Goal: Information Seeking & Learning: Learn about a topic

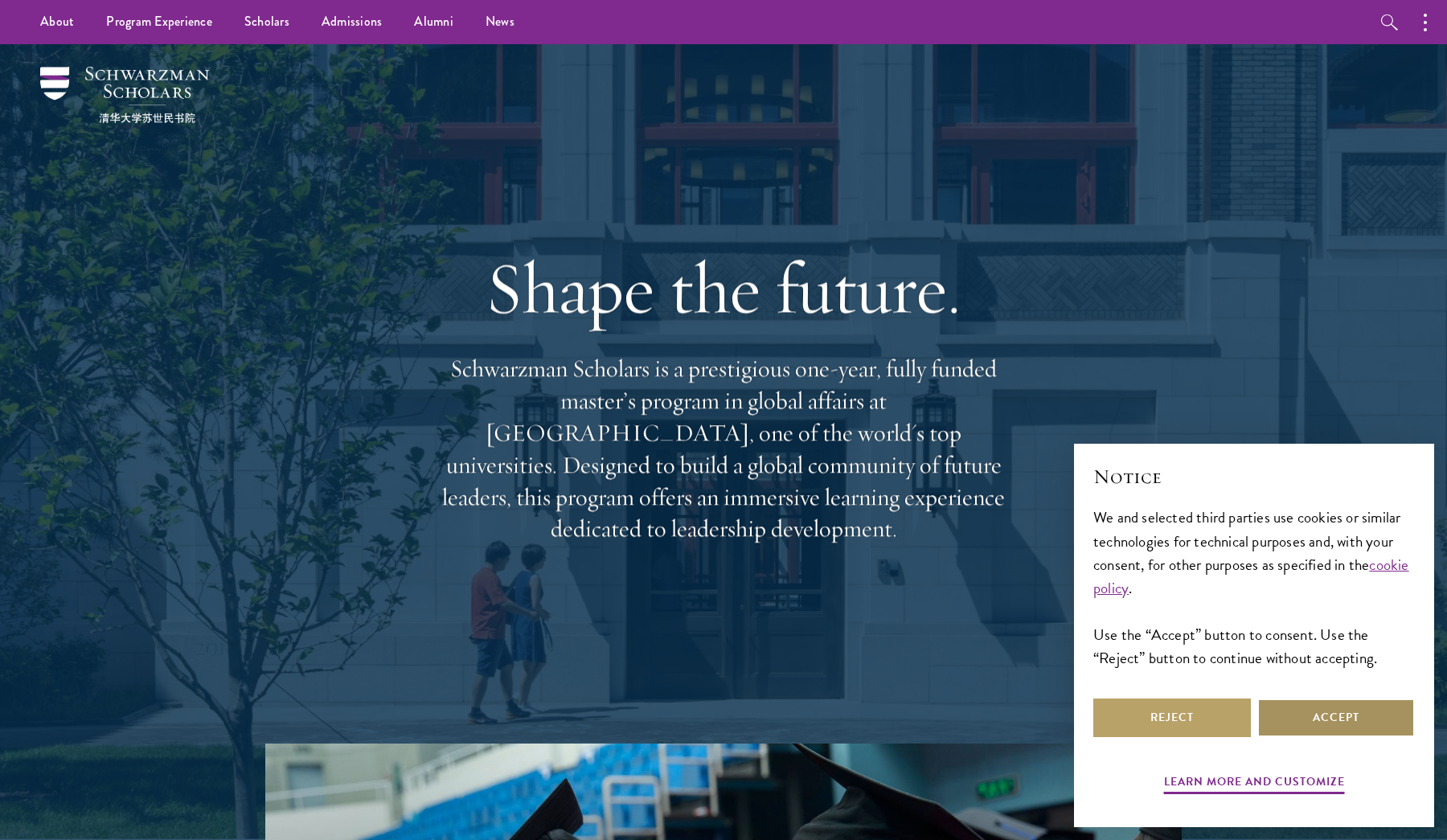
click at [1349, 718] on button "Accept" at bounding box center [1336, 718] width 157 height 39
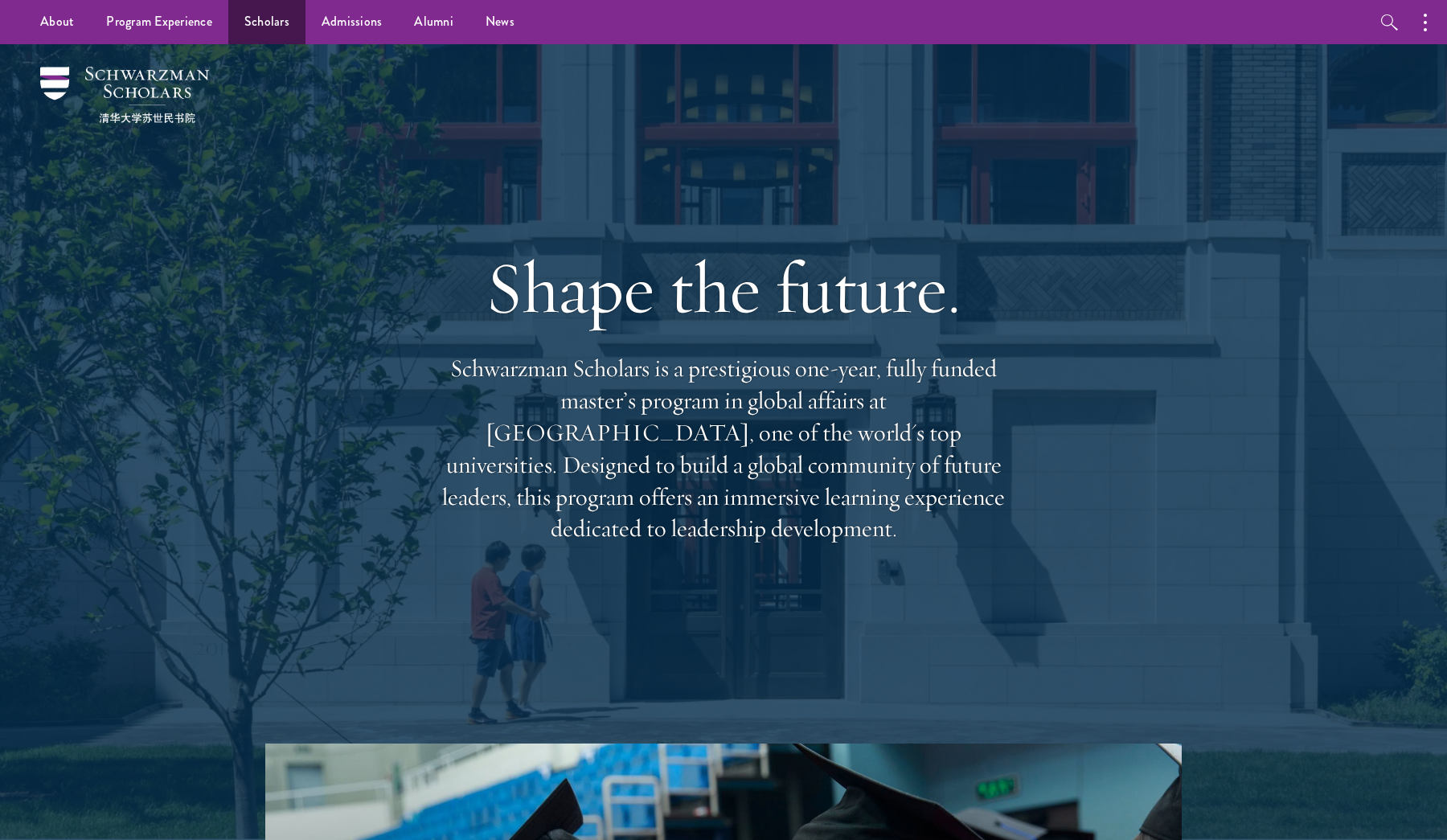
click at [259, 32] on link "Scholars" at bounding box center [267, 22] width 77 height 45
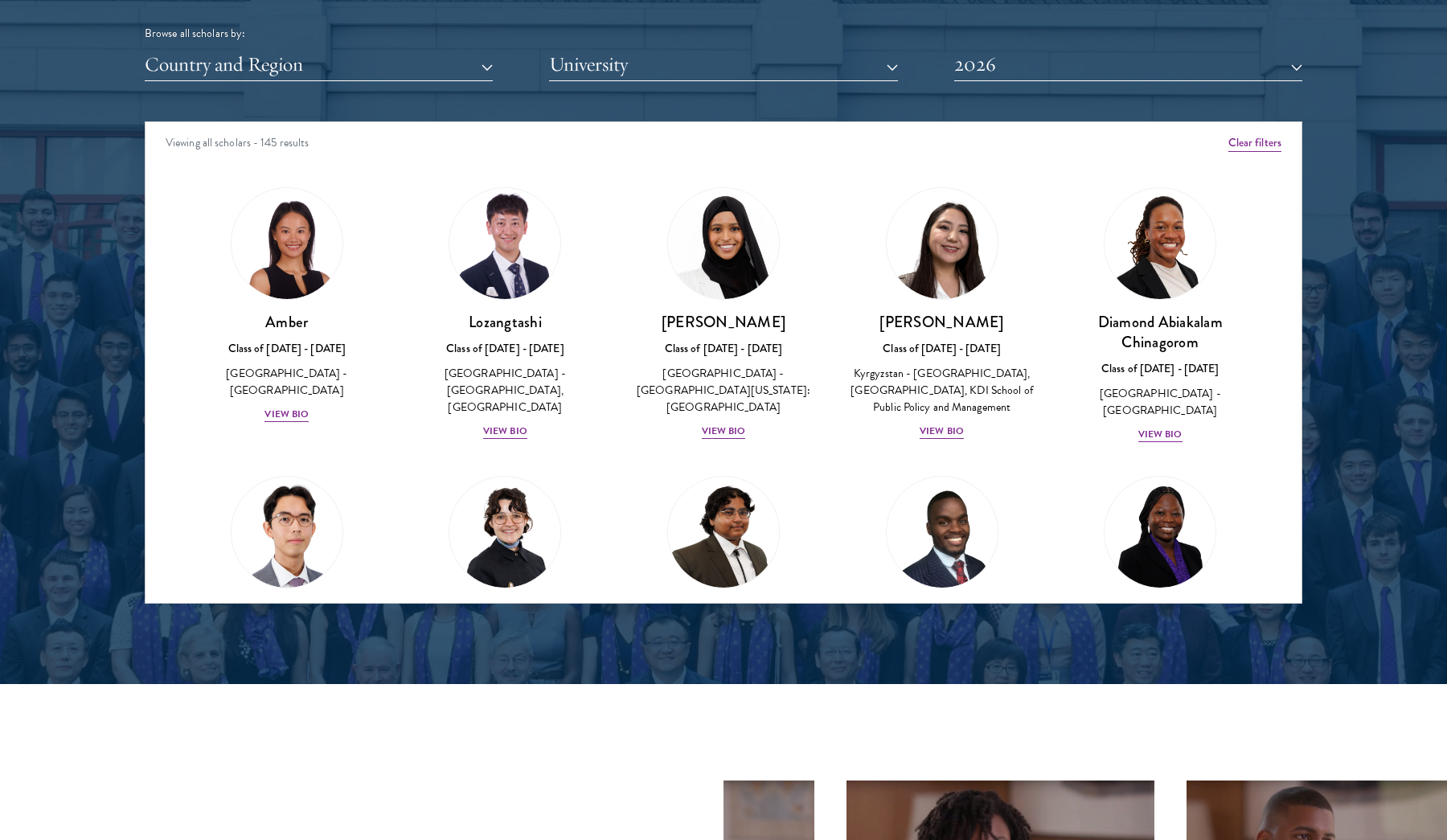
scroll to position [2020, 0]
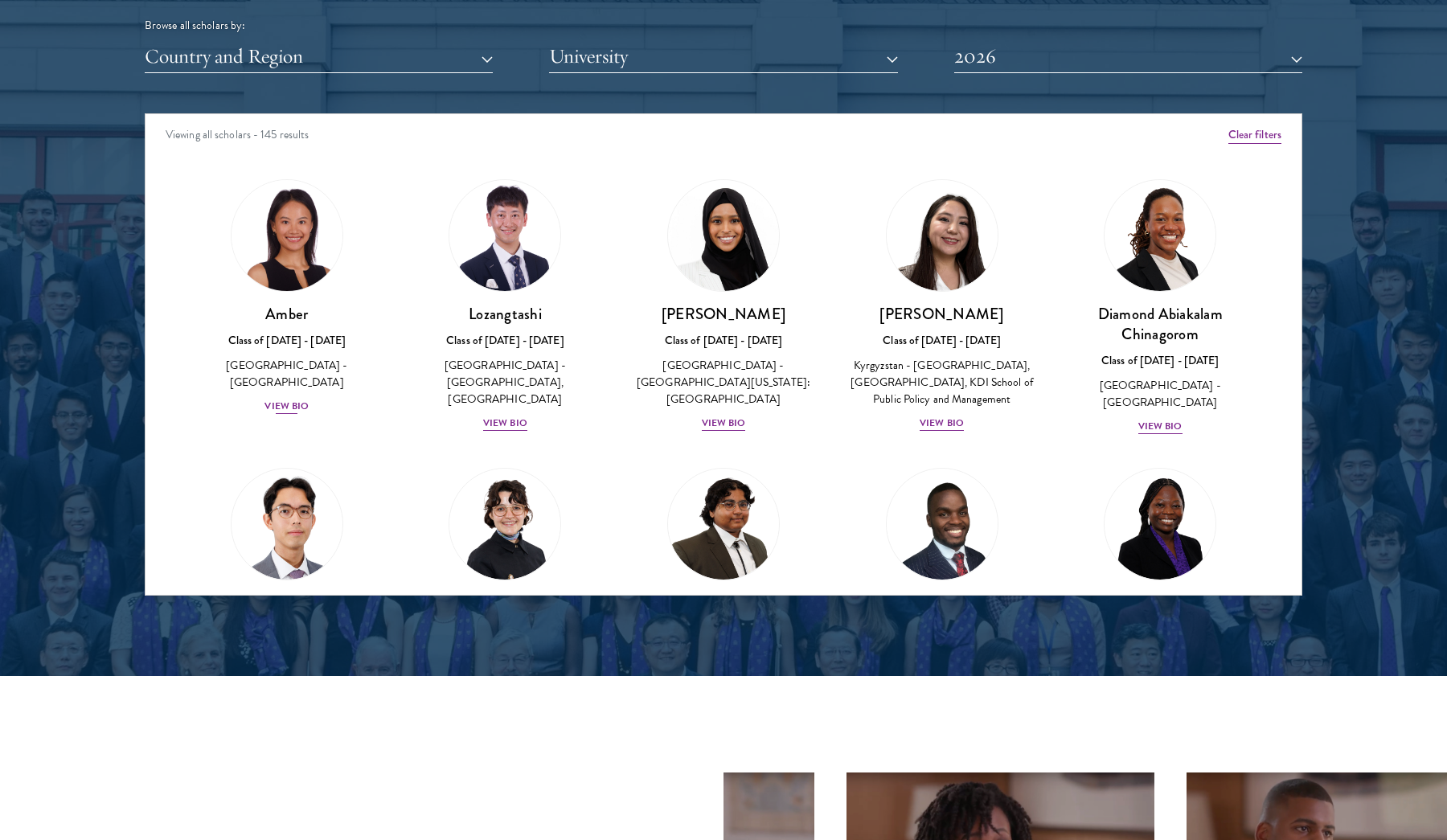
click at [282, 399] on div "View Bio" at bounding box center [286, 406] width 45 height 15
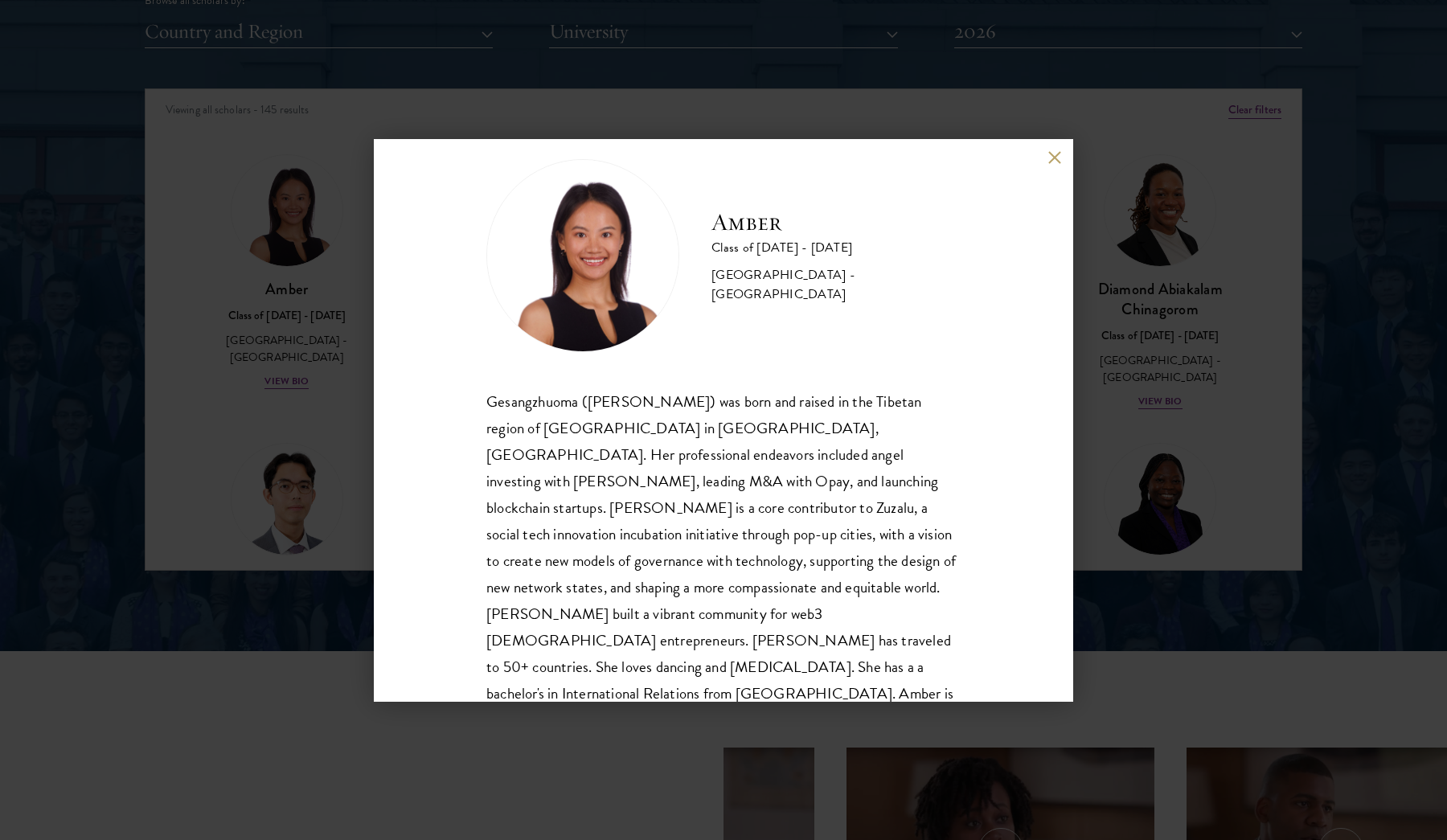
scroll to position [2057, 0]
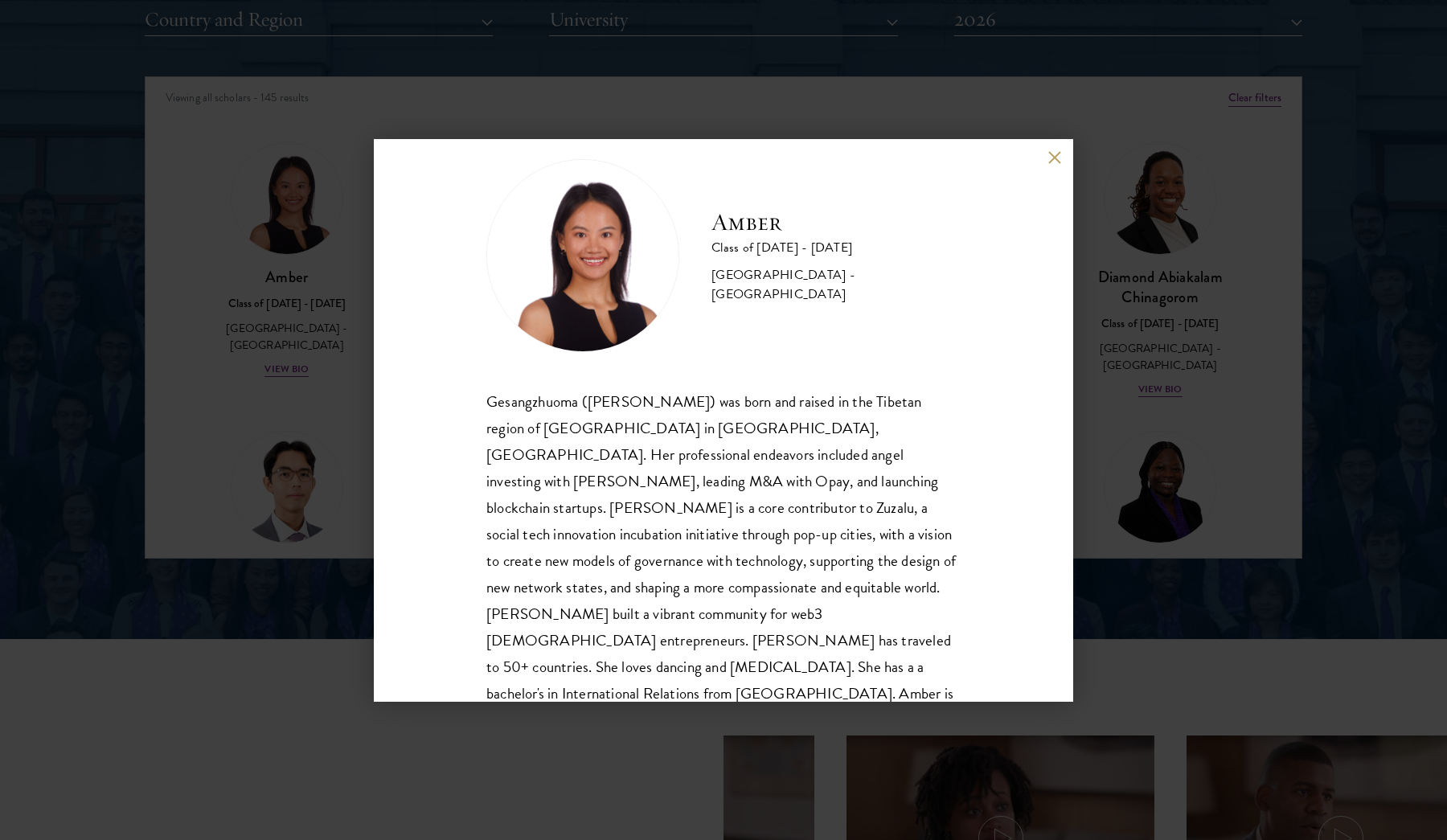
click at [1062, 153] on div "Amber Class of [DATE] - [DATE] [GEOGRAPHIC_DATA] - [GEOGRAPHIC_DATA] Gesangzhuo…" at bounding box center [723, 420] width 699 height 562
click at [1037, 160] on div "Amber Class of [DATE] - [DATE] [GEOGRAPHIC_DATA] - [GEOGRAPHIC_DATA] Gesangzhuo…" at bounding box center [723, 420] width 699 height 562
click at [1048, 160] on button at bounding box center [1054, 158] width 14 height 14
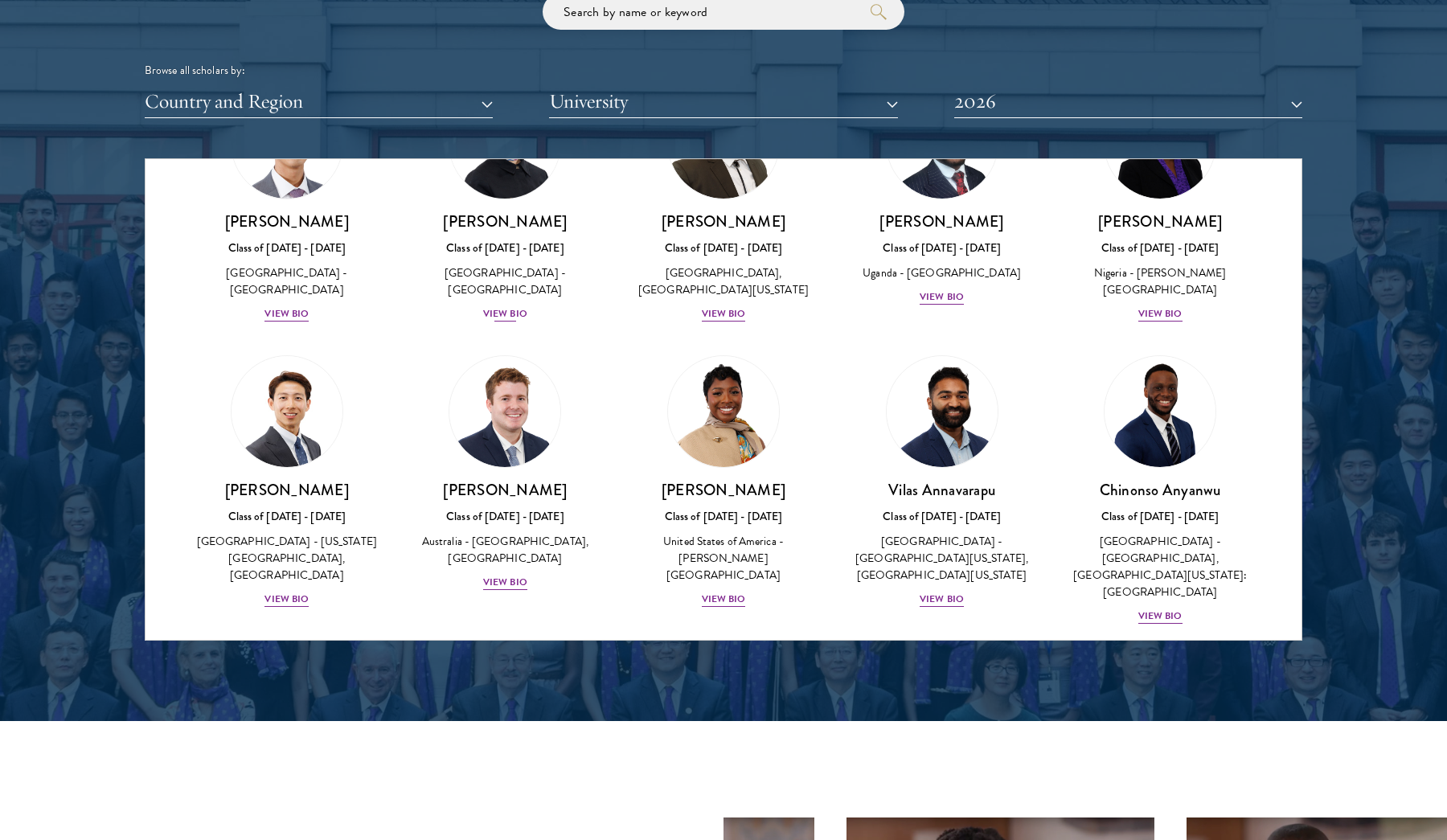
scroll to position [539, 0]
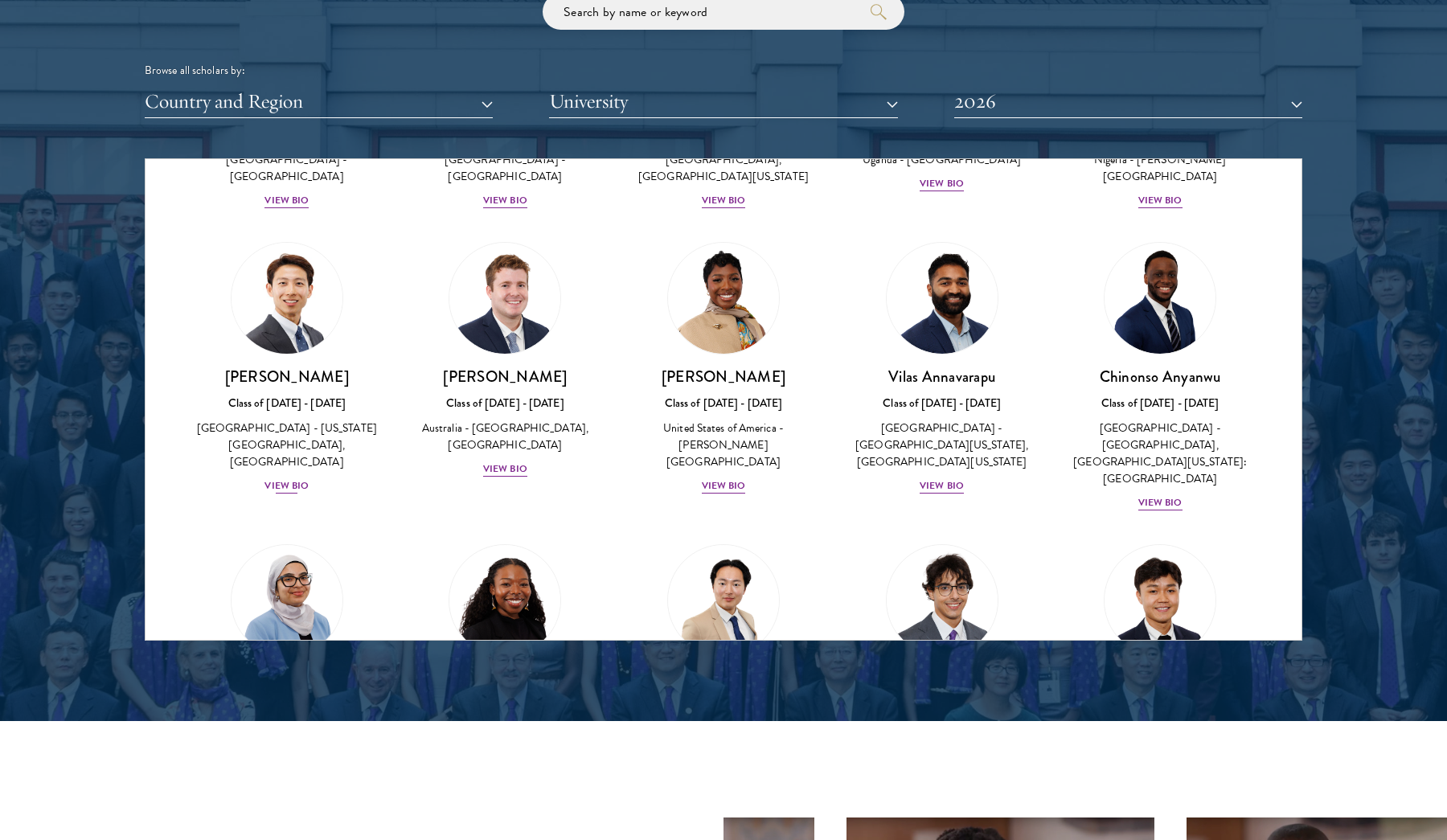
click at [290, 493] on div "View Bio" at bounding box center [286, 485] width 45 height 15
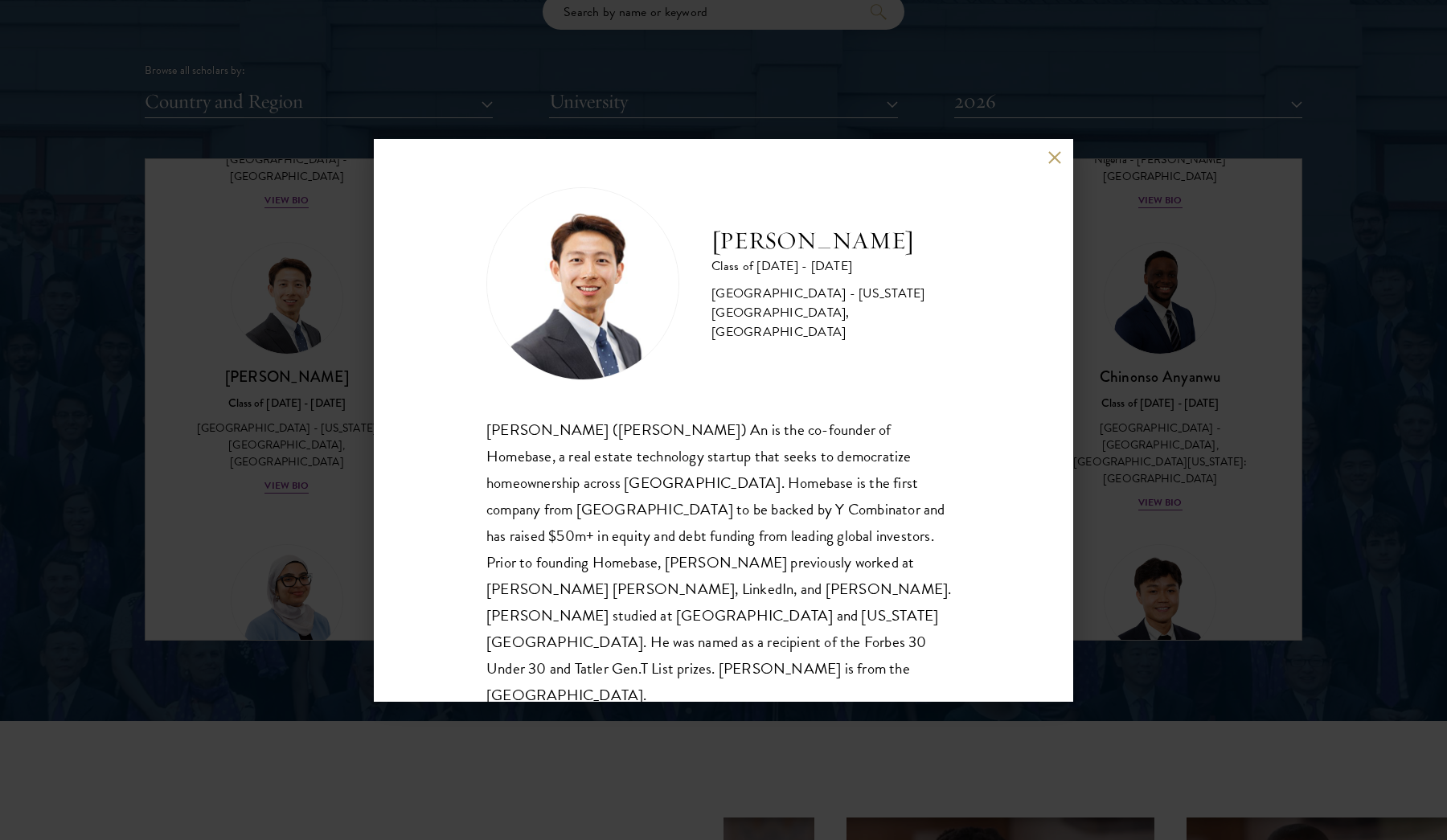
click at [1062, 157] on div "[PERSON_NAME] Class of [DATE] - [DATE] [GEOGRAPHIC_DATA] - [US_STATE][GEOGRAPHI…" at bounding box center [723, 420] width 699 height 562
click at [1059, 159] on button at bounding box center [1054, 158] width 14 height 14
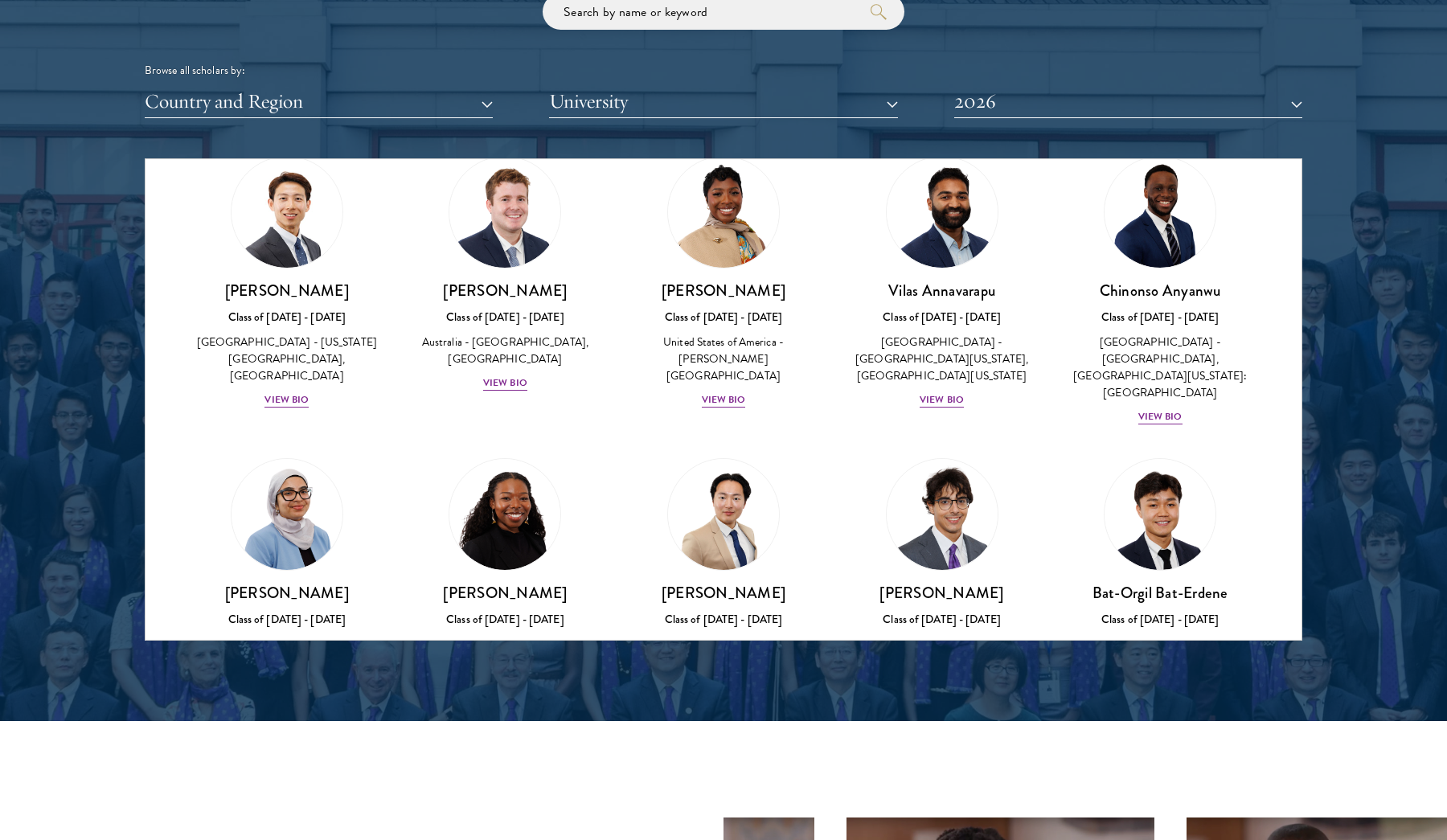
scroll to position [625, 0]
click at [1167, 409] on div "View Bio" at bounding box center [1160, 416] width 45 height 15
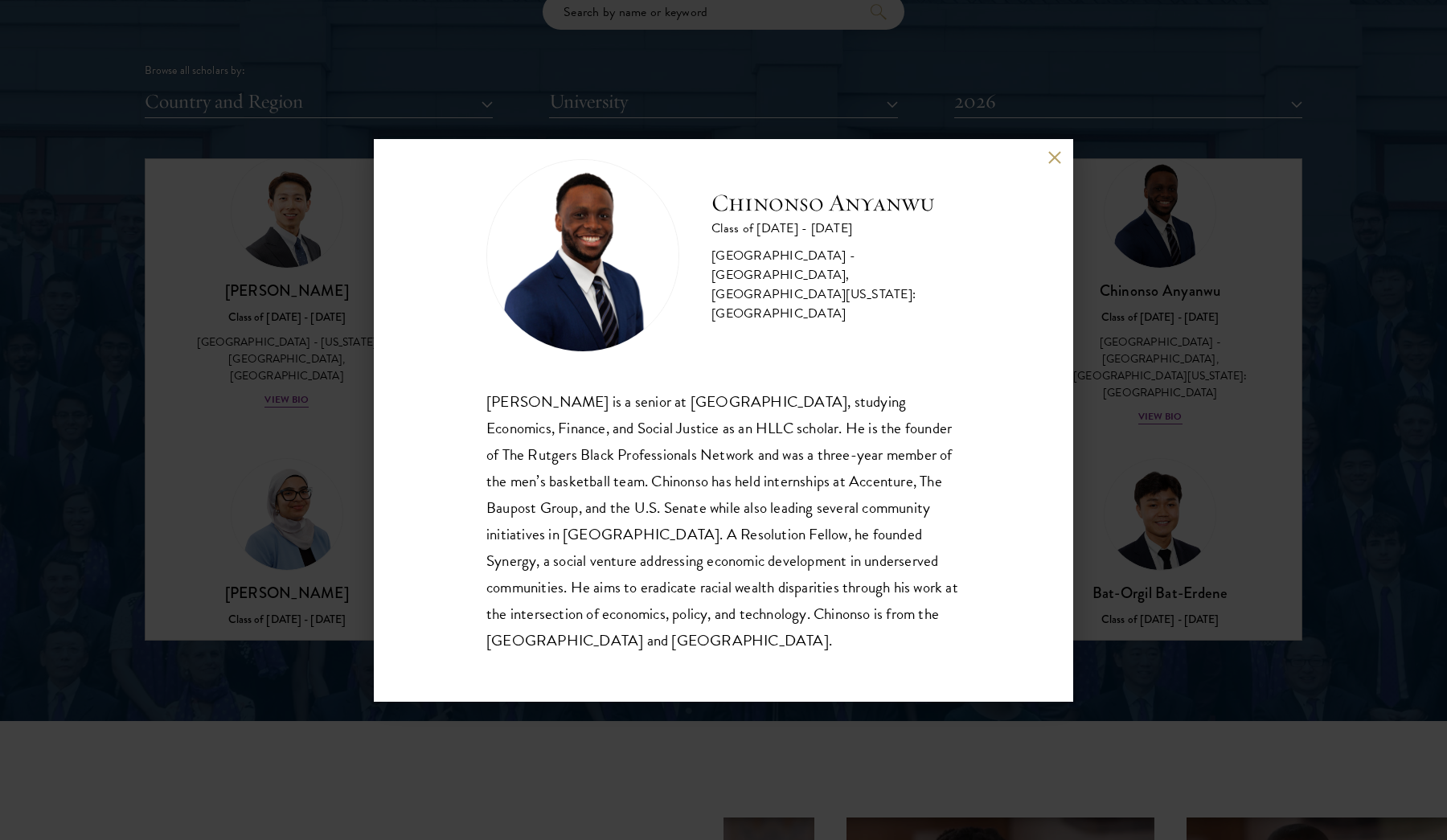
scroll to position [28, 0]
click at [1049, 157] on button at bounding box center [1054, 158] width 14 height 14
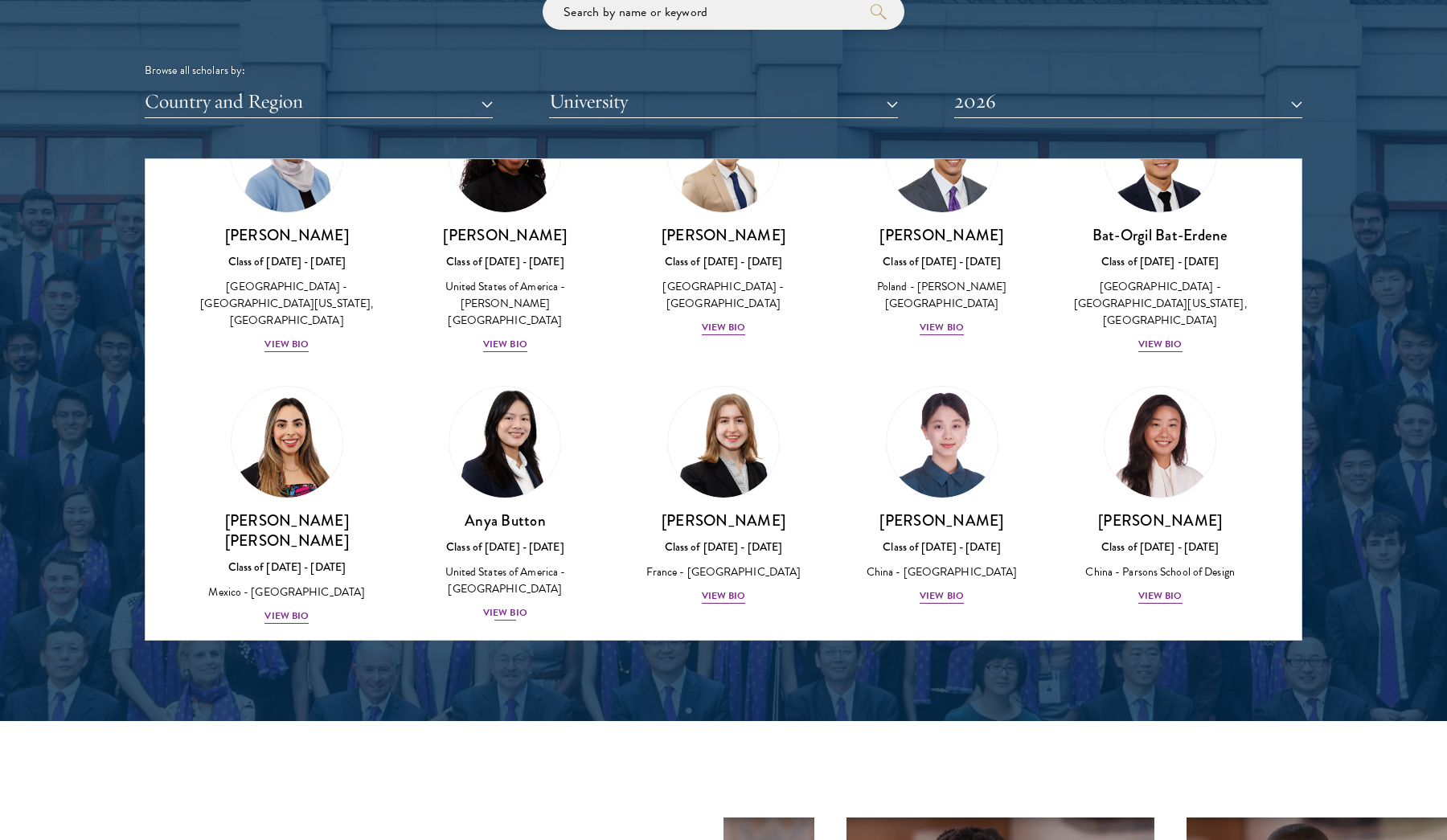
scroll to position [1011, 0]
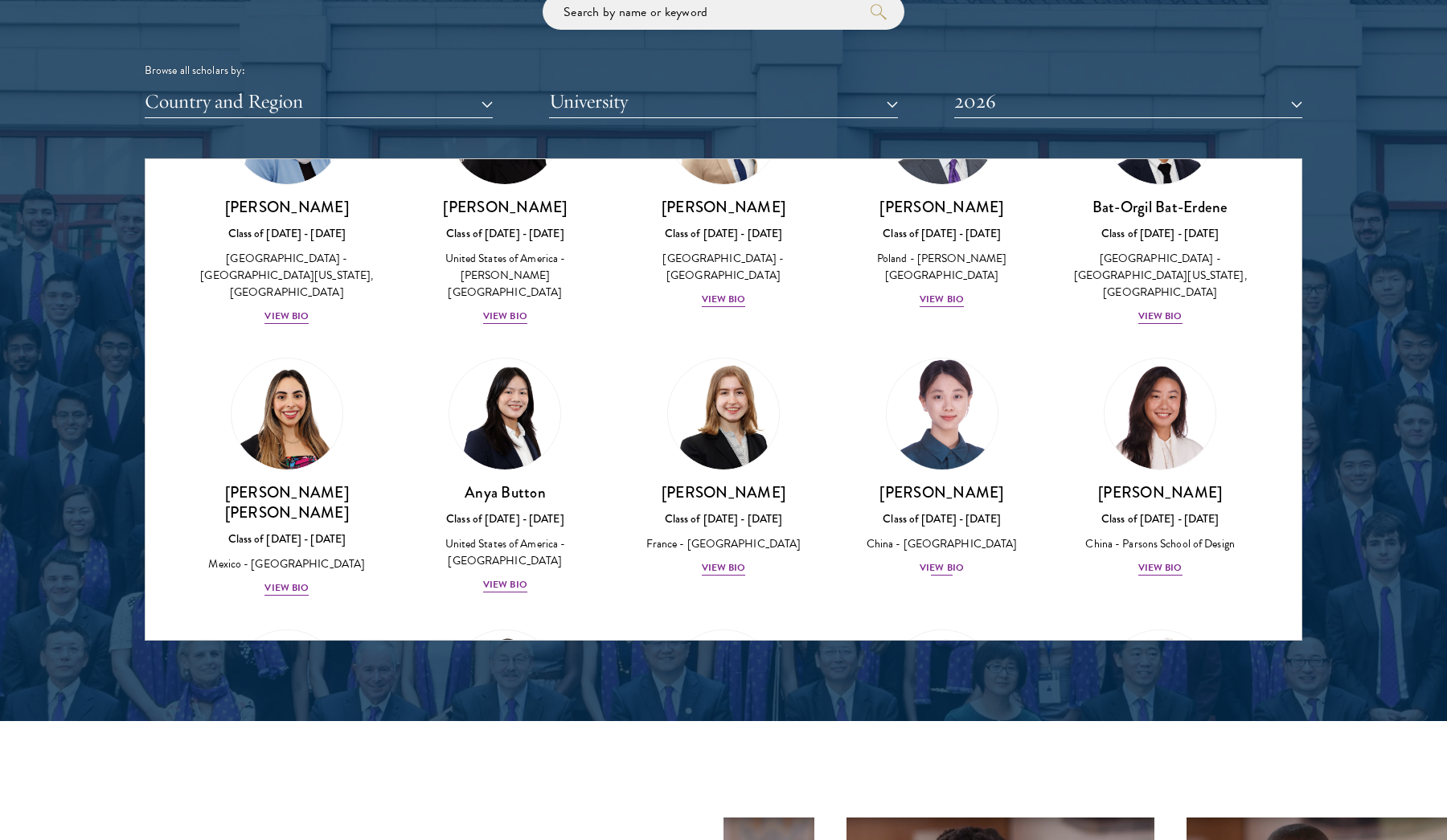
click at [933, 561] on div "View Bio" at bounding box center [941, 568] width 45 height 15
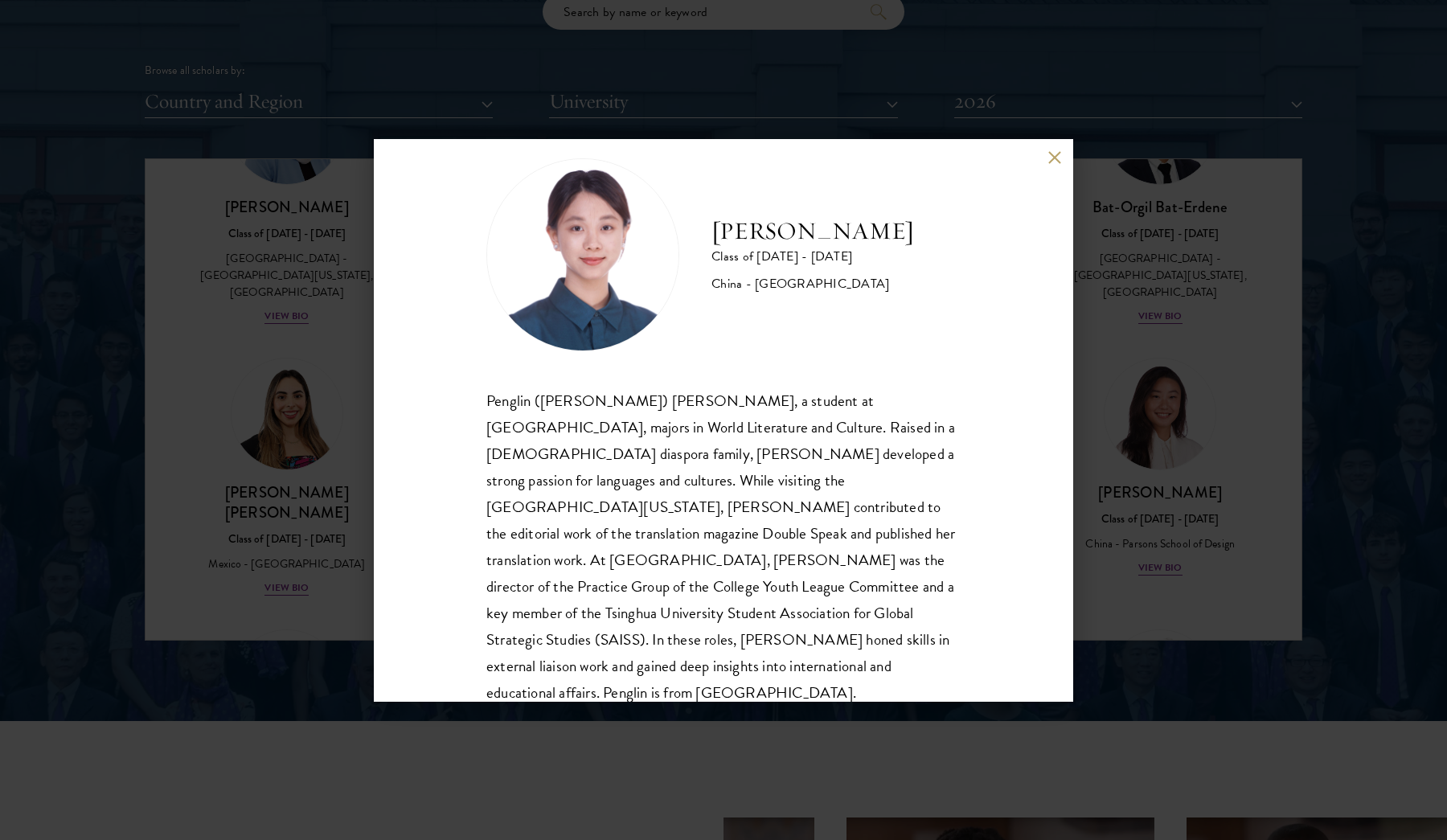
scroll to position [28, 0]
click at [1053, 157] on button at bounding box center [1054, 158] width 14 height 14
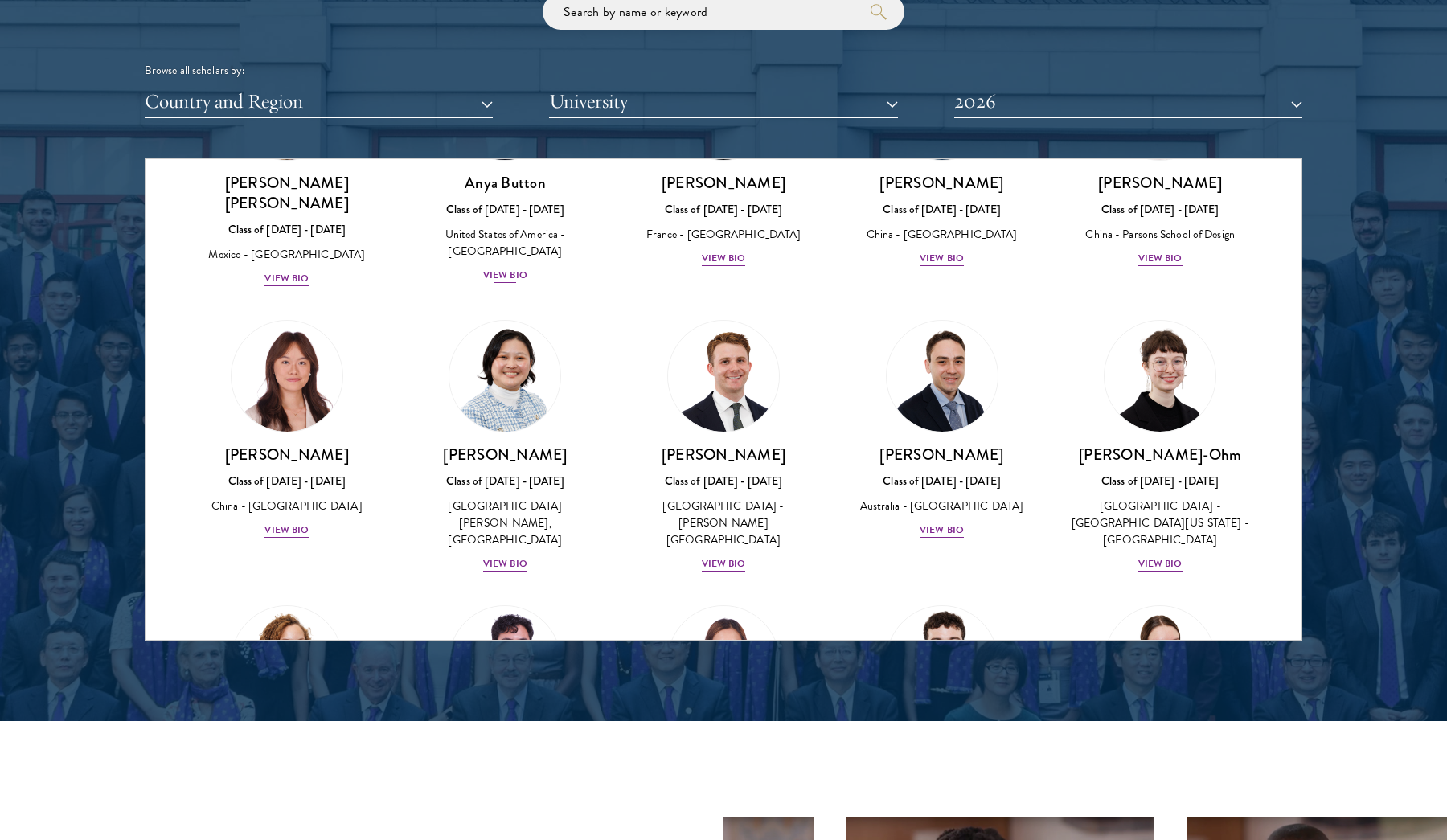
scroll to position [1330, 0]
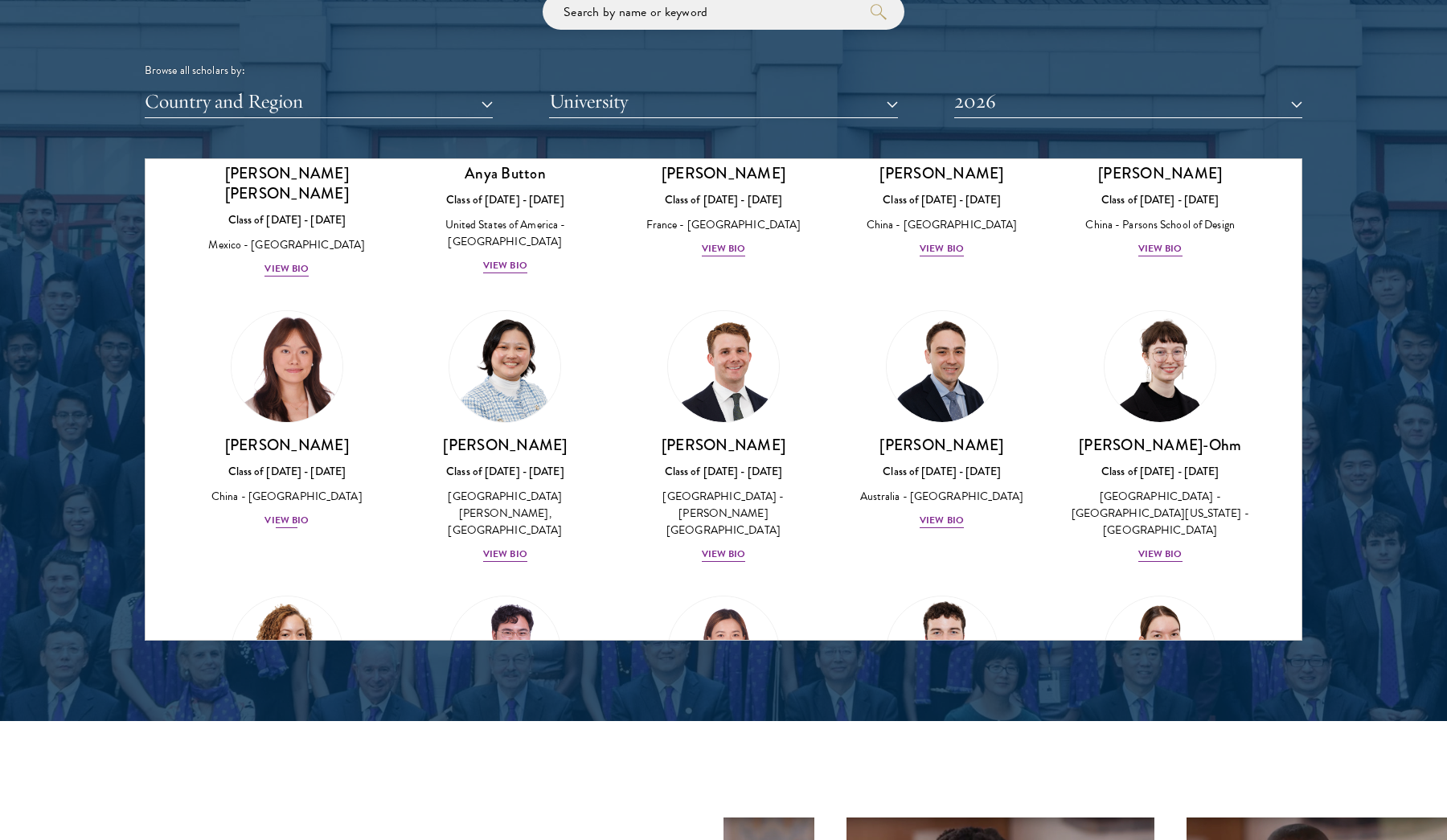
click at [282, 513] on div "View Bio" at bounding box center [286, 520] width 45 height 15
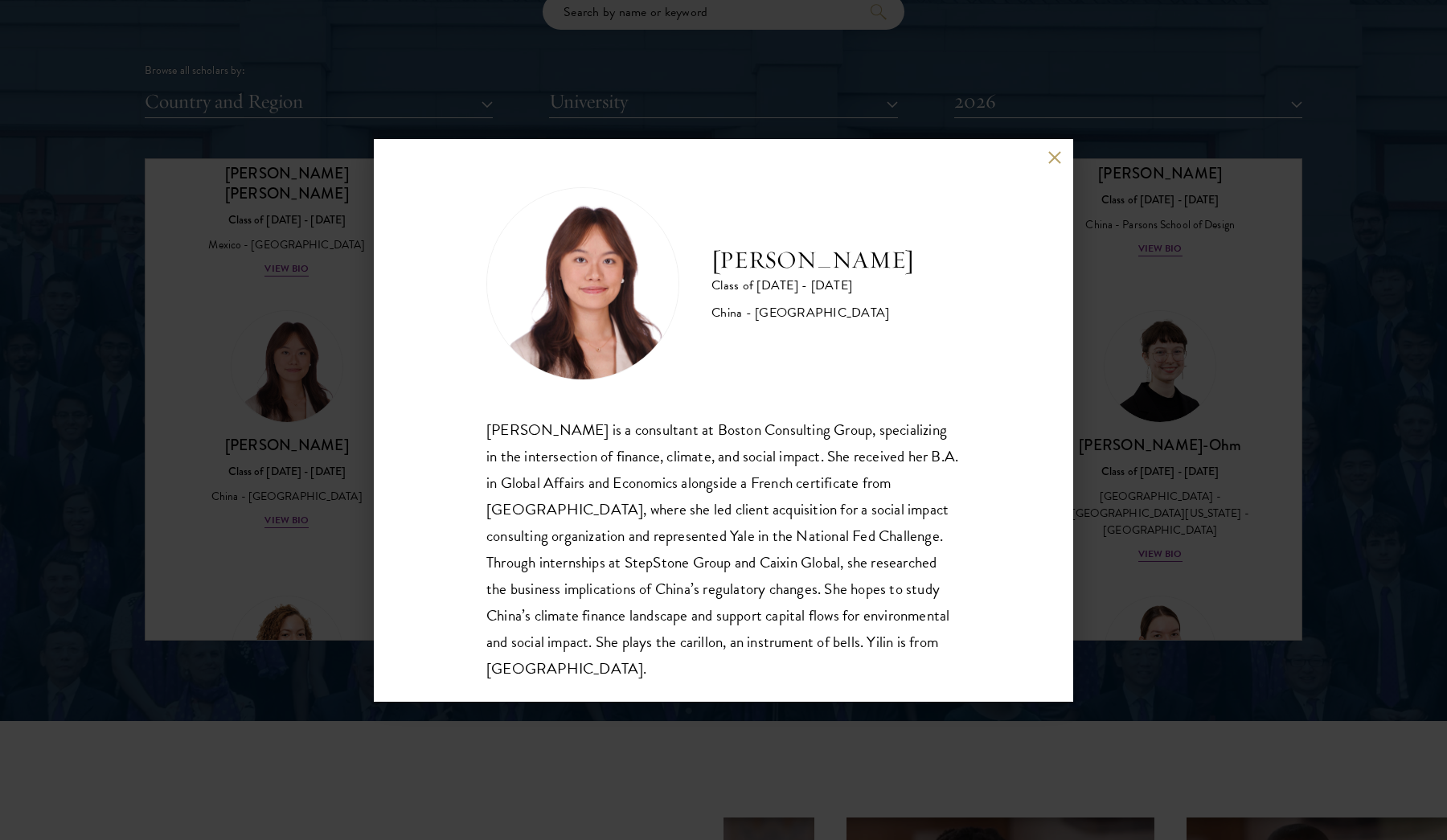
click at [1058, 159] on button at bounding box center [1054, 158] width 14 height 14
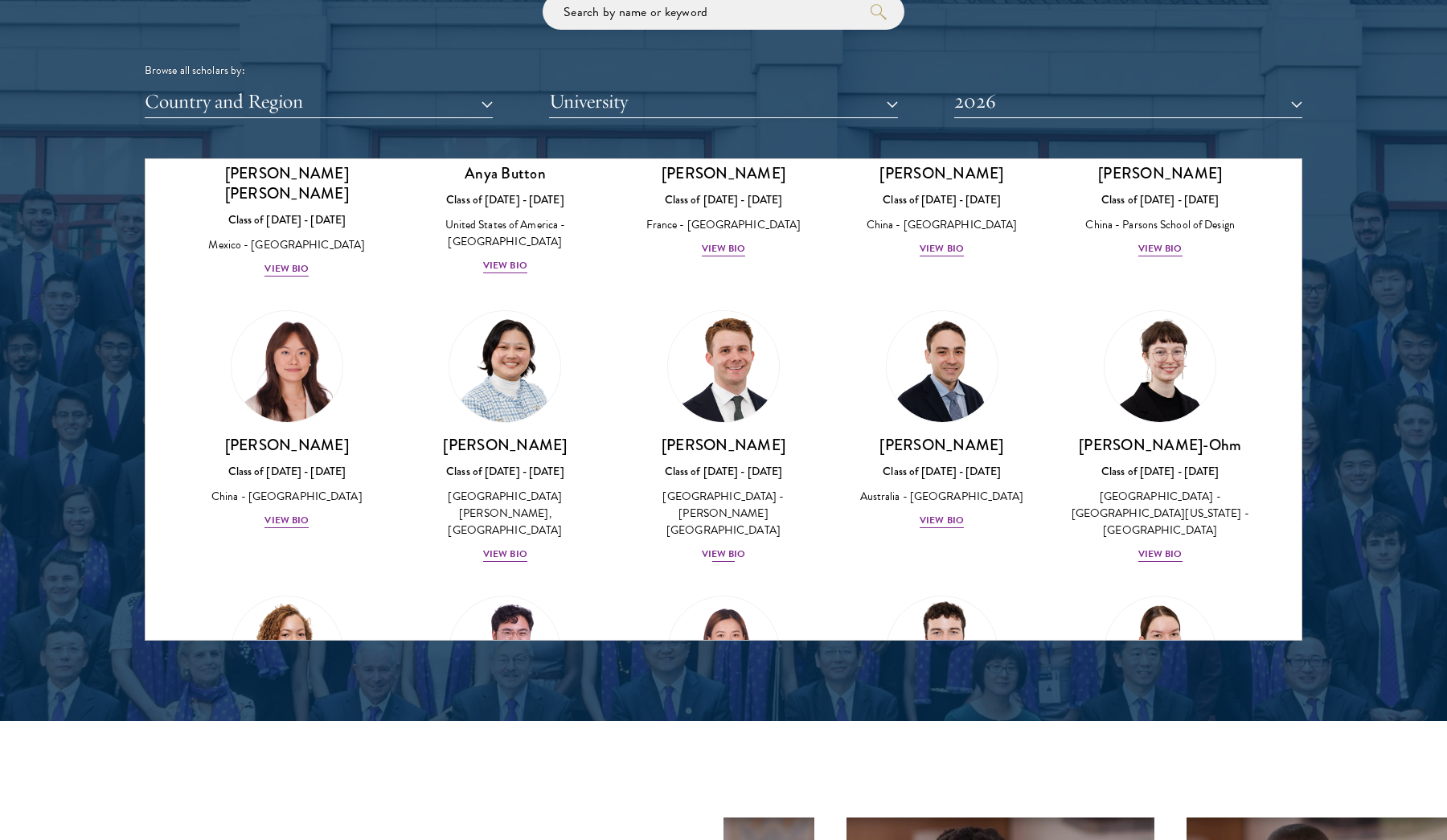
click at [728, 547] on div "View Bio" at bounding box center [724, 554] width 45 height 15
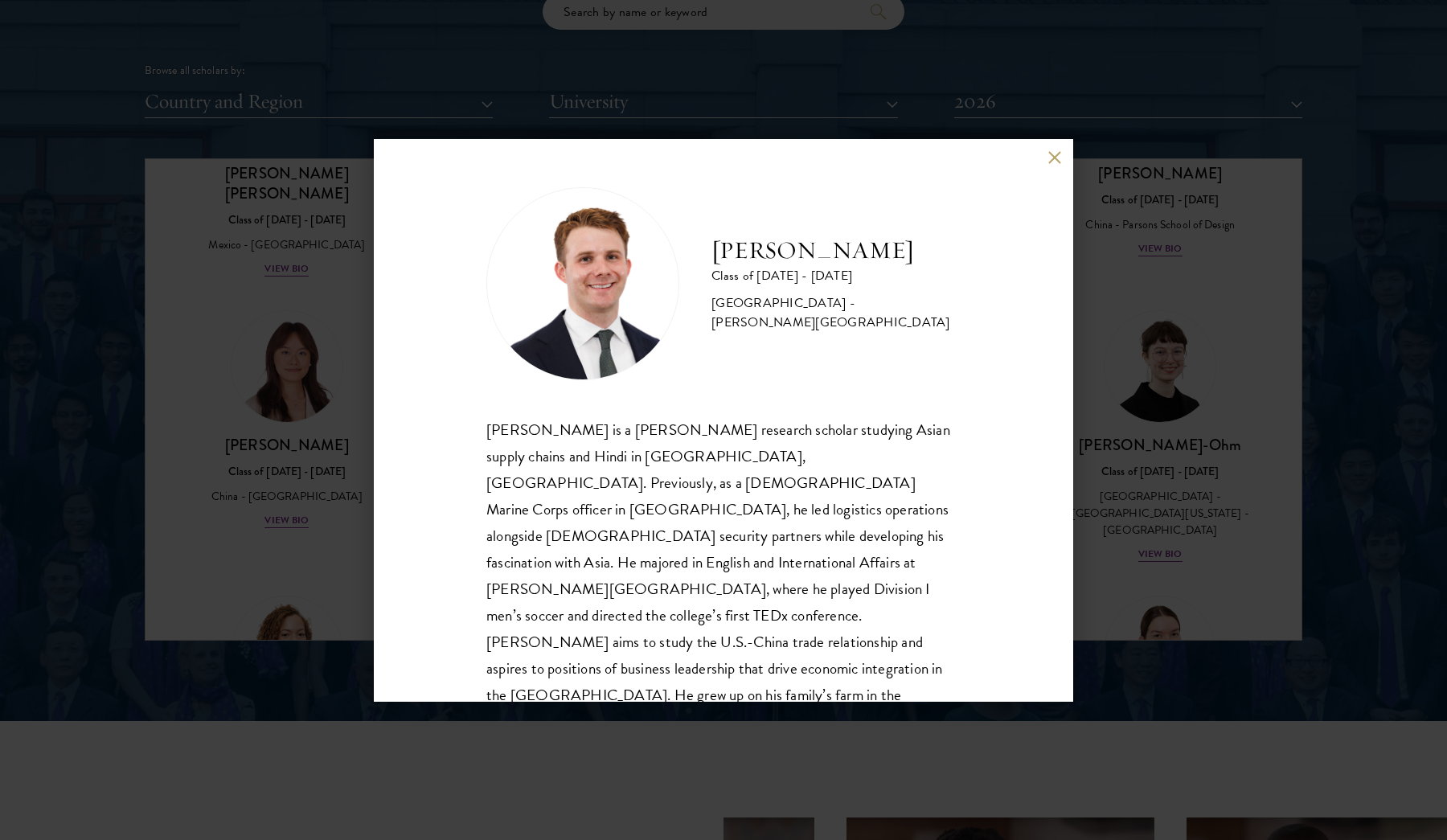
click at [1051, 155] on button at bounding box center [1054, 158] width 14 height 14
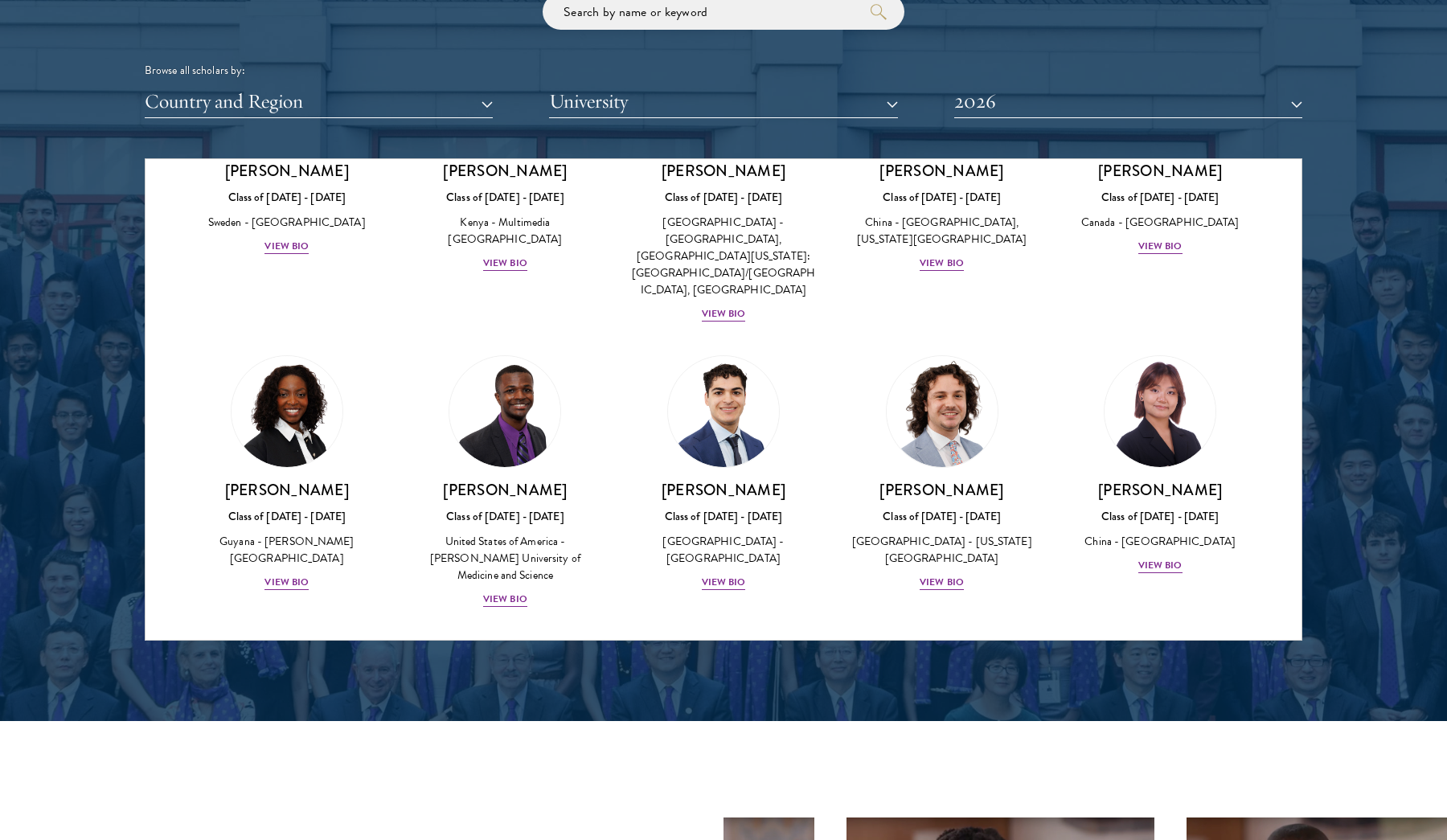
scroll to position [2506, 0]
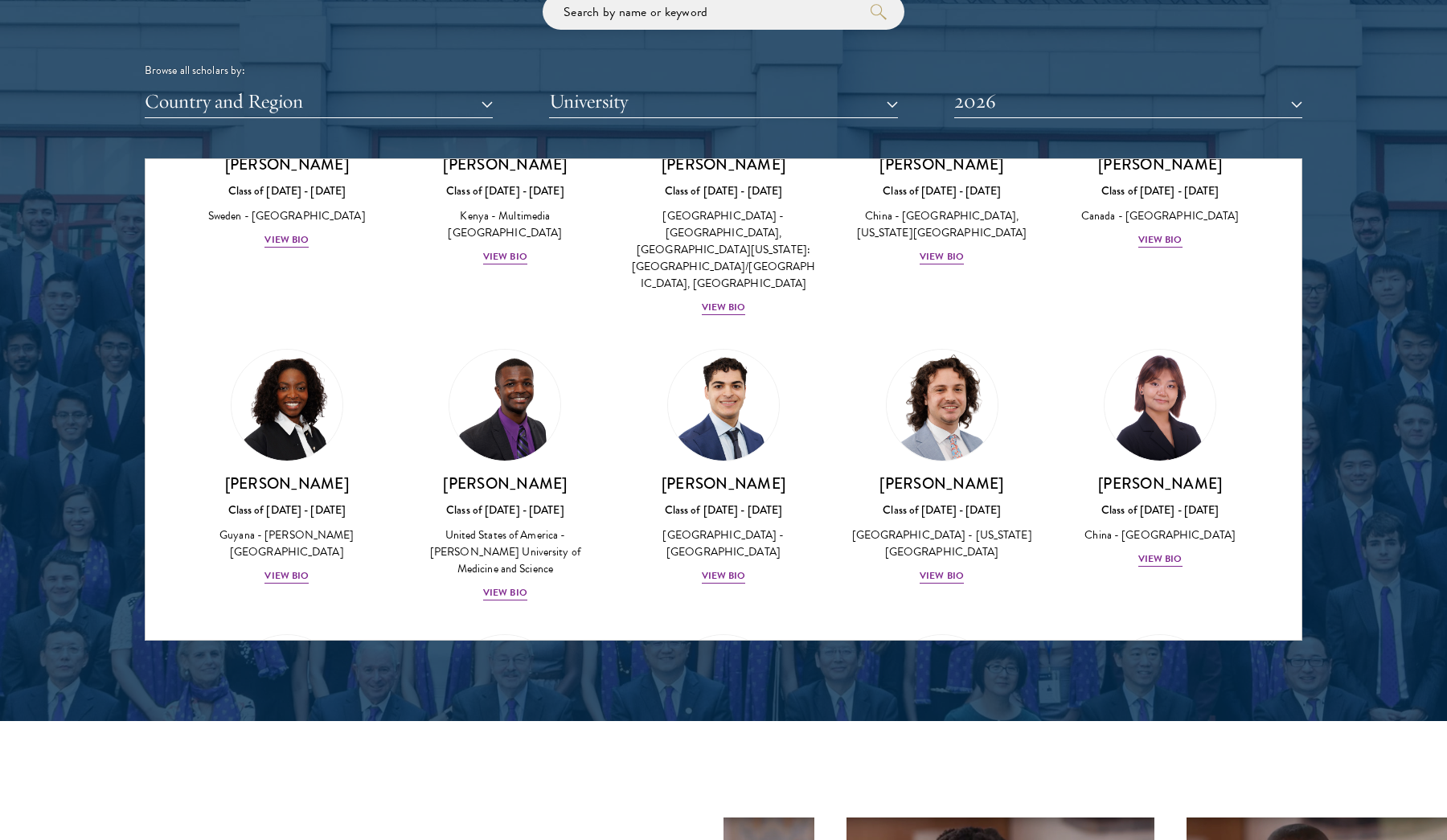
click at [1163, 454] on div "[PERSON_NAME] Class of [DATE] - [DATE] [GEOGRAPHIC_DATA] - [GEOGRAPHIC_DATA] Vi…" at bounding box center [1160, 458] width 219 height 252
click at [1163, 552] on div "View Bio" at bounding box center [1160, 559] width 45 height 15
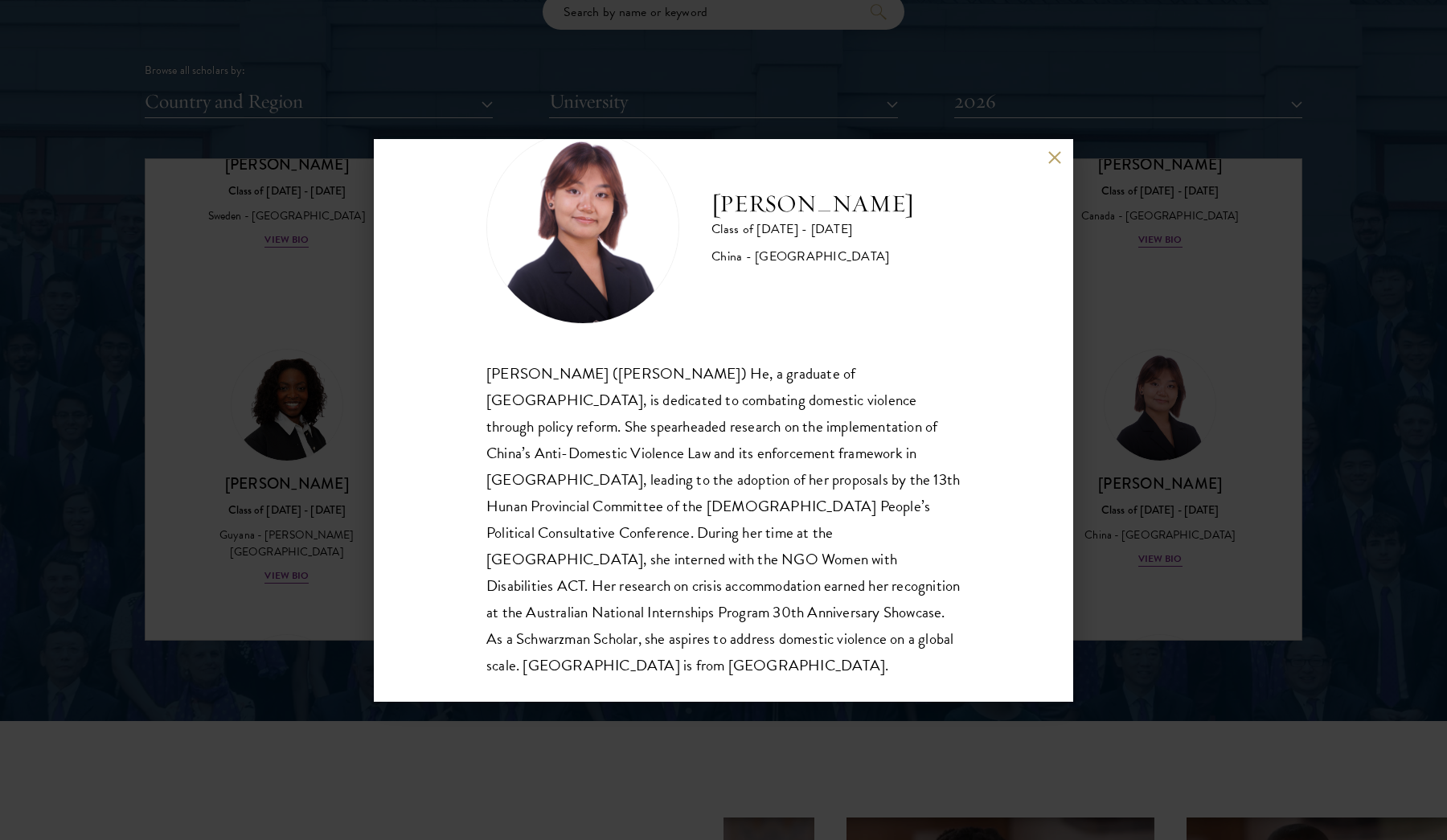
scroll to position [54, 0]
click at [1058, 158] on button at bounding box center [1054, 158] width 14 height 14
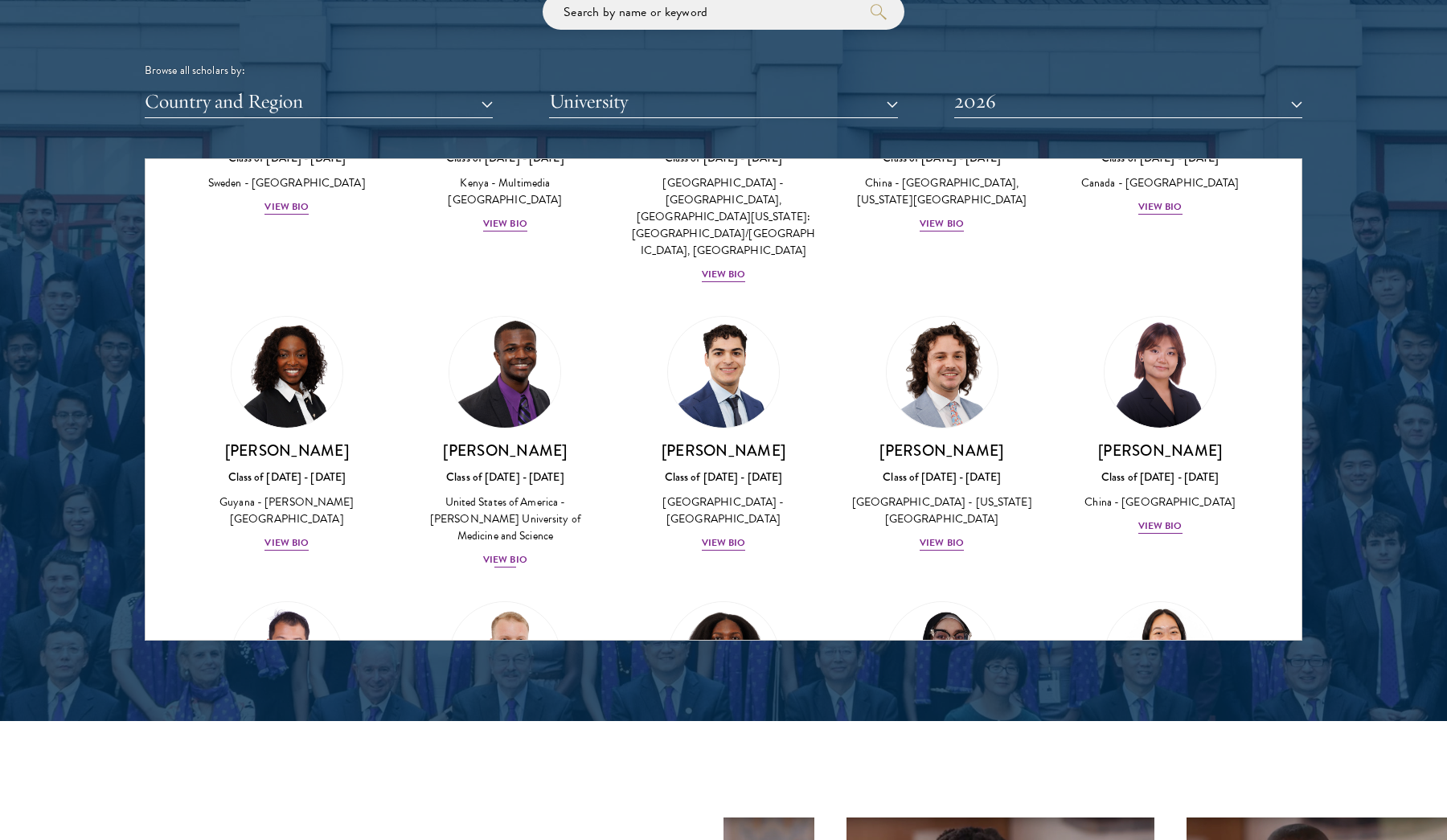
scroll to position [2543, 0]
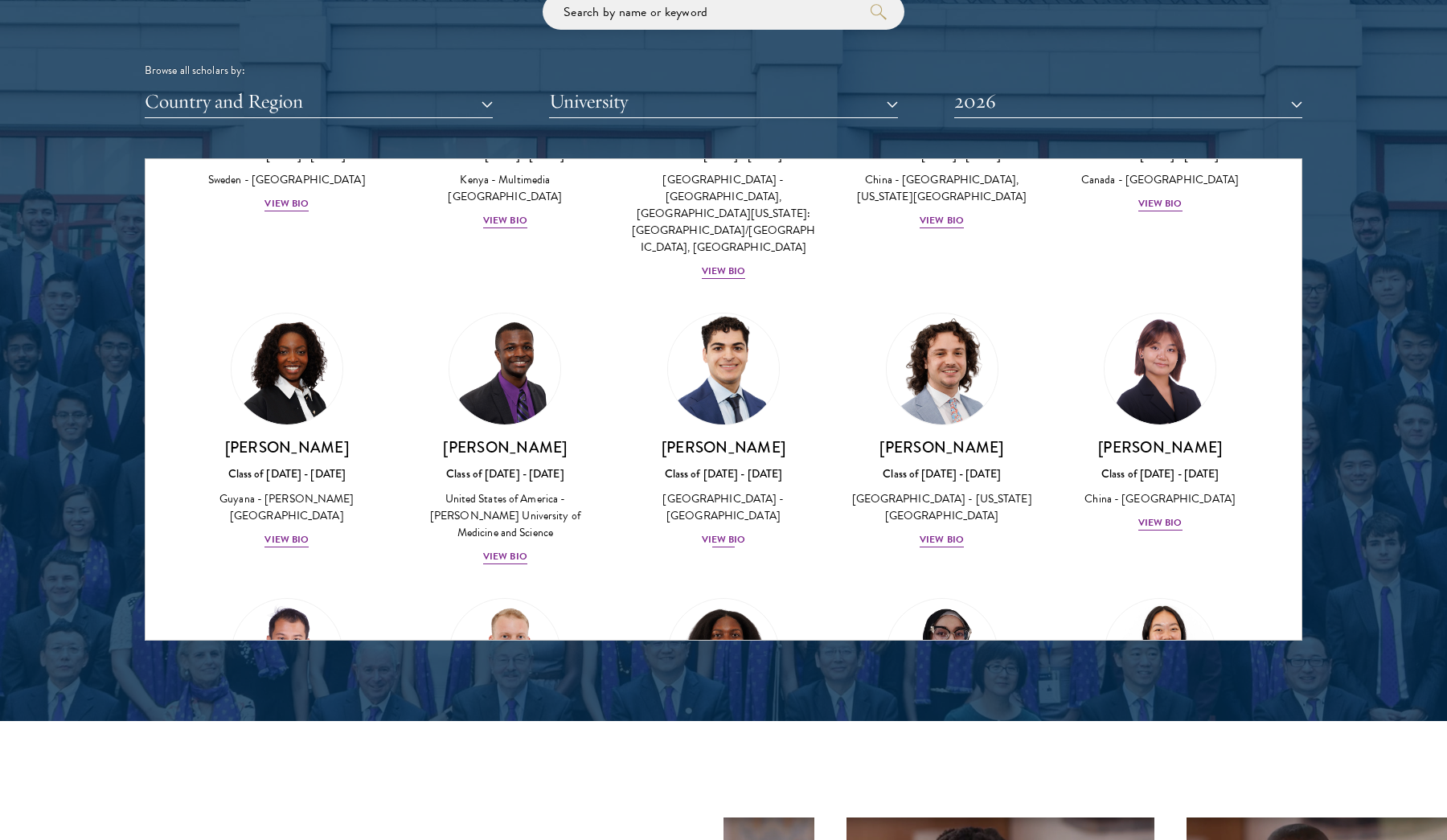
click at [715, 532] on div "View Bio" at bounding box center [724, 539] width 45 height 15
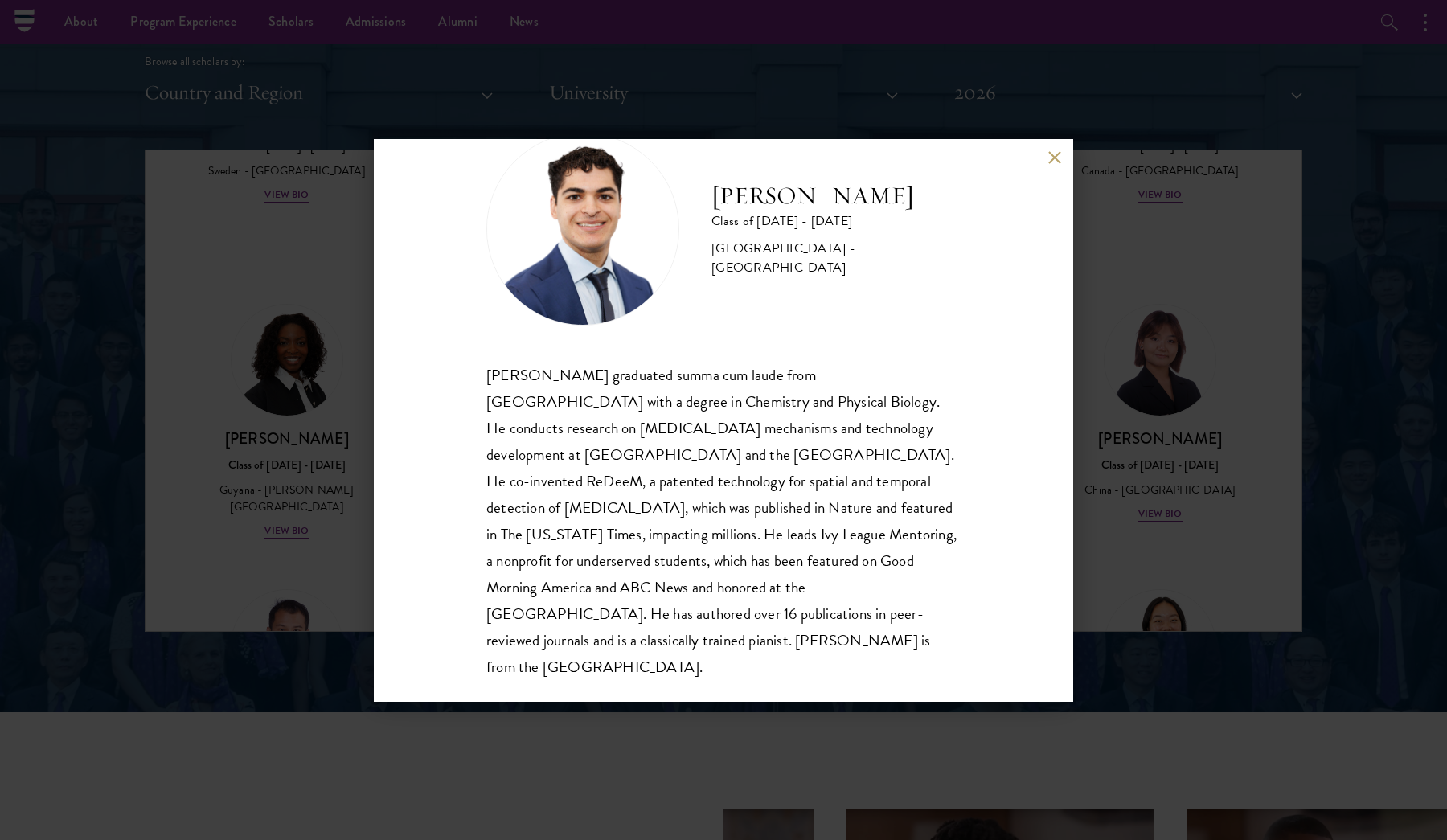
scroll to position [1982, 0]
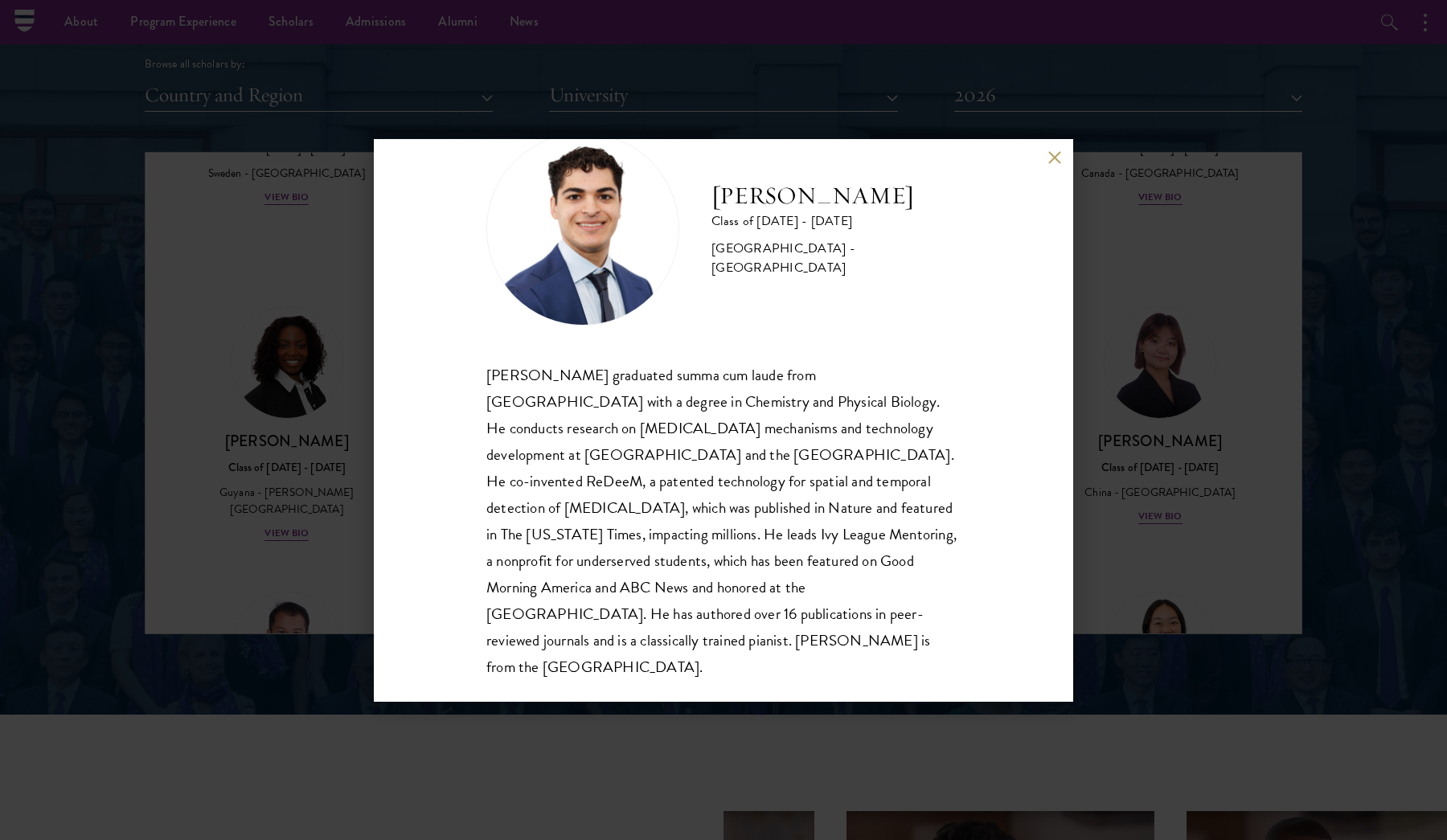
click at [1054, 153] on button at bounding box center [1054, 158] width 14 height 14
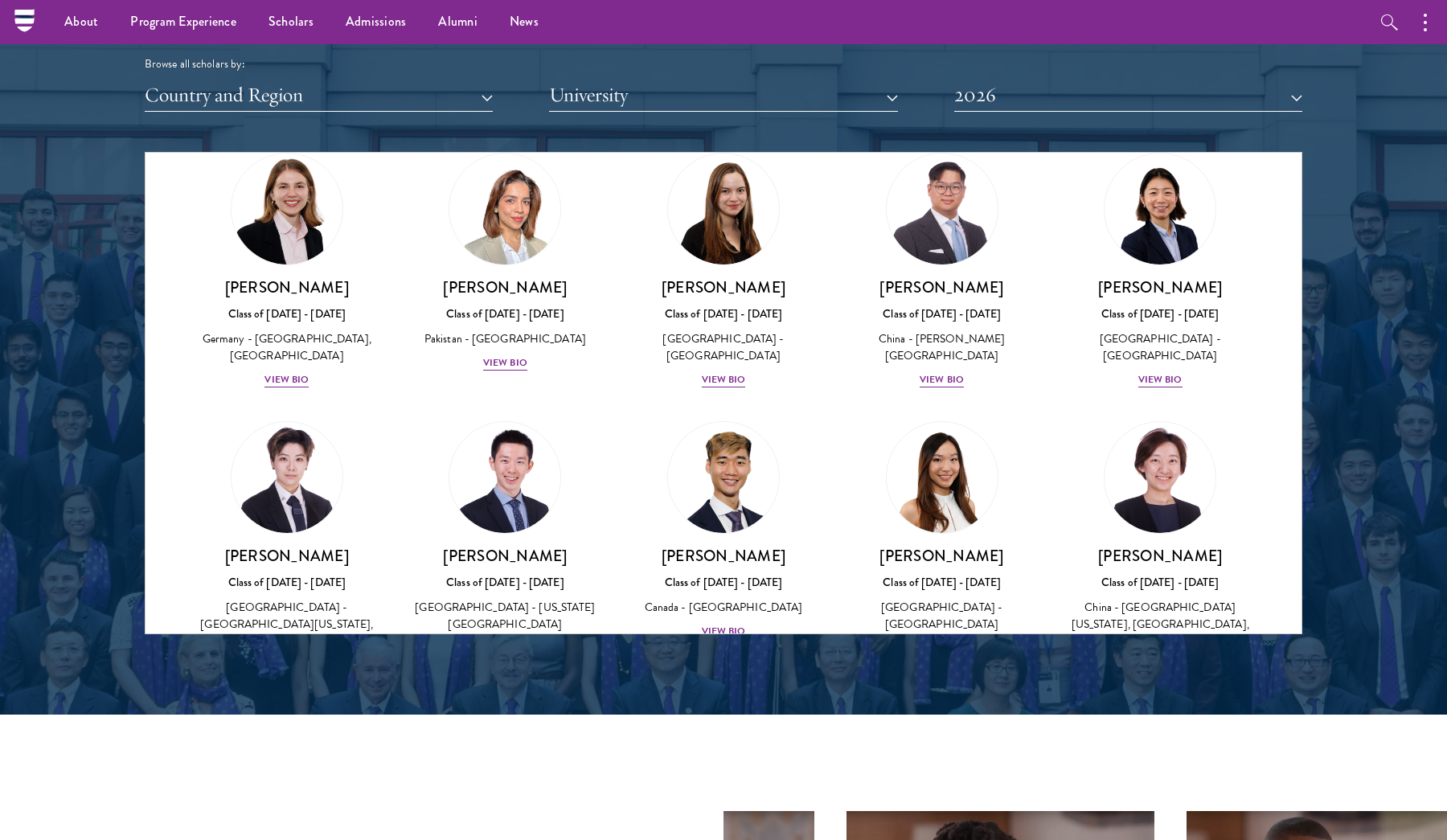
scroll to position [3863, 0]
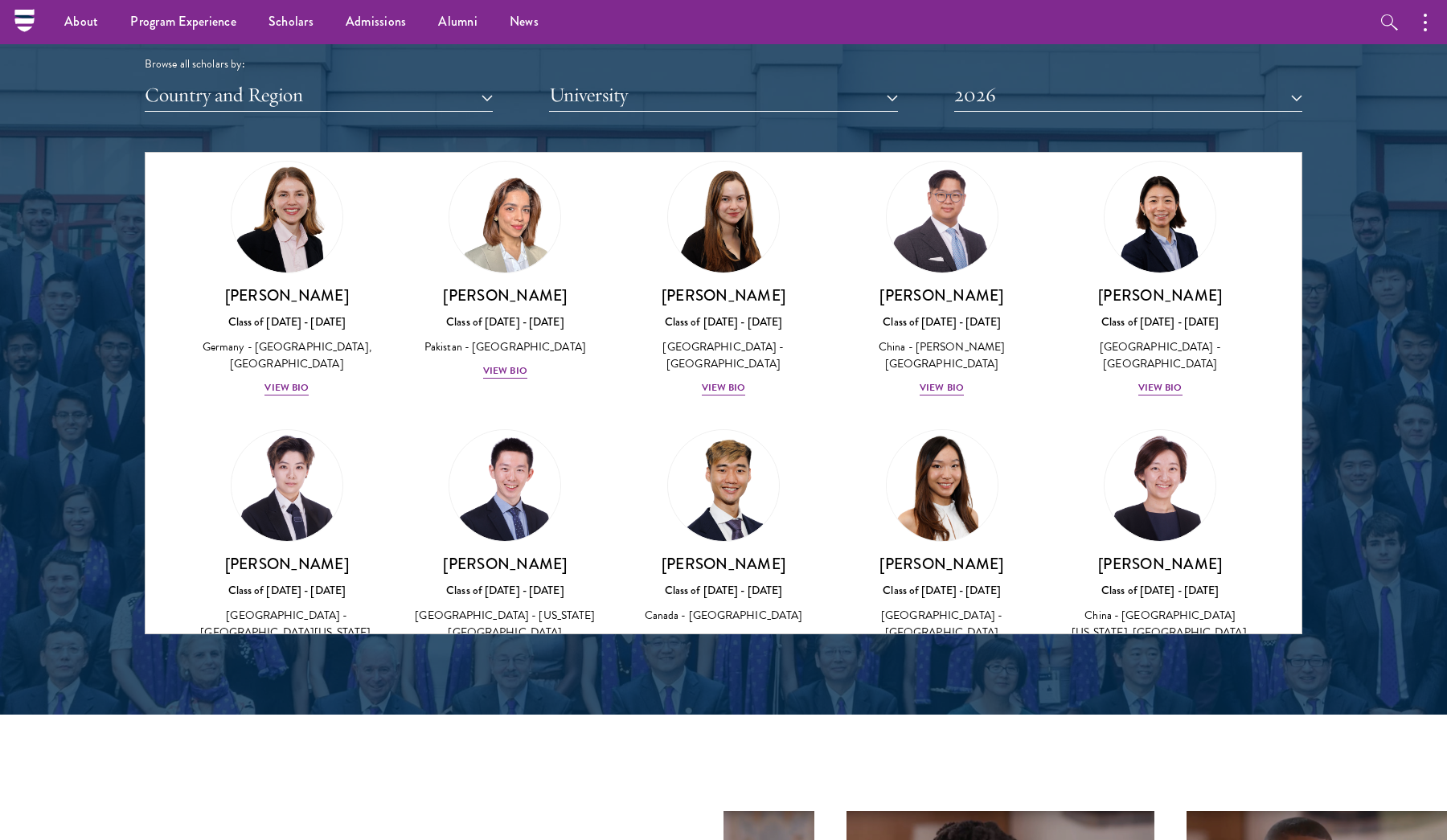
click at [935, 649] on div "View Bio" at bounding box center [941, 656] width 45 height 15
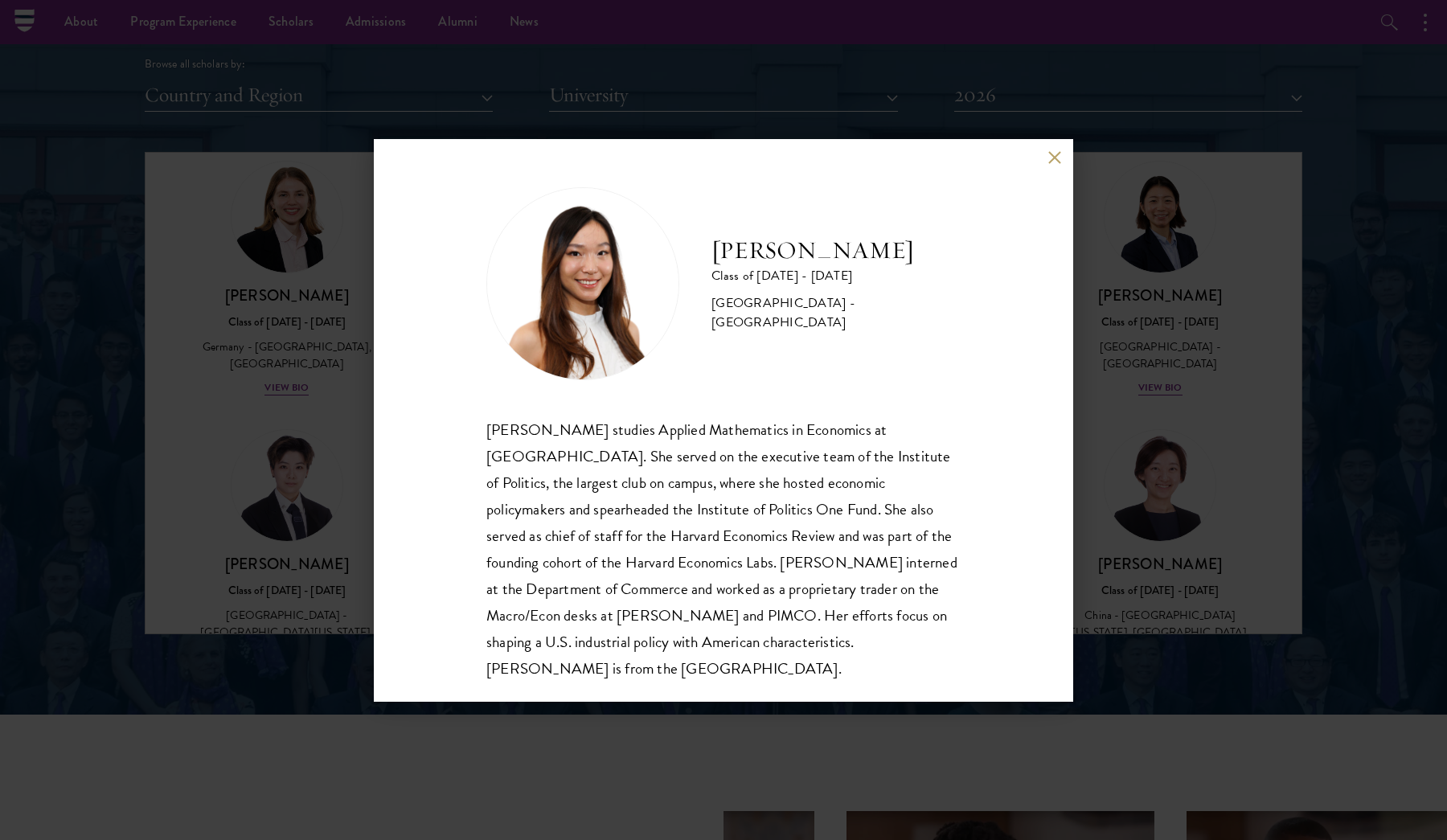
click at [1057, 154] on button at bounding box center [1054, 158] width 14 height 14
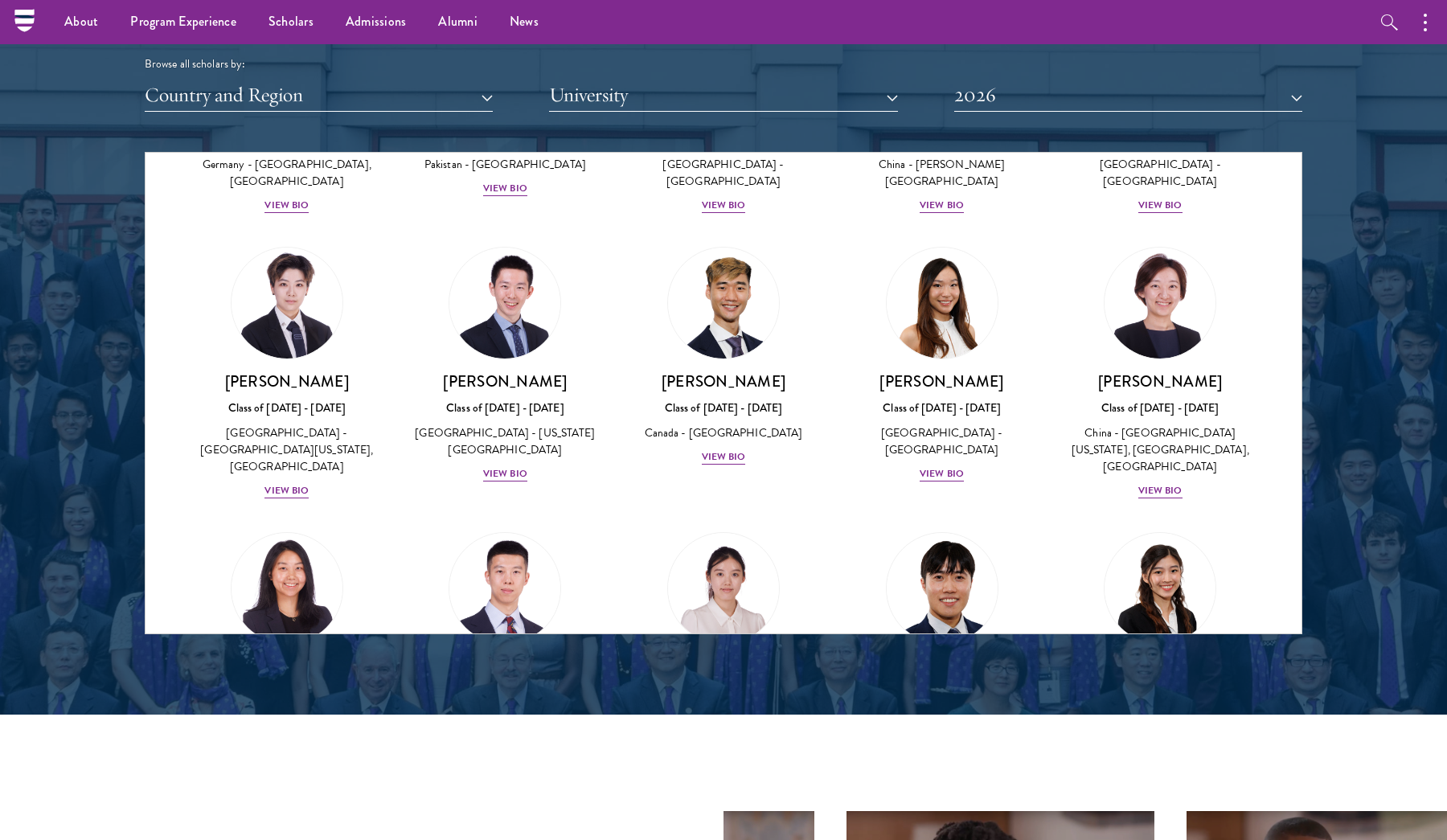
scroll to position [4046, 0]
click at [708, 734] on div "View Bio" at bounding box center [724, 741] width 45 height 15
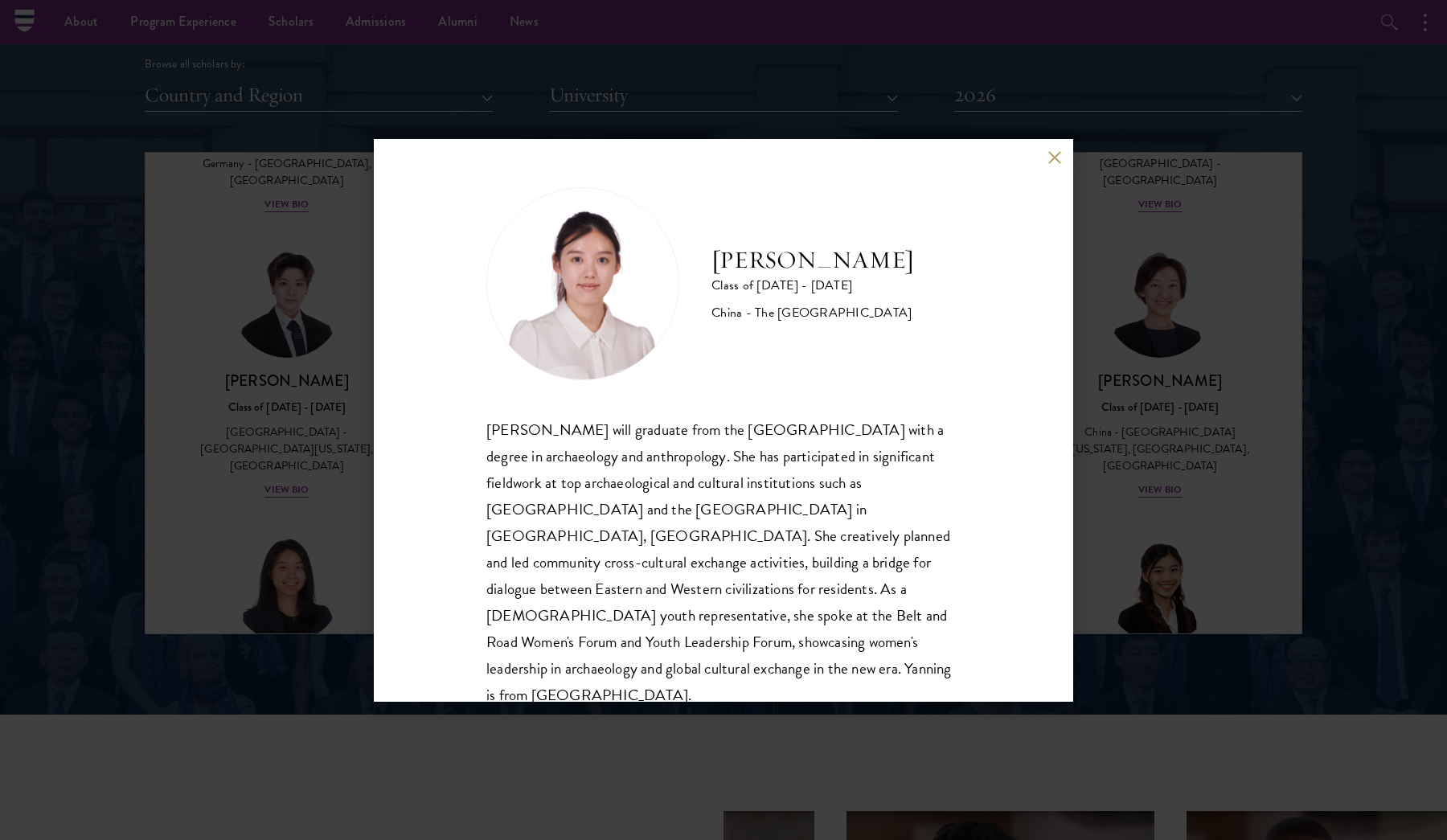
click at [1054, 157] on button at bounding box center [1054, 158] width 14 height 14
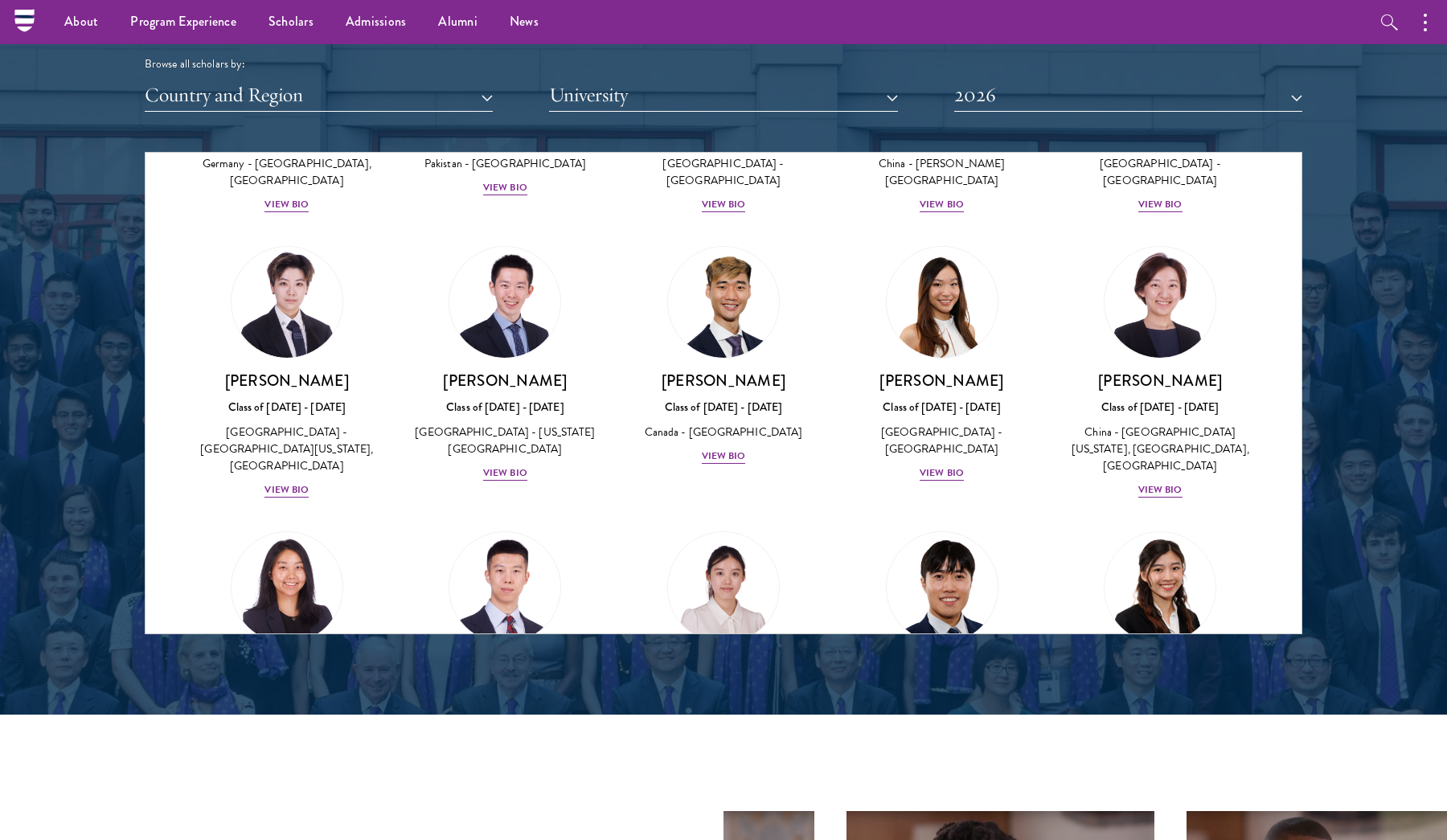
click at [1154, 734] on div "View Bio" at bounding box center [1160, 741] width 45 height 15
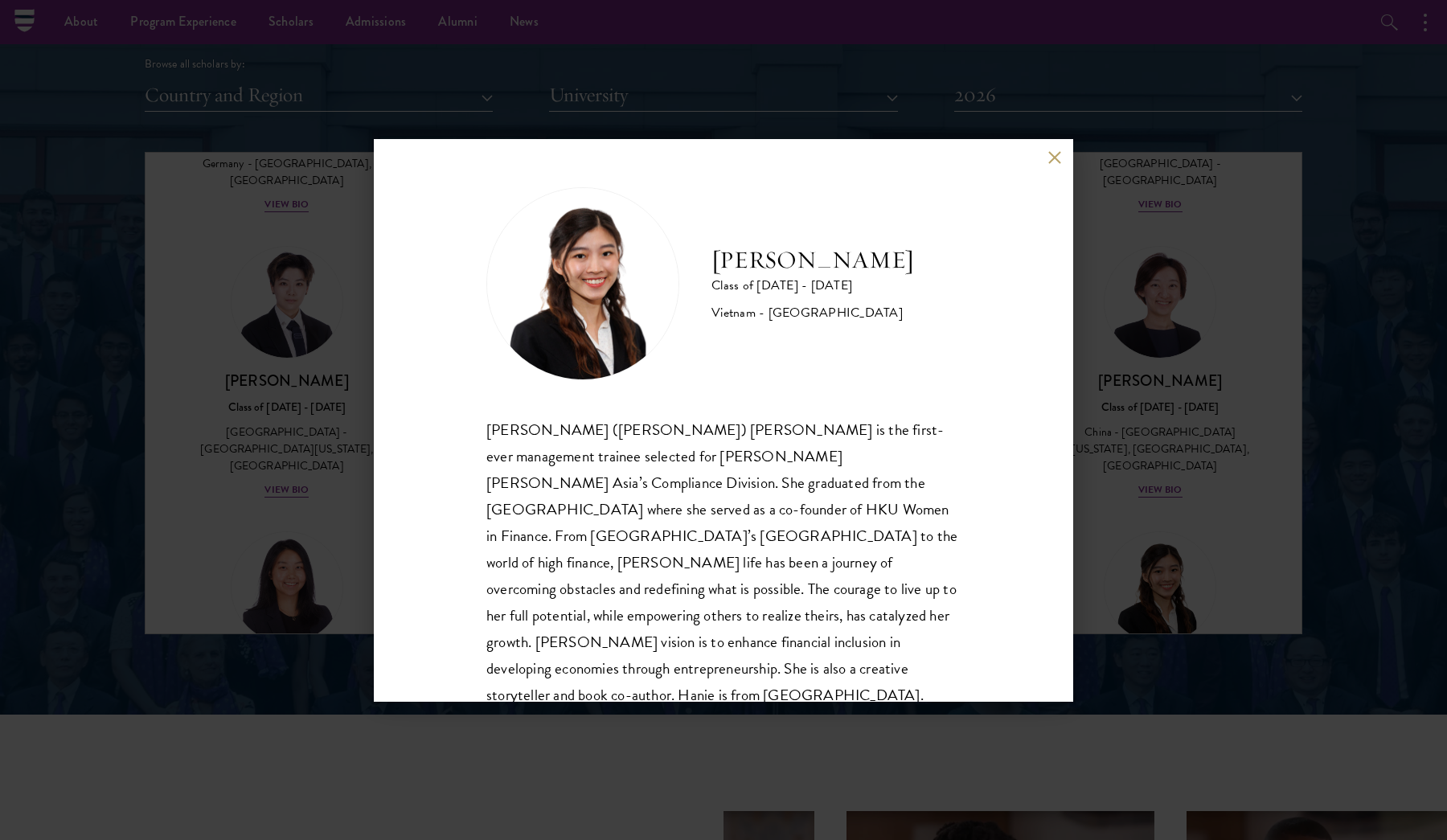
click at [1054, 155] on button at bounding box center [1054, 158] width 14 height 14
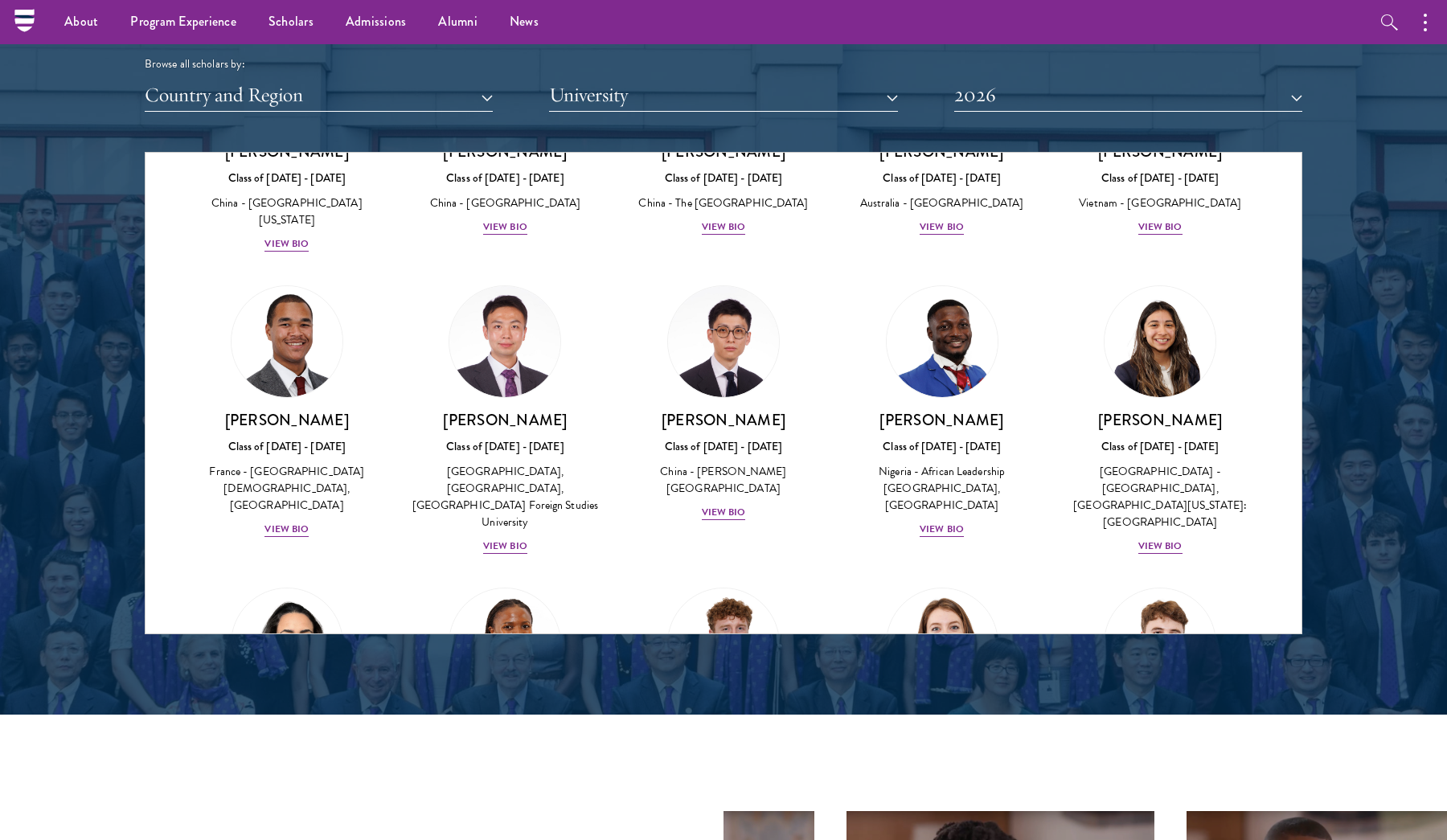
scroll to position [4566, 0]
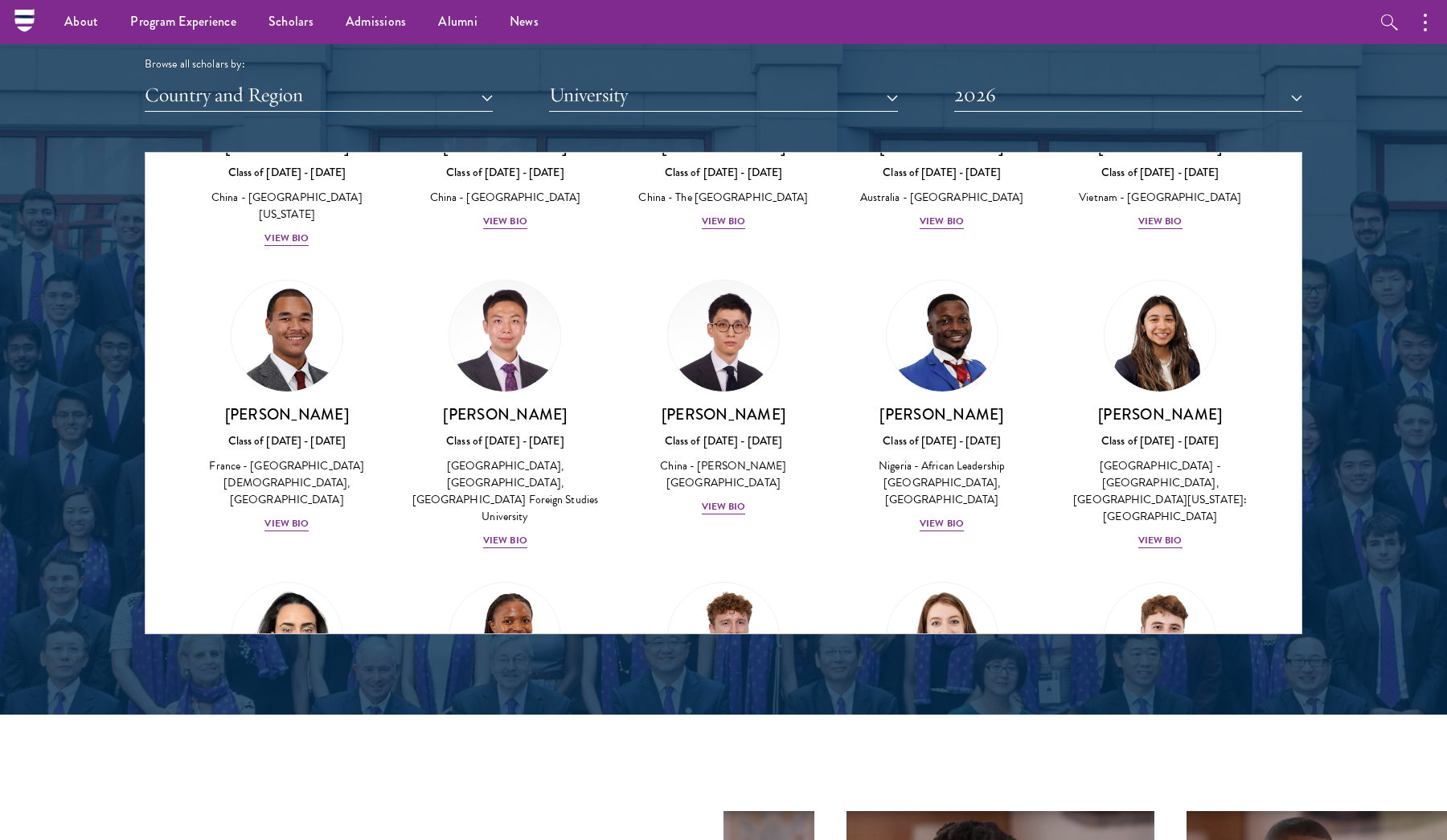
click at [281, 801] on div "View Bio" at bounding box center [286, 808] width 45 height 15
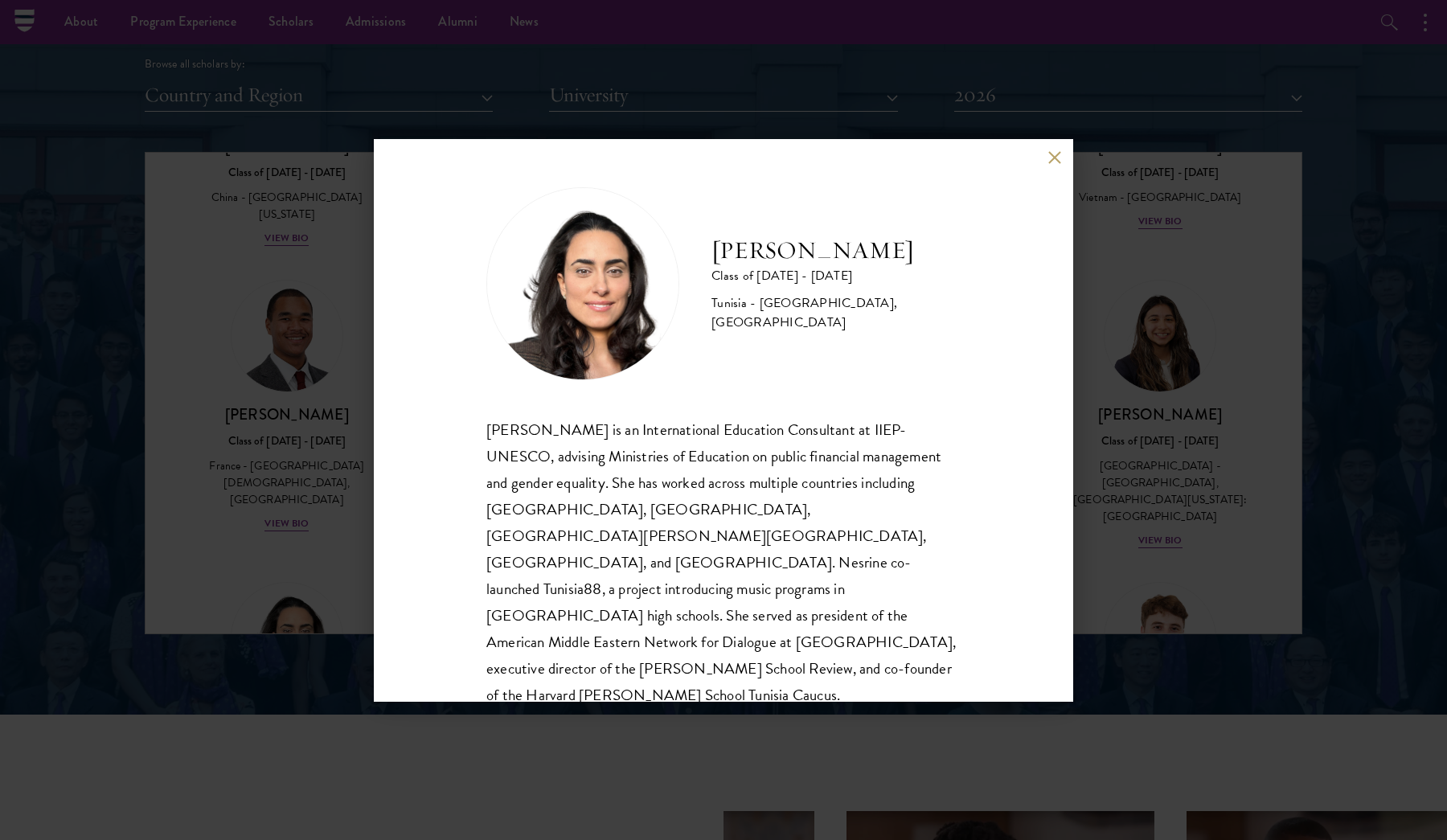
click at [1051, 157] on button at bounding box center [1054, 158] width 14 height 14
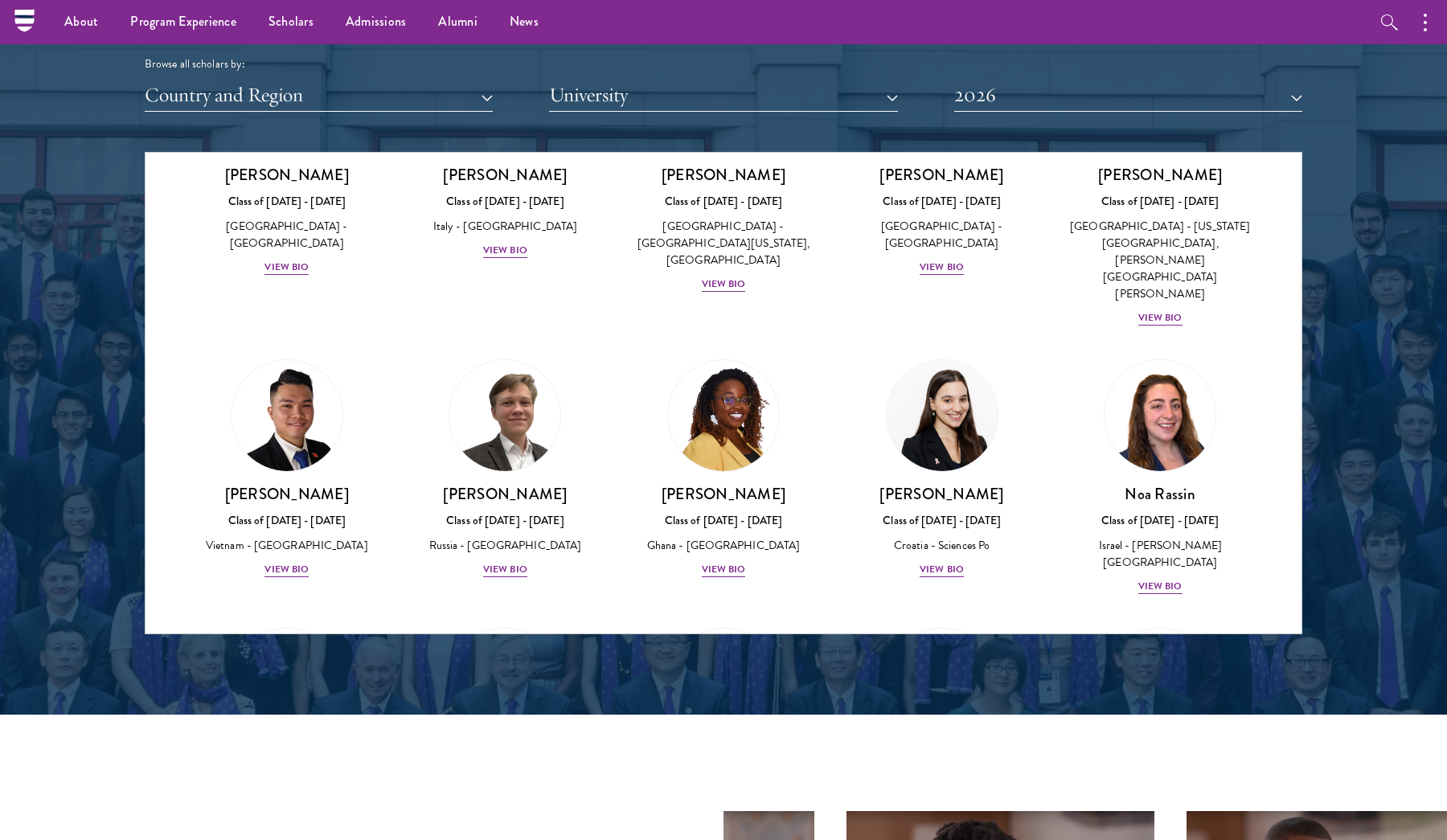
scroll to position [5689, 0]
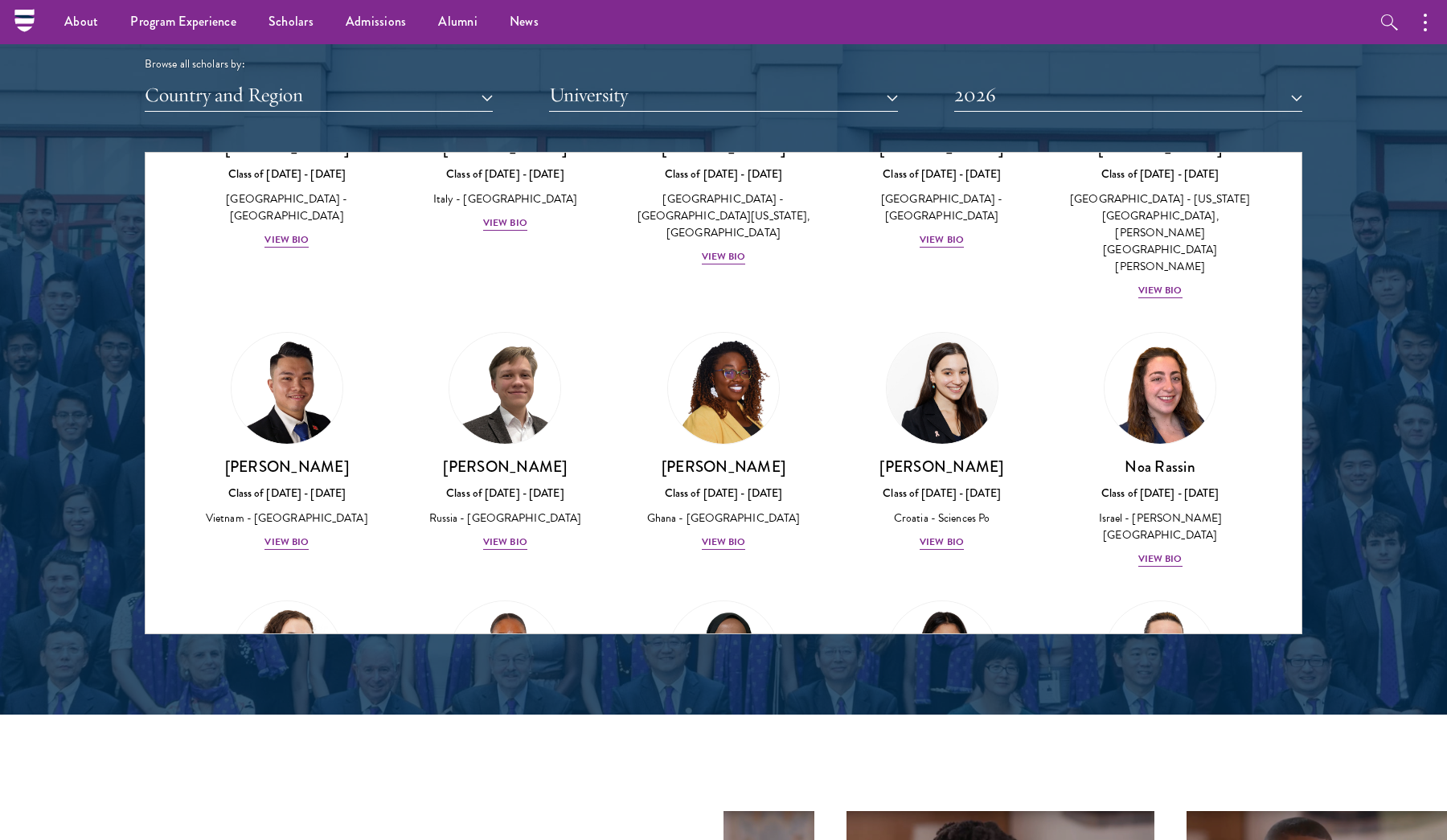
click at [941, 584] on div "[PERSON_NAME] Class of [DATE] - [DATE] [GEOGRAPHIC_DATA] - [GEOGRAPHIC_DATA] Vi…" at bounding box center [942, 718] width 219 height 268
click at [941, 820] on div "View Bio" at bounding box center [941, 827] width 45 height 15
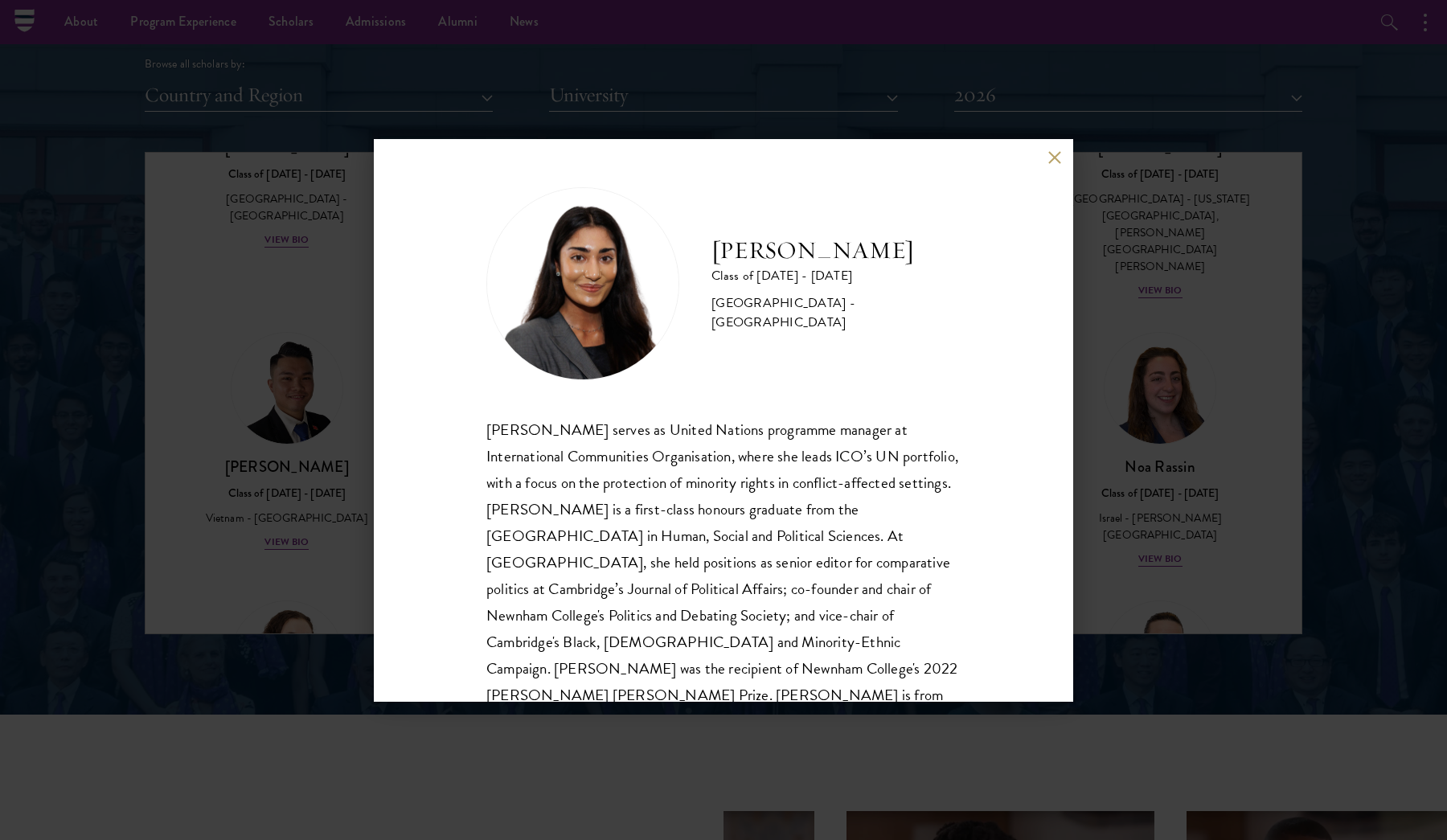
click at [1060, 161] on button at bounding box center [1054, 158] width 14 height 14
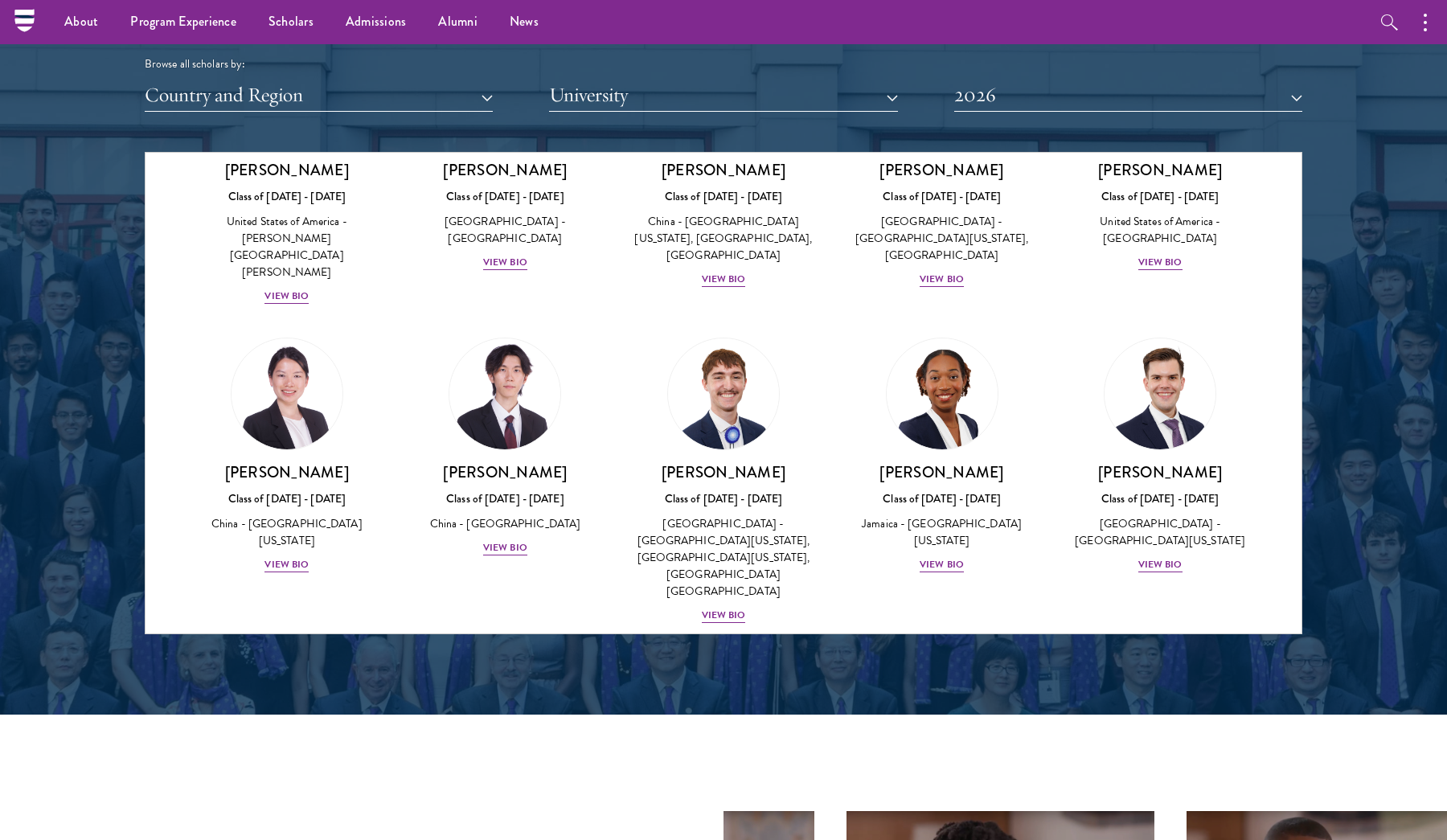
scroll to position [7398, 0]
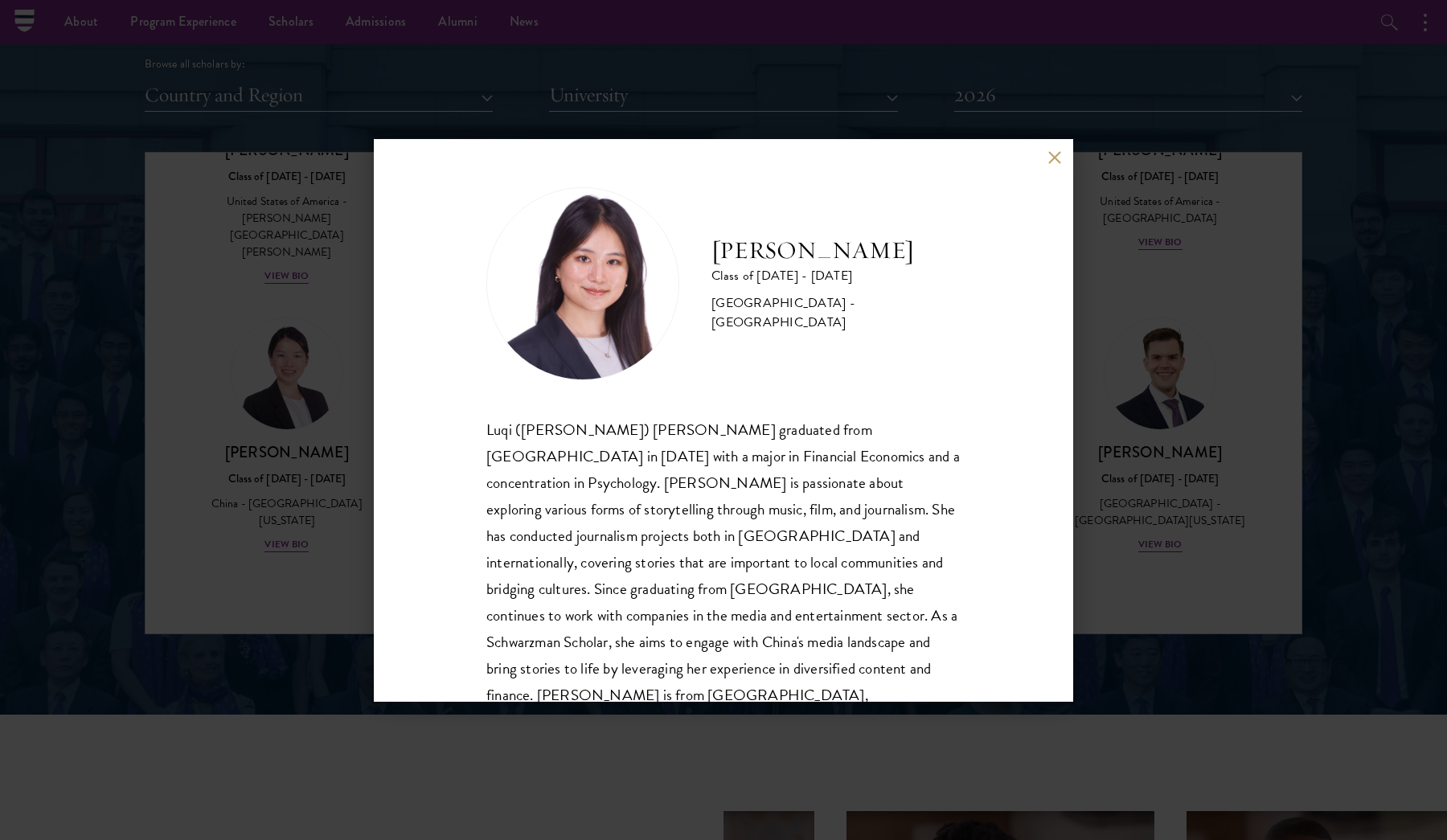
click at [1050, 159] on button at bounding box center [1054, 158] width 14 height 14
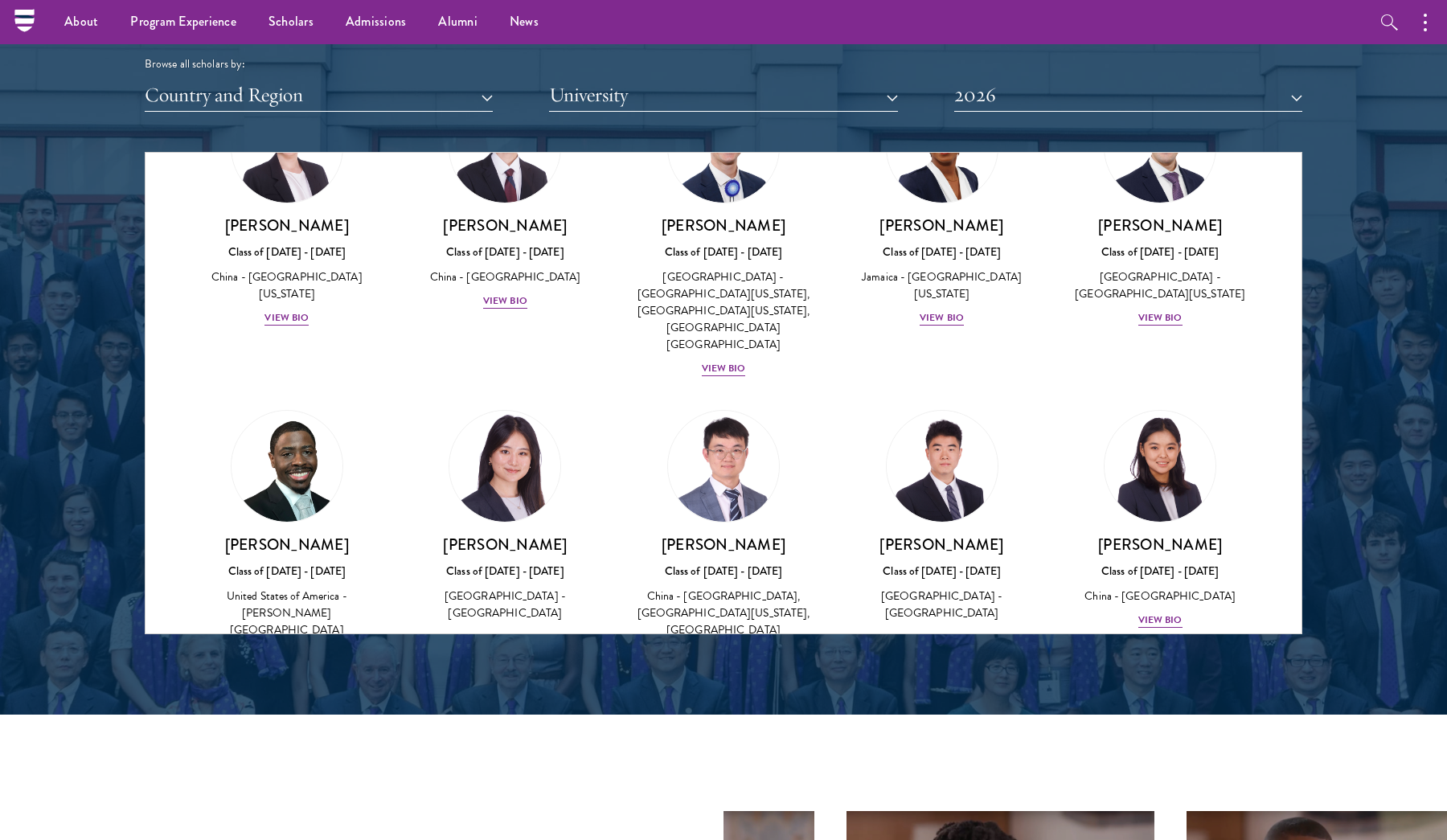
scroll to position [7624, 0]
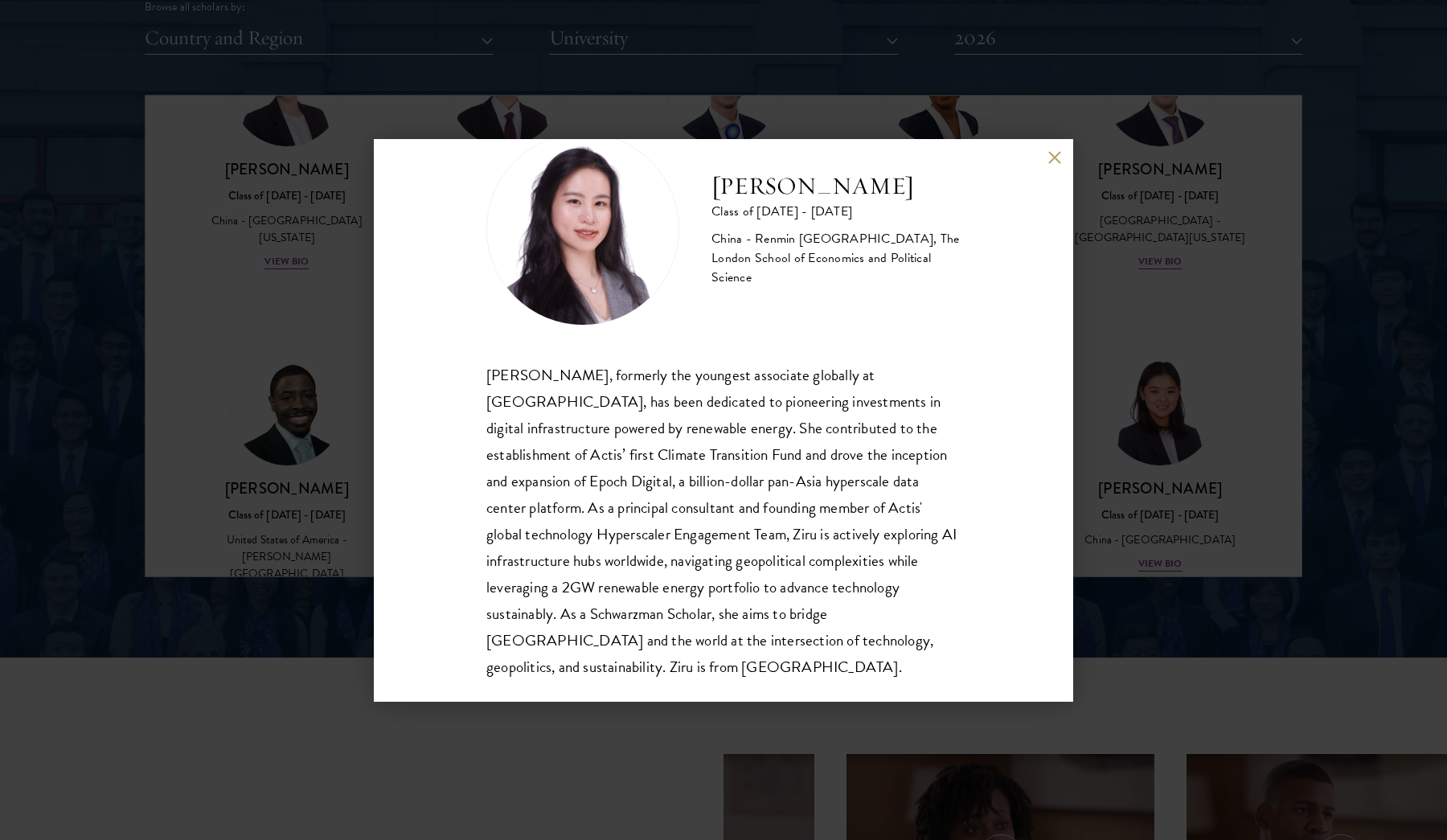
scroll to position [2040, 0]
click at [1055, 155] on button at bounding box center [1054, 158] width 14 height 14
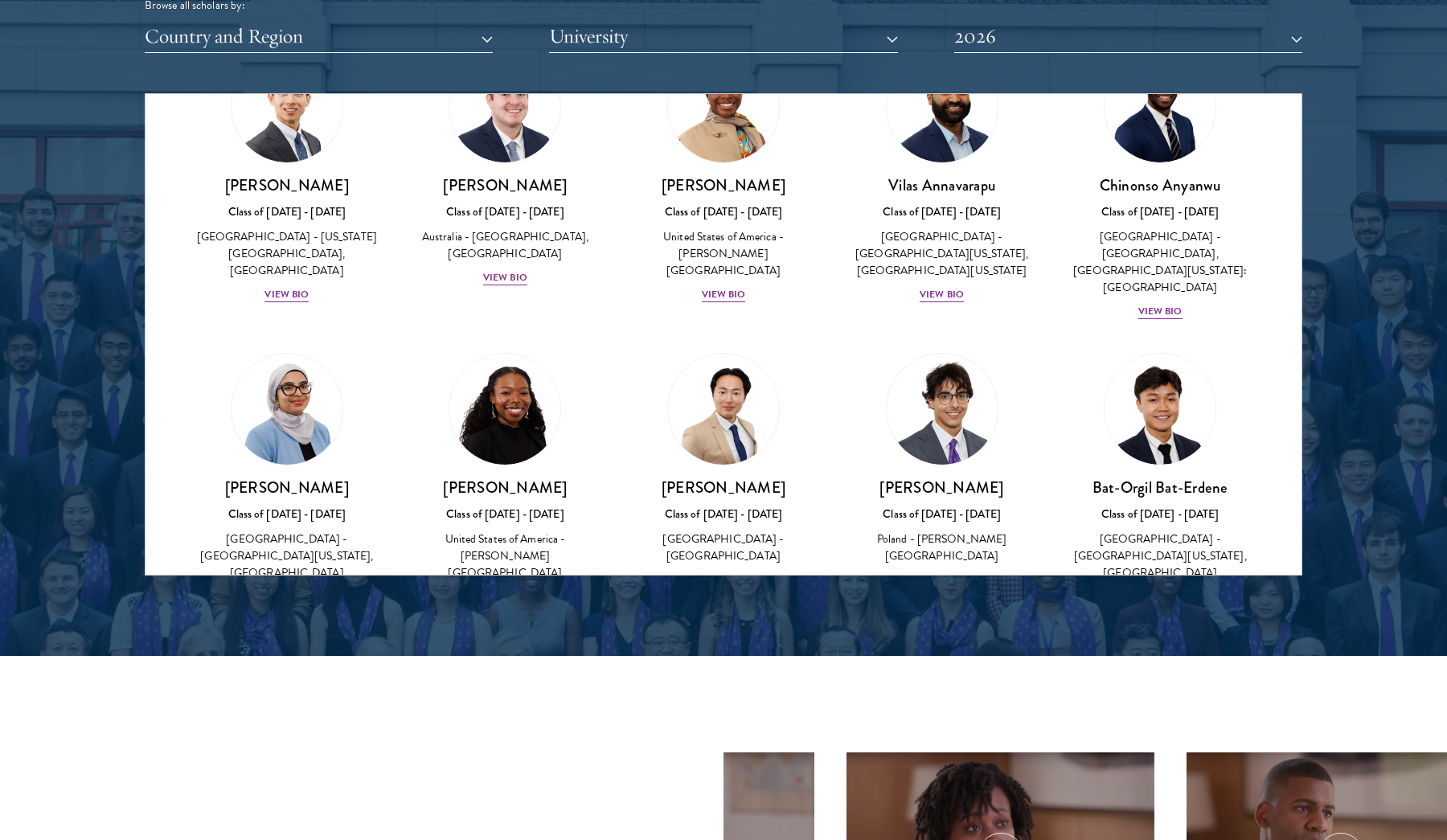
scroll to position [543, 0]
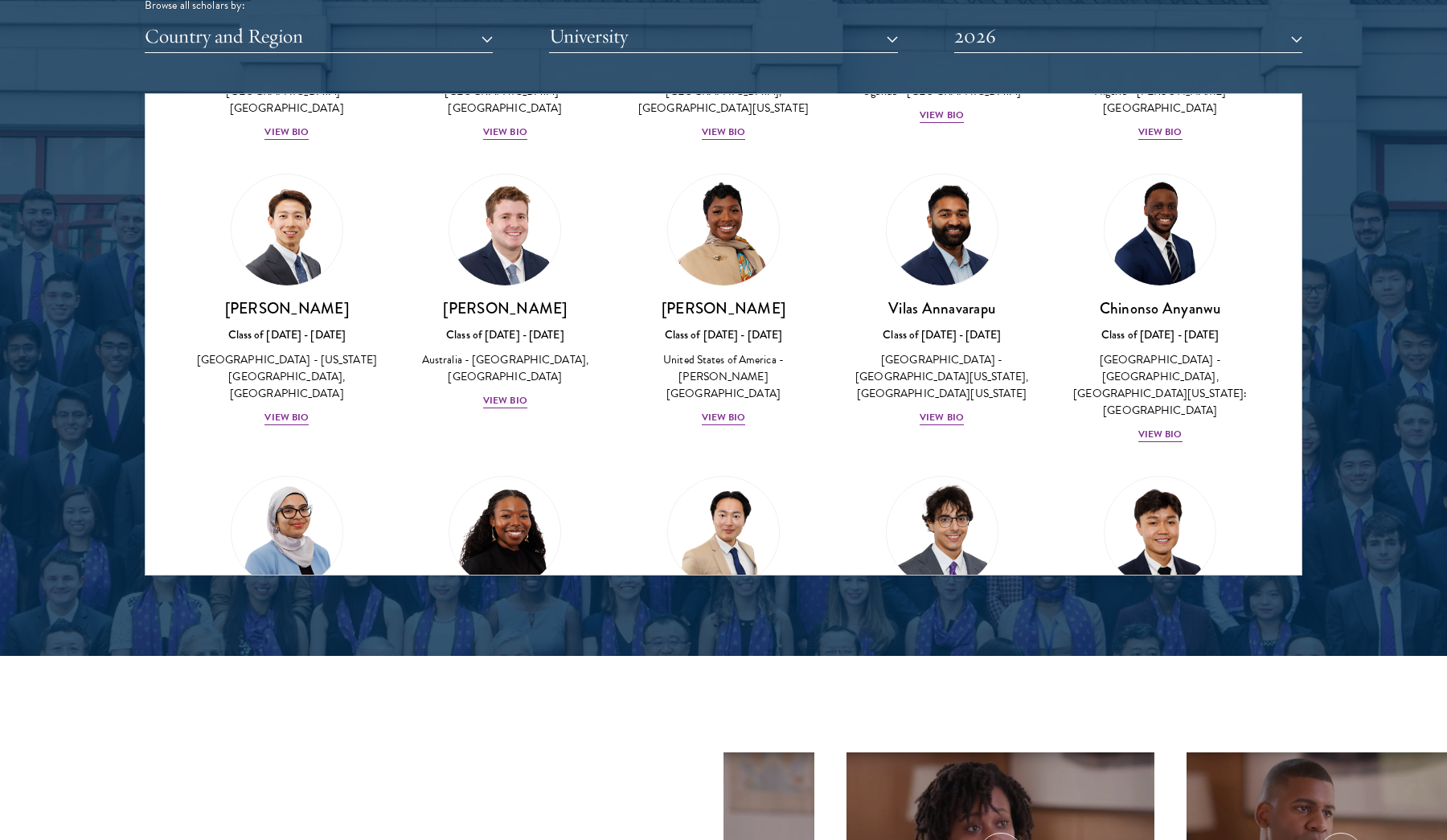
click at [1000, 37] on button "2026" at bounding box center [1129, 36] width 348 height 33
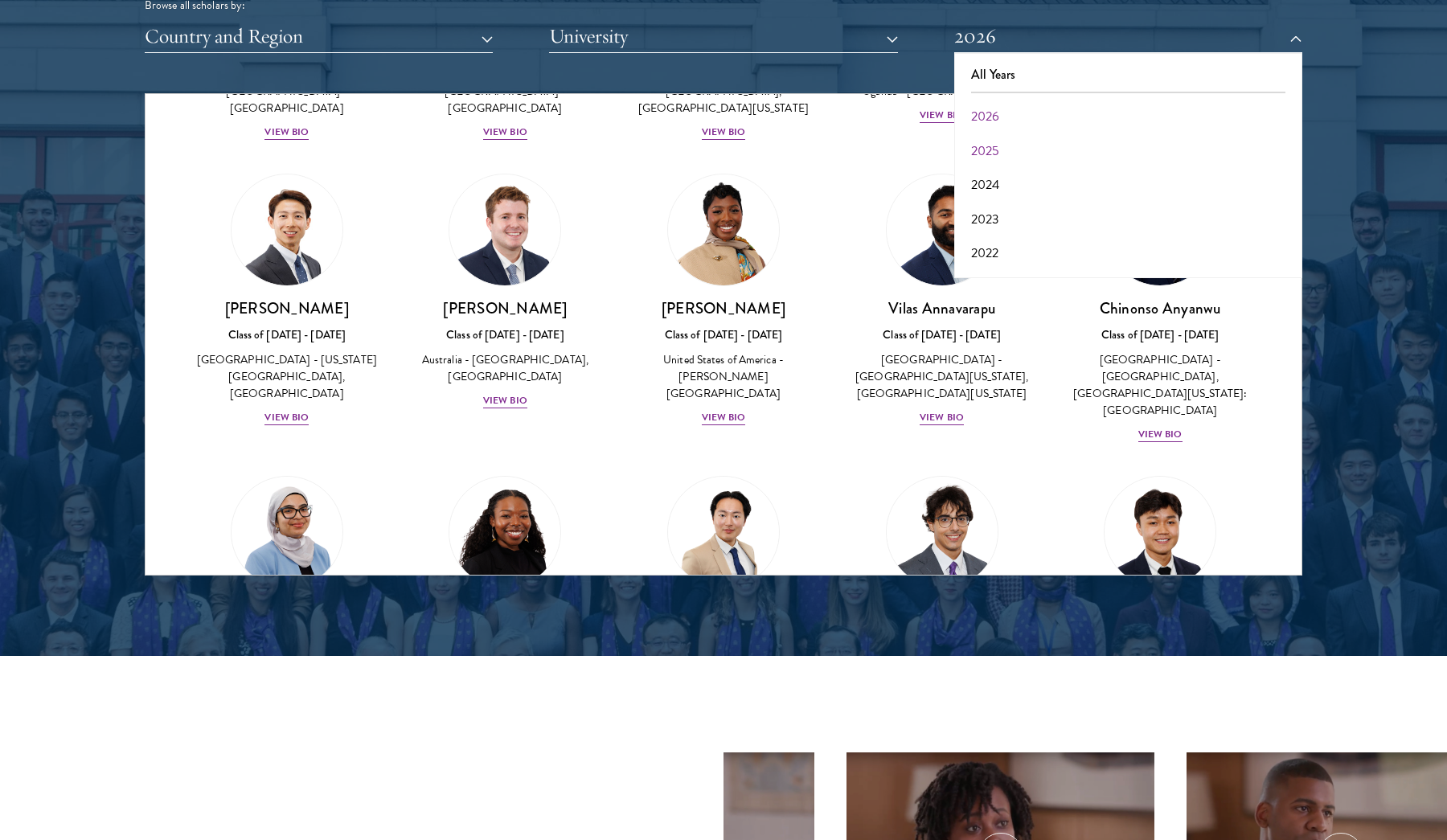
click at [987, 141] on button "2025" at bounding box center [1129, 151] width 339 height 34
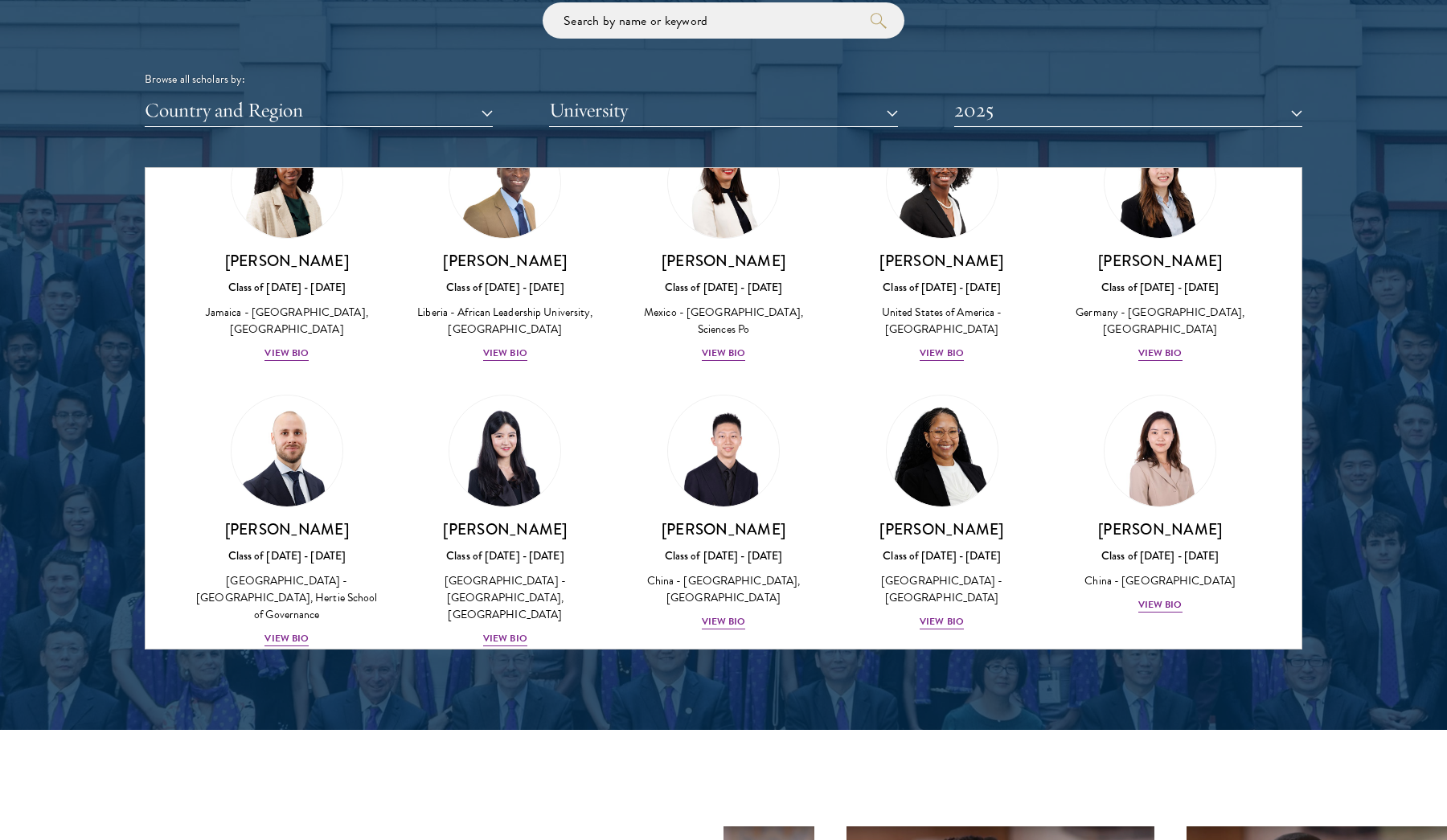
scroll to position [2105, 0]
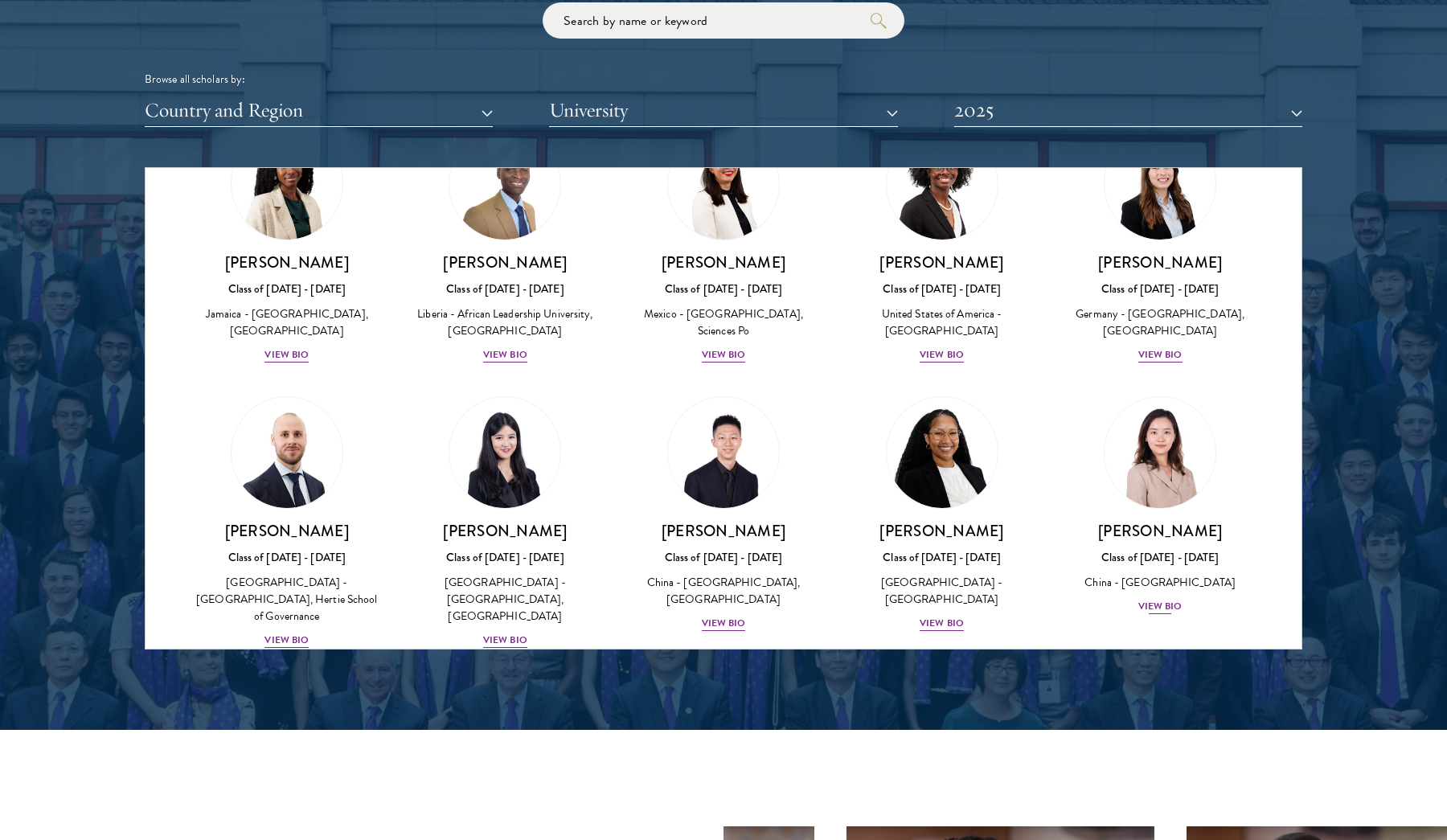
click at [1174, 599] on div "View Bio" at bounding box center [1160, 606] width 45 height 15
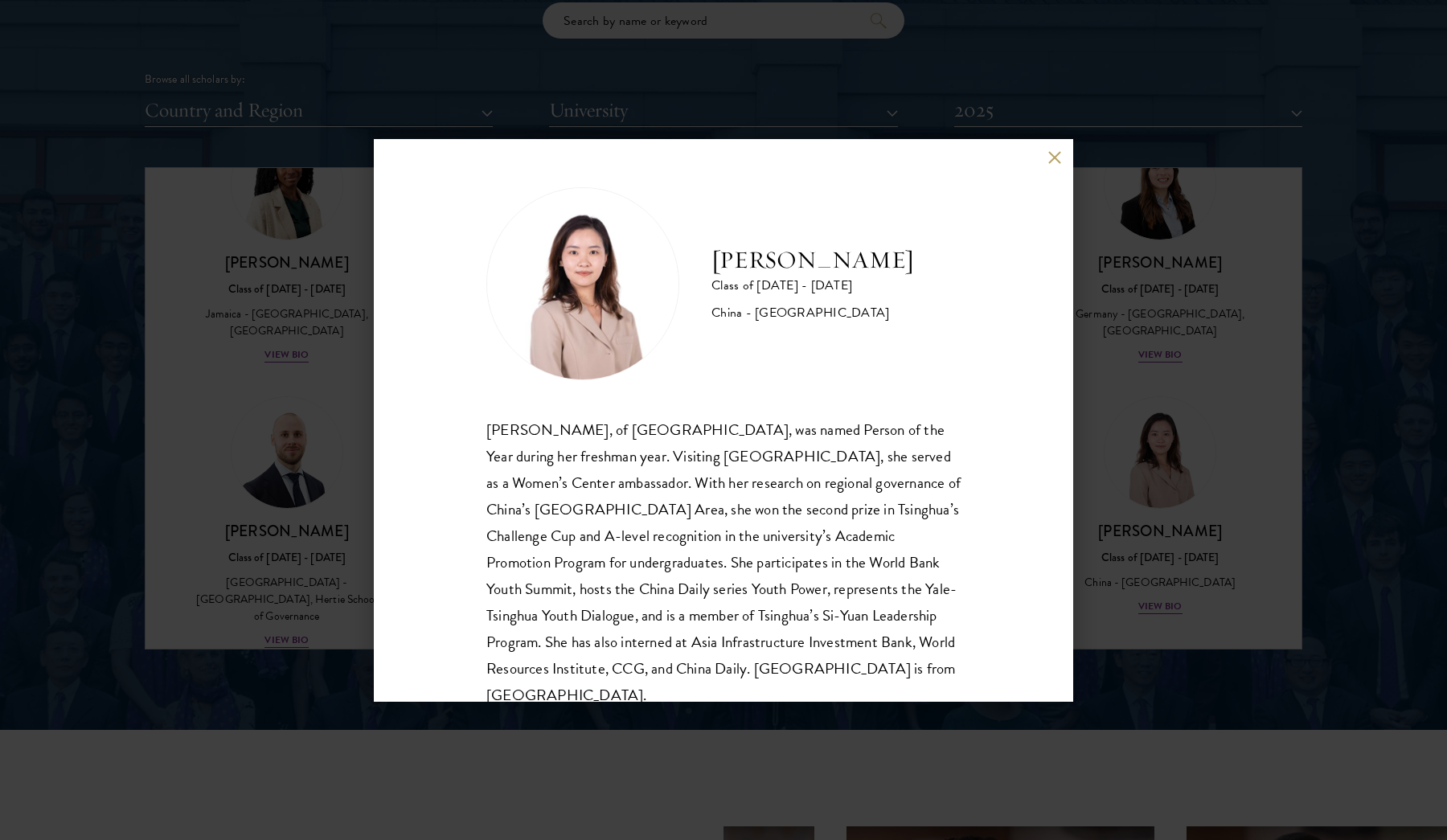
click at [1050, 157] on button at bounding box center [1054, 158] width 14 height 14
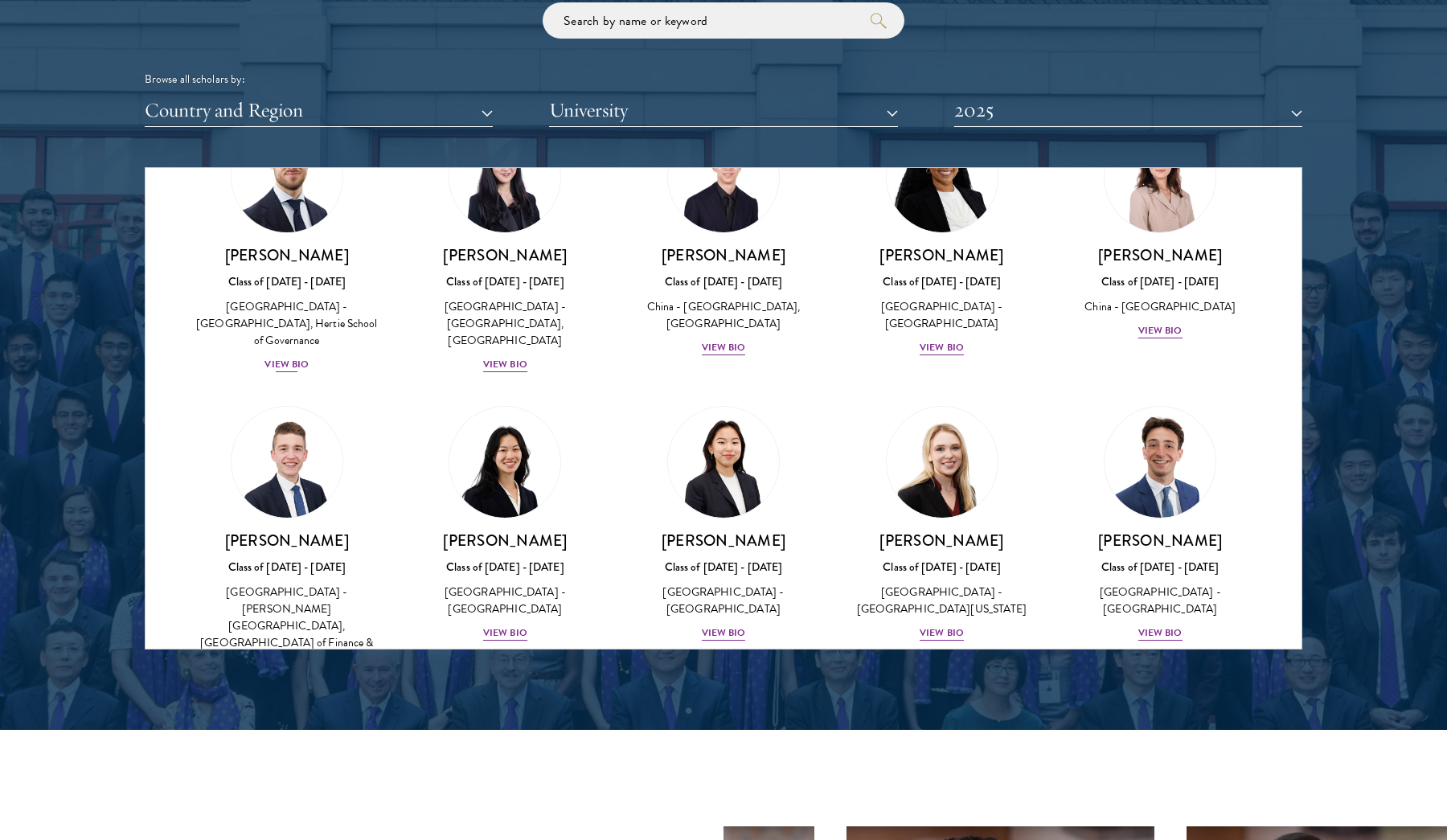
scroll to position [2395, 0]
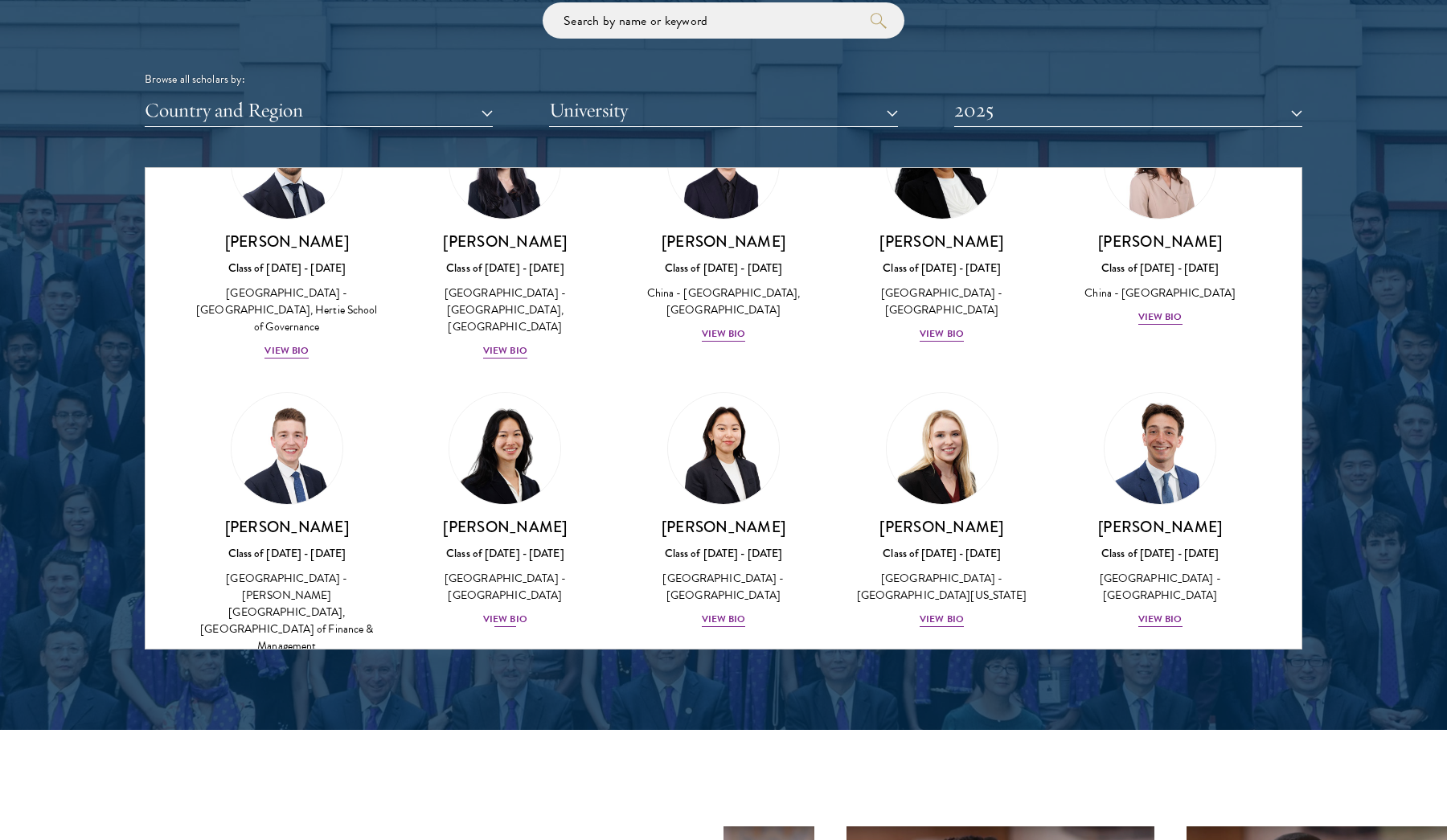
click at [500, 612] on div "View Bio" at bounding box center [505, 619] width 45 height 15
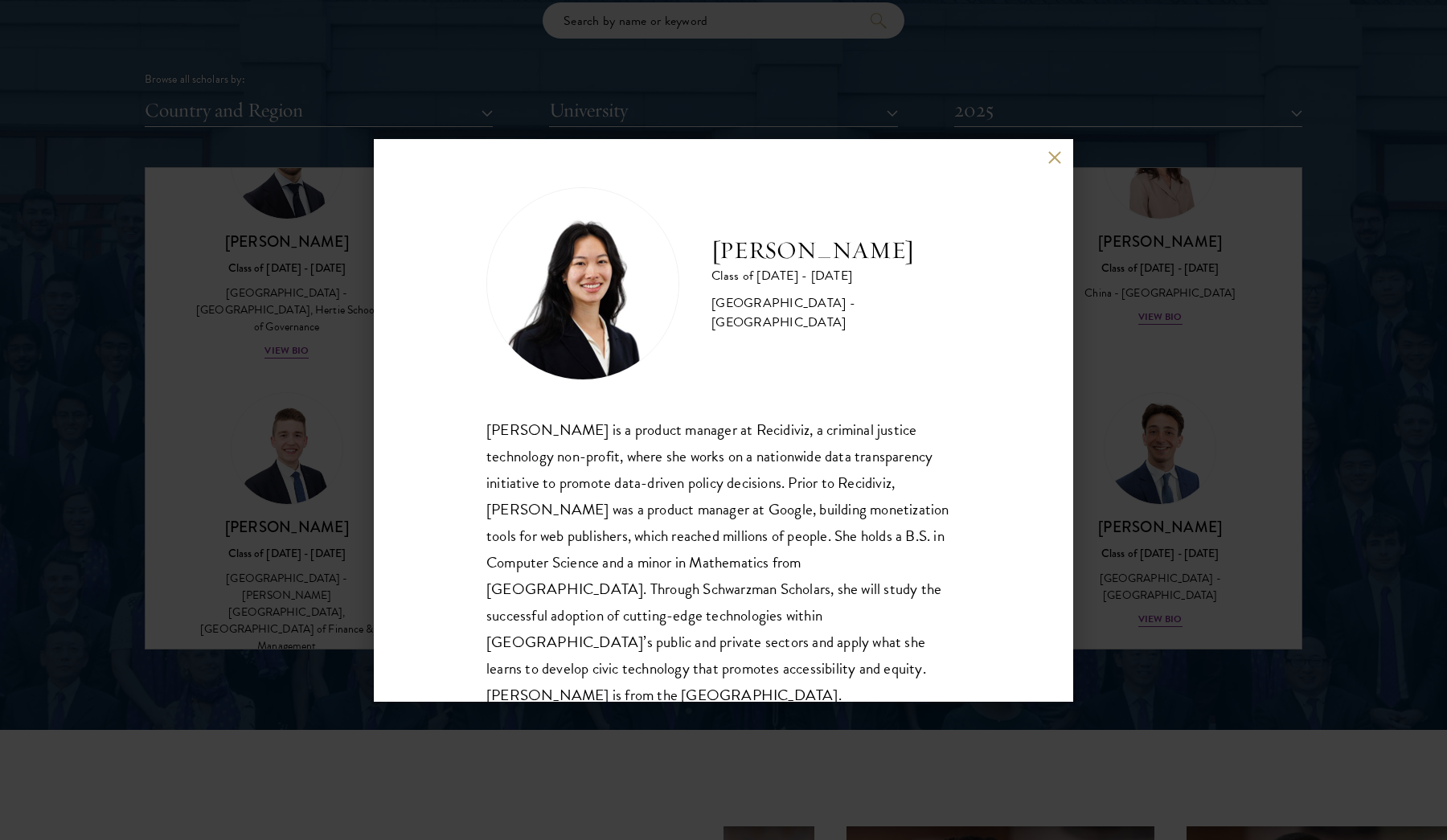
click at [1051, 154] on button at bounding box center [1054, 158] width 14 height 14
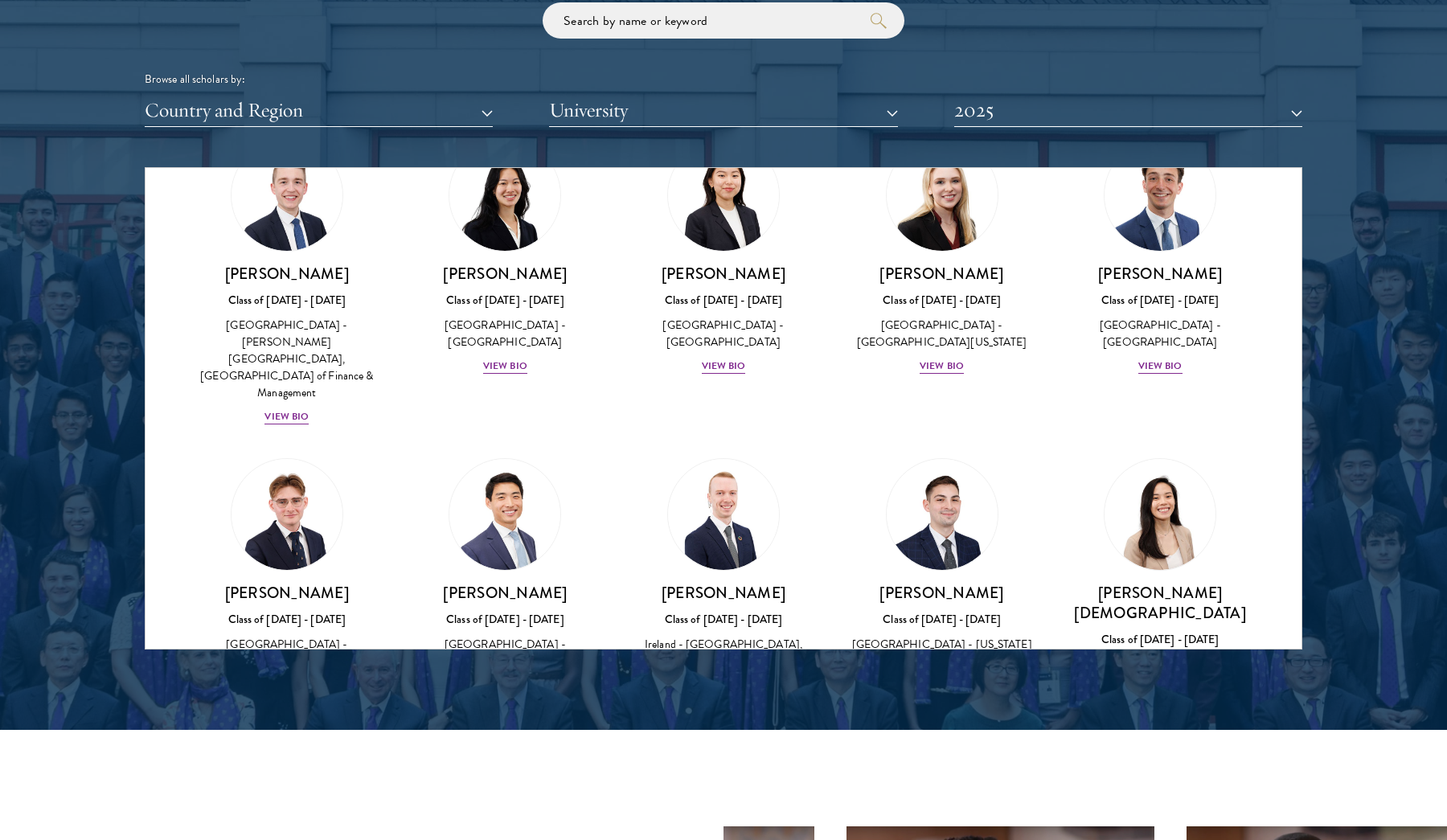
scroll to position [2650, 0]
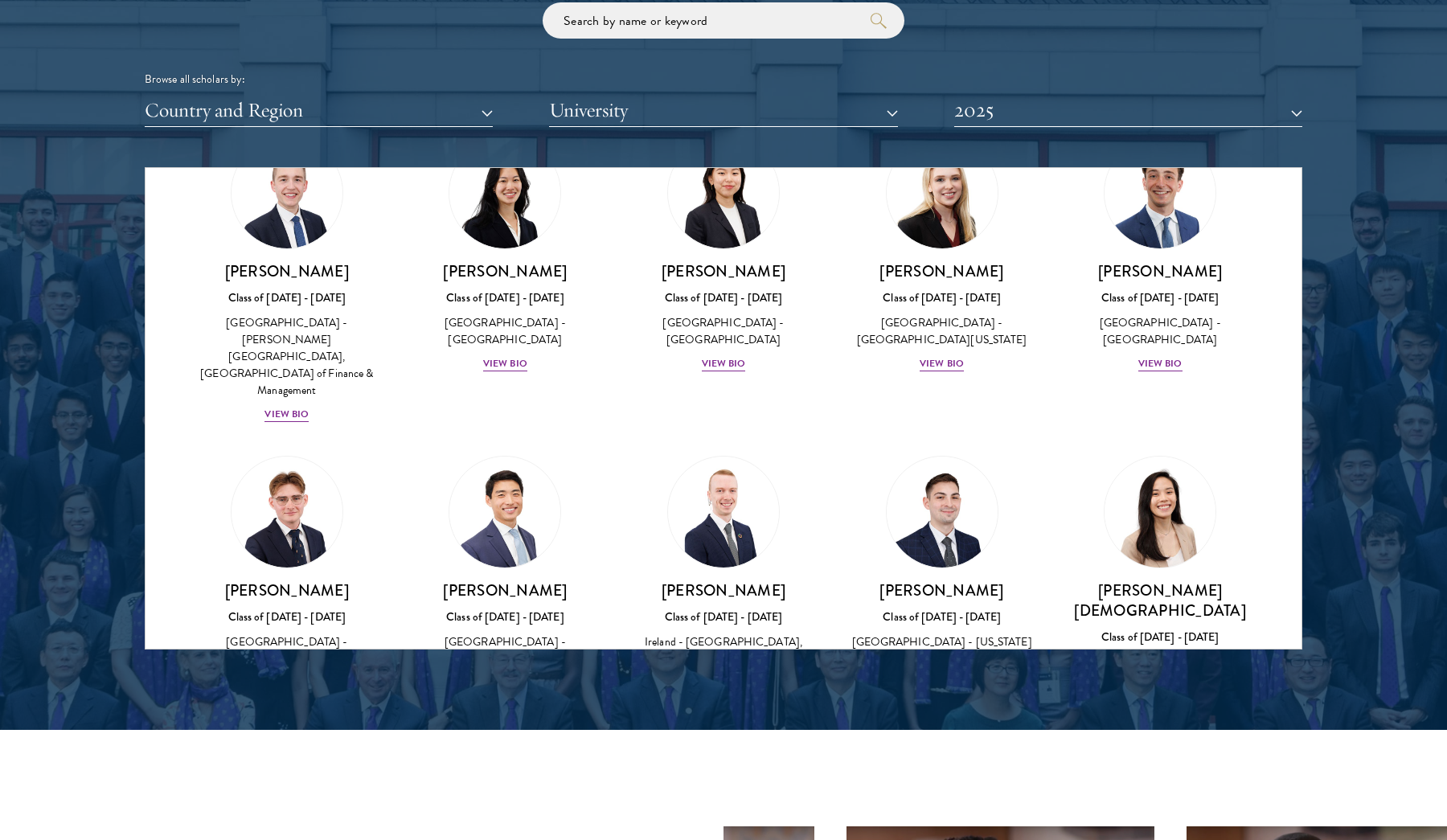
click at [1172, 712] on div "View Bio" at bounding box center [1160, 719] width 45 height 15
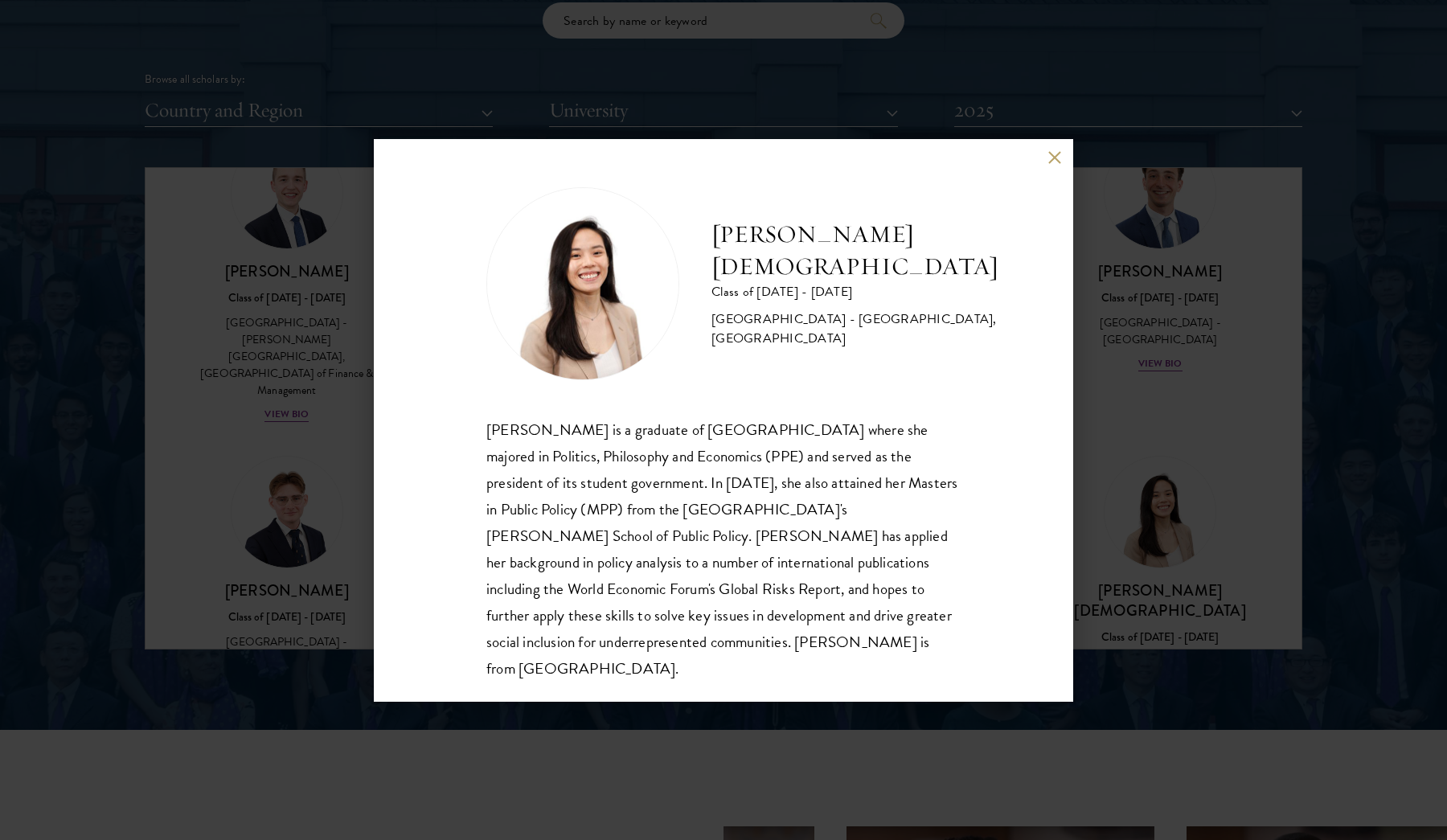
click at [1049, 160] on button at bounding box center [1054, 158] width 14 height 14
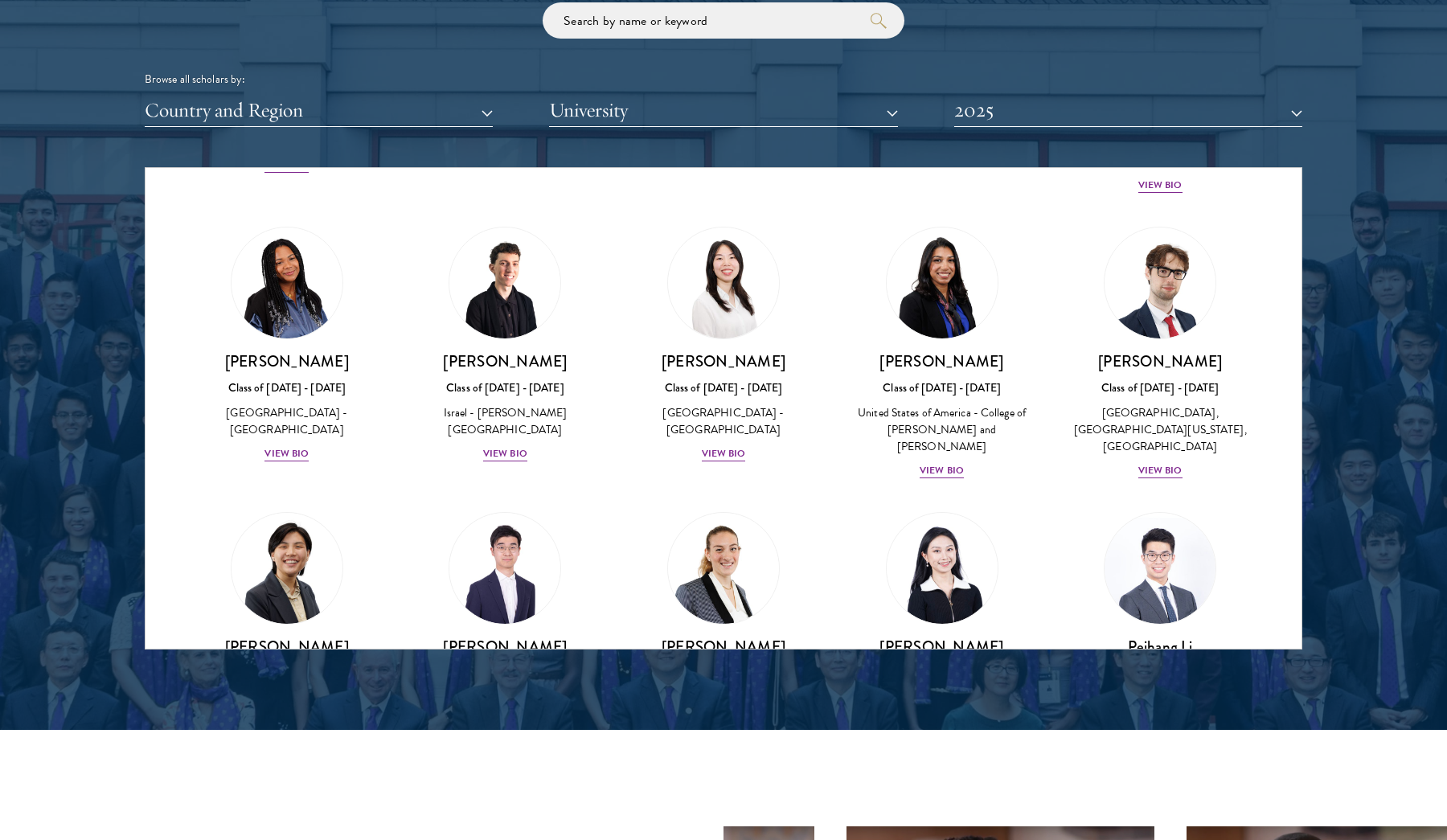
scroll to position [3201, 0]
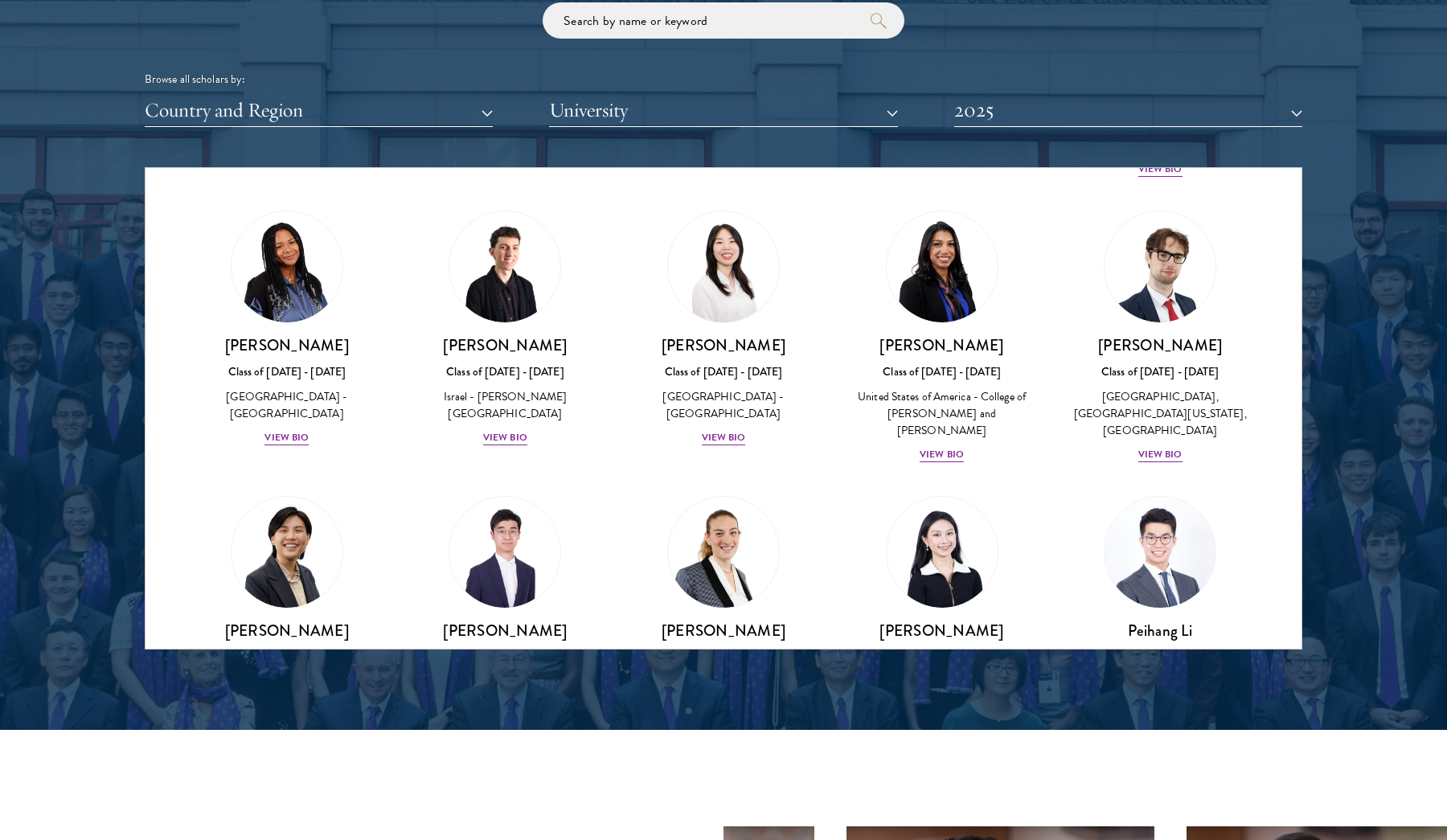
click at [1157, 715] on div "View Bio" at bounding box center [1160, 723] width 45 height 15
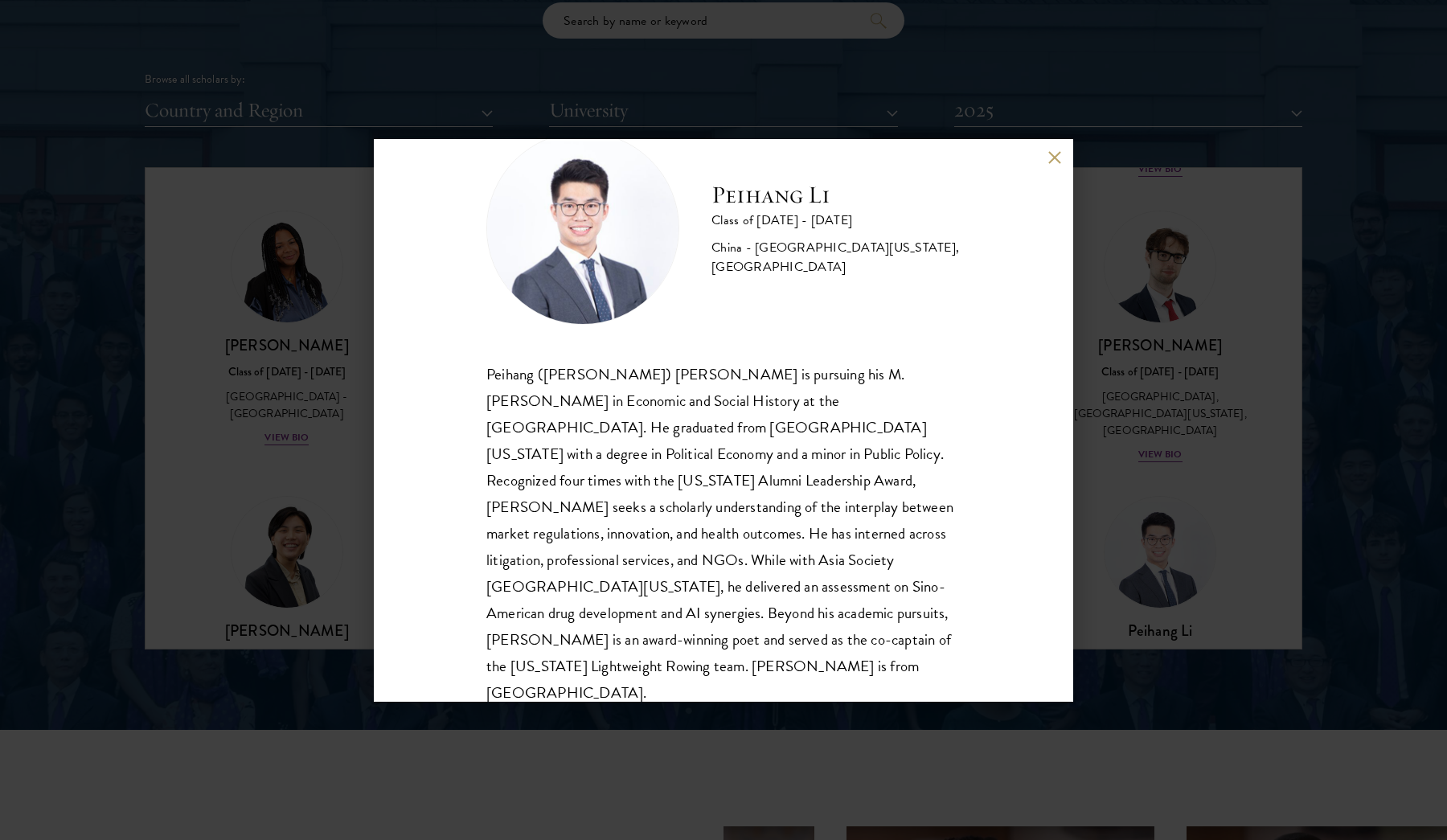
scroll to position [54, 0]
click at [1052, 162] on button at bounding box center [1054, 158] width 14 height 14
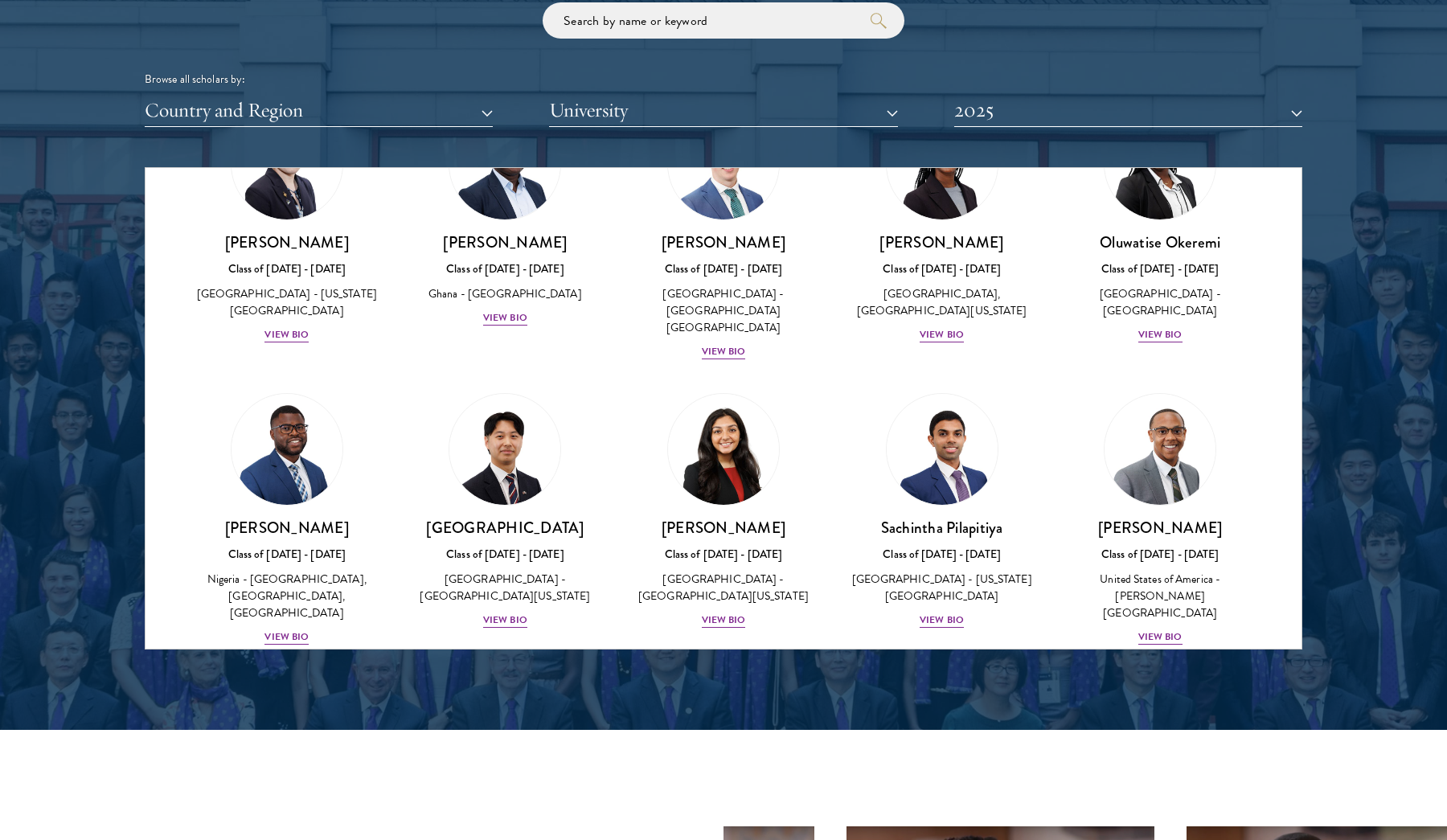
scroll to position [5025, 0]
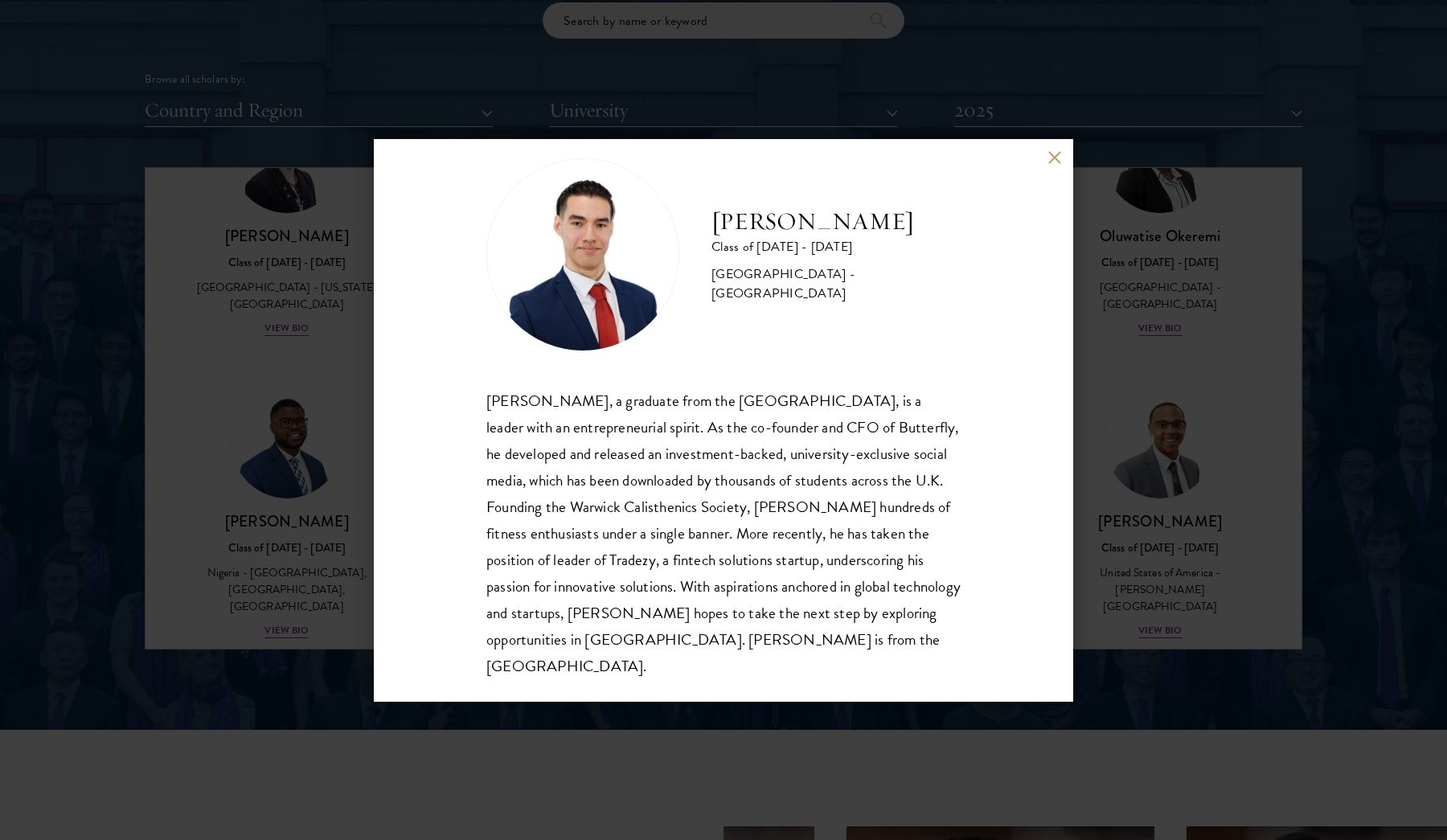
scroll to position [28, 0]
click at [1056, 155] on button at bounding box center [1054, 158] width 14 height 14
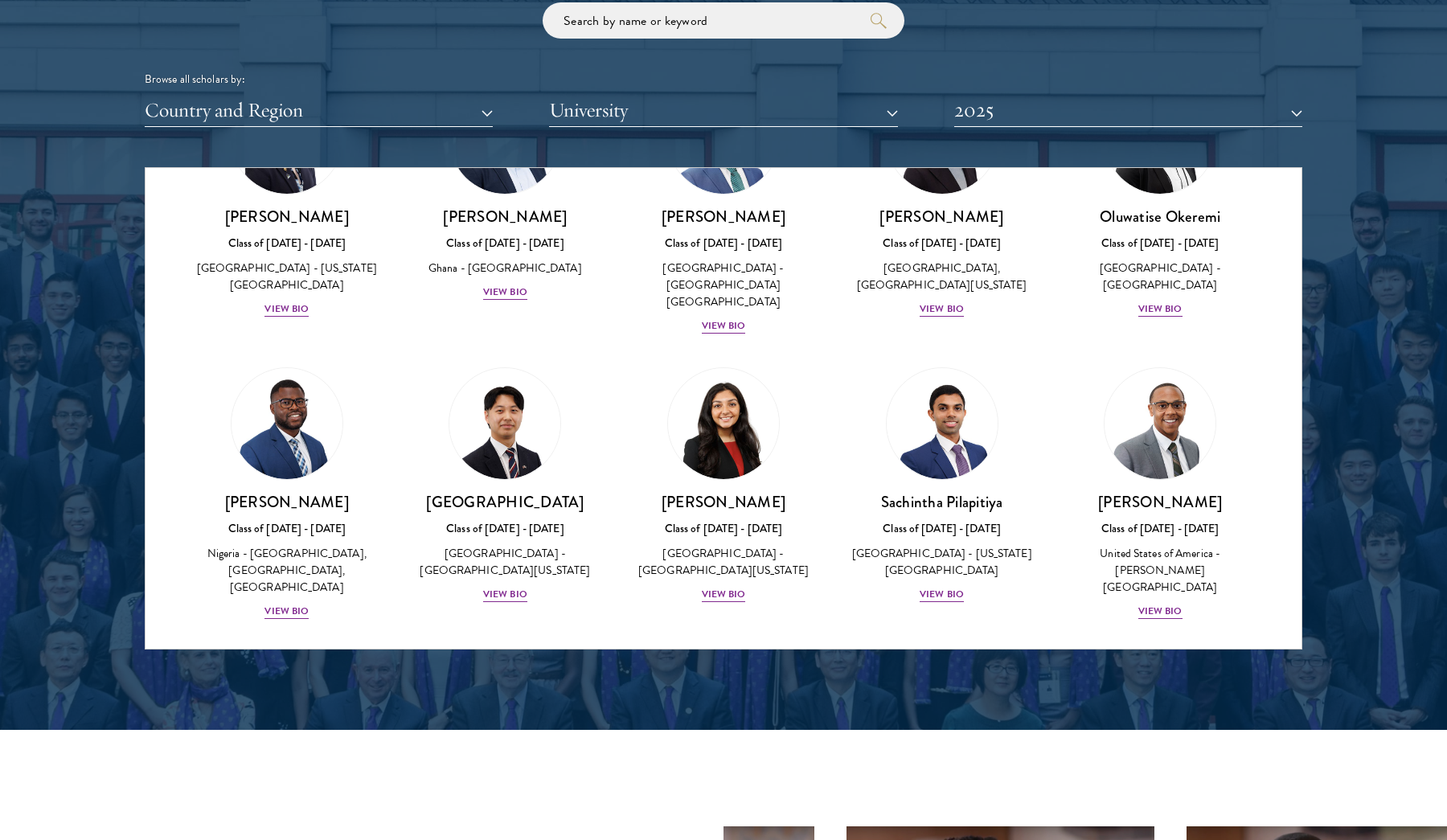
scroll to position [5203, 0]
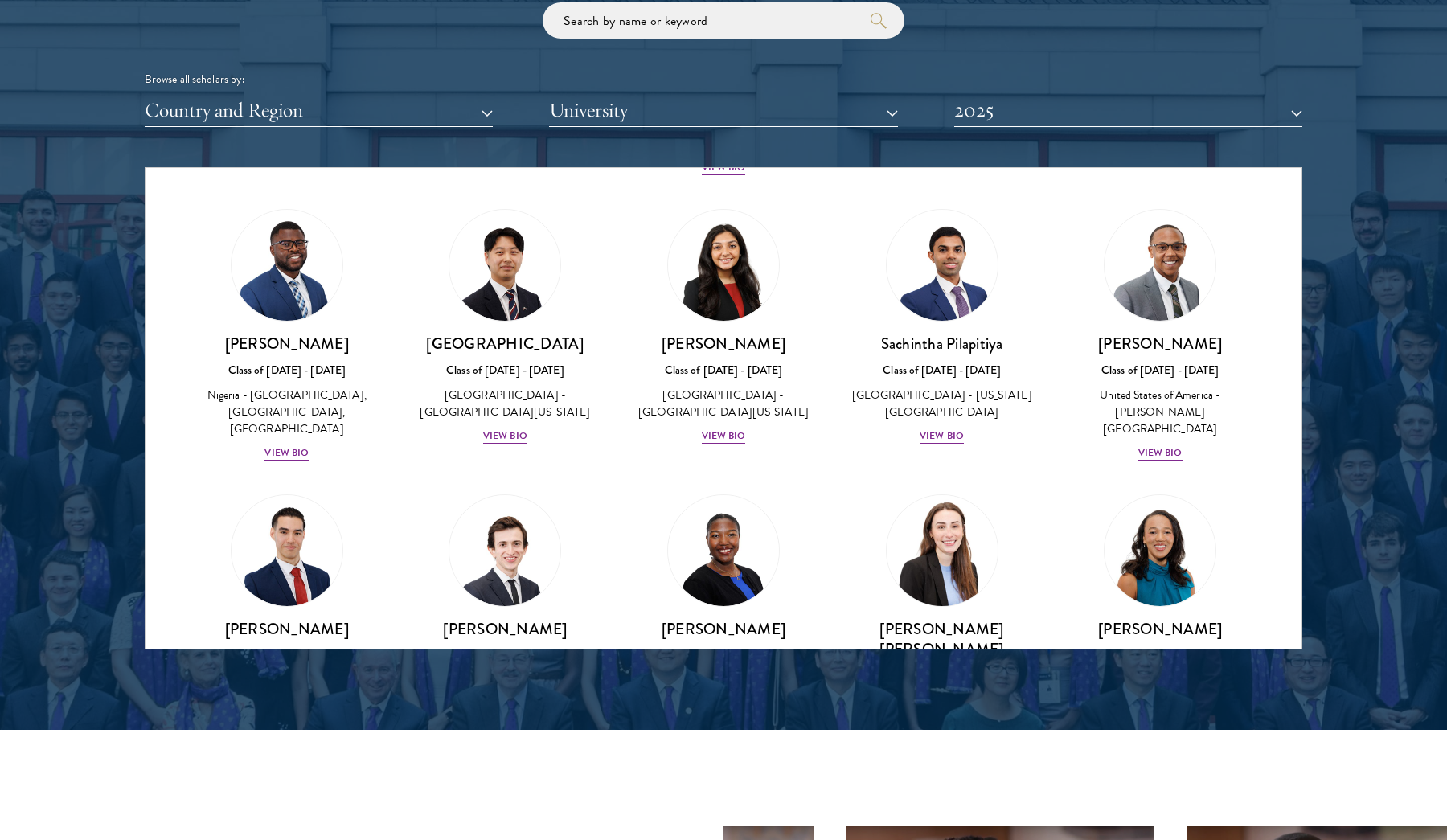
click at [941, 734] on div "View Bio" at bounding box center [941, 741] width 45 height 15
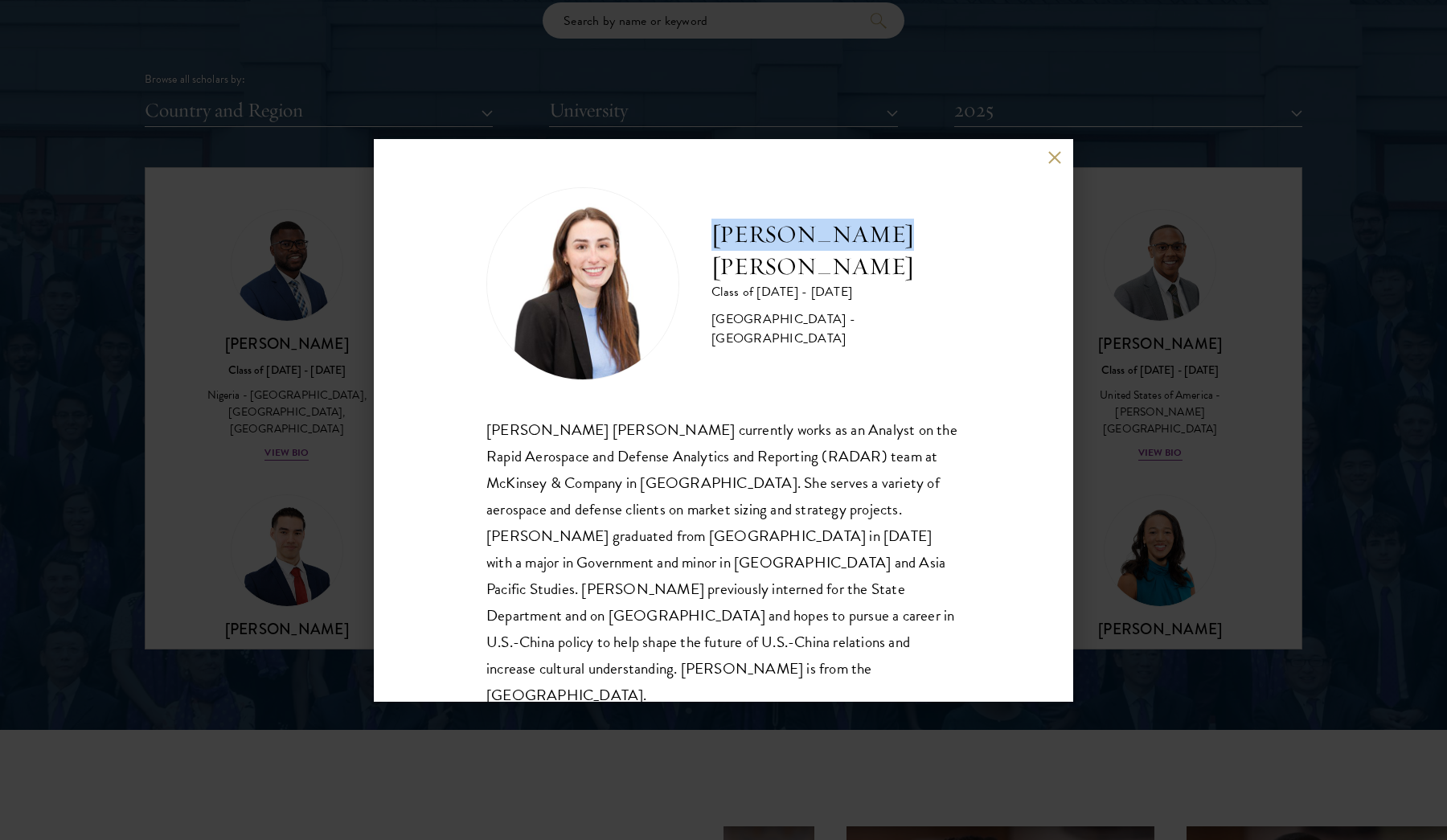
drag, startPoint x: 711, startPoint y: 271, endPoint x: 887, endPoint y: 271, distance: 176.0
click at [887, 271] on h2 "[PERSON_NAME] [PERSON_NAME]" at bounding box center [836, 250] width 250 height 64
copy h2 "[PERSON_NAME] [PERSON_NAME]"
click at [1049, 156] on button at bounding box center [1054, 158] width 14 height 14
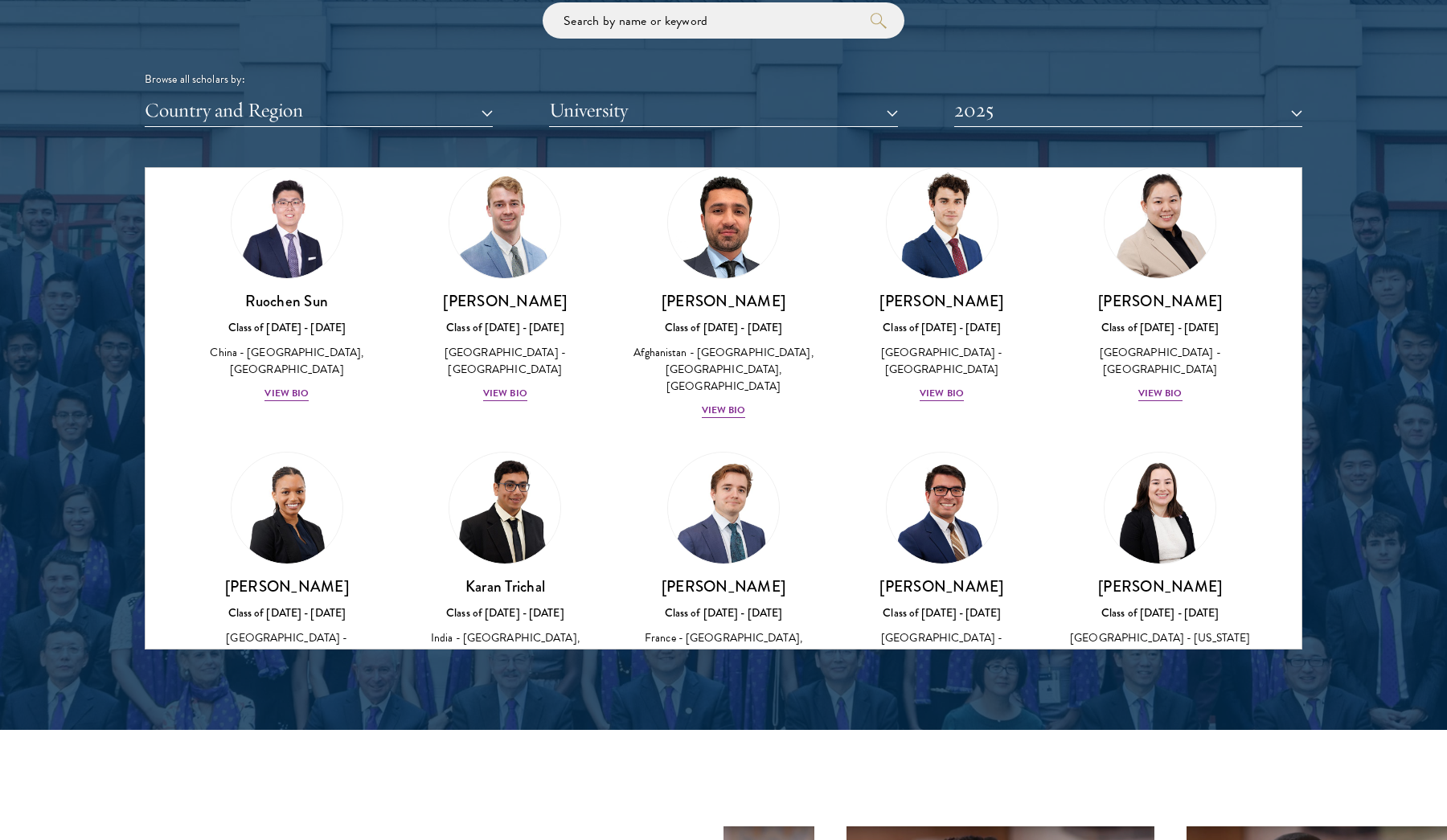
scroll to position [6511, 0]
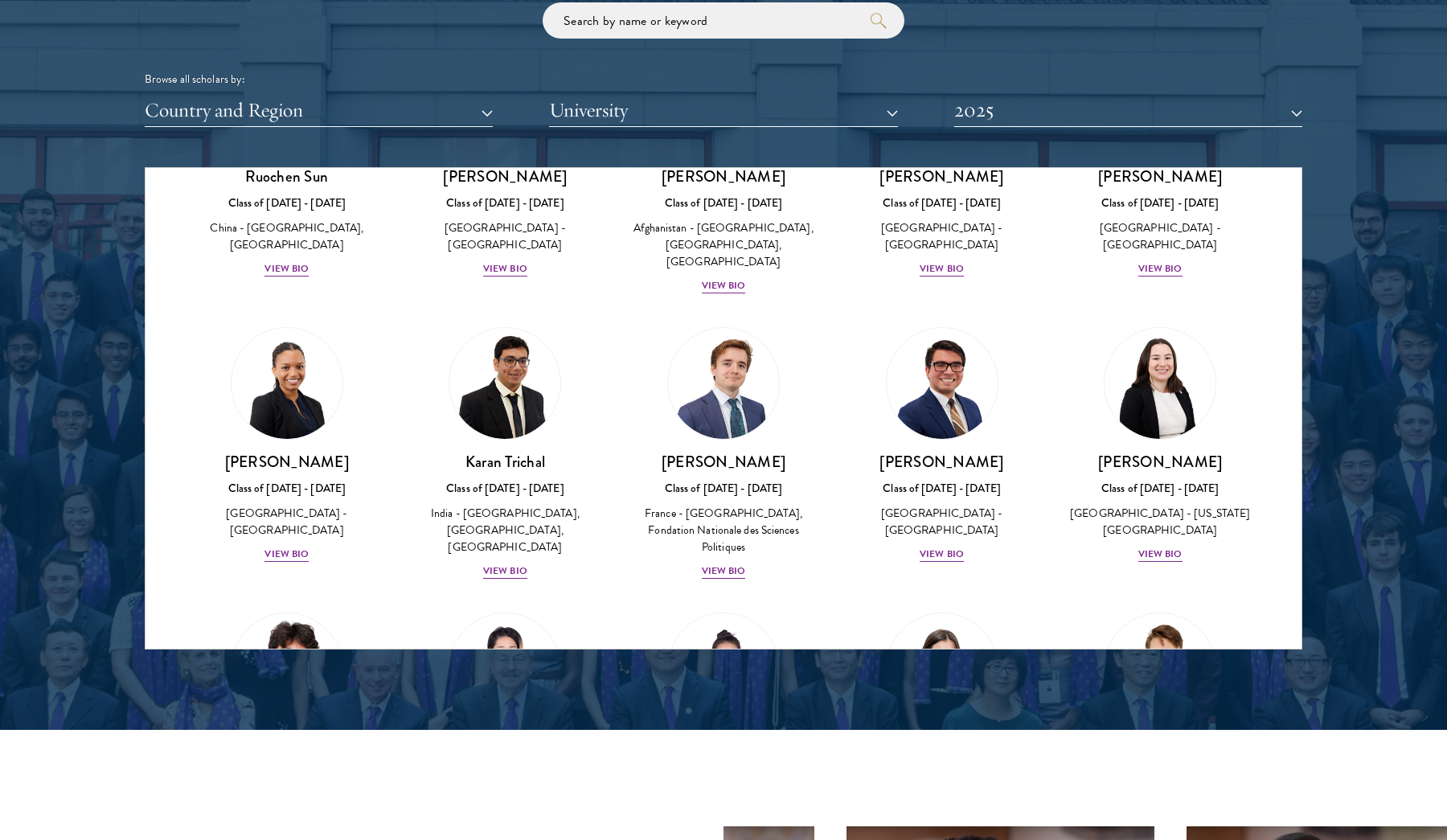
click at [280, 832] on div "View Bio" at bounding box center [286, 839] width 45 height 15
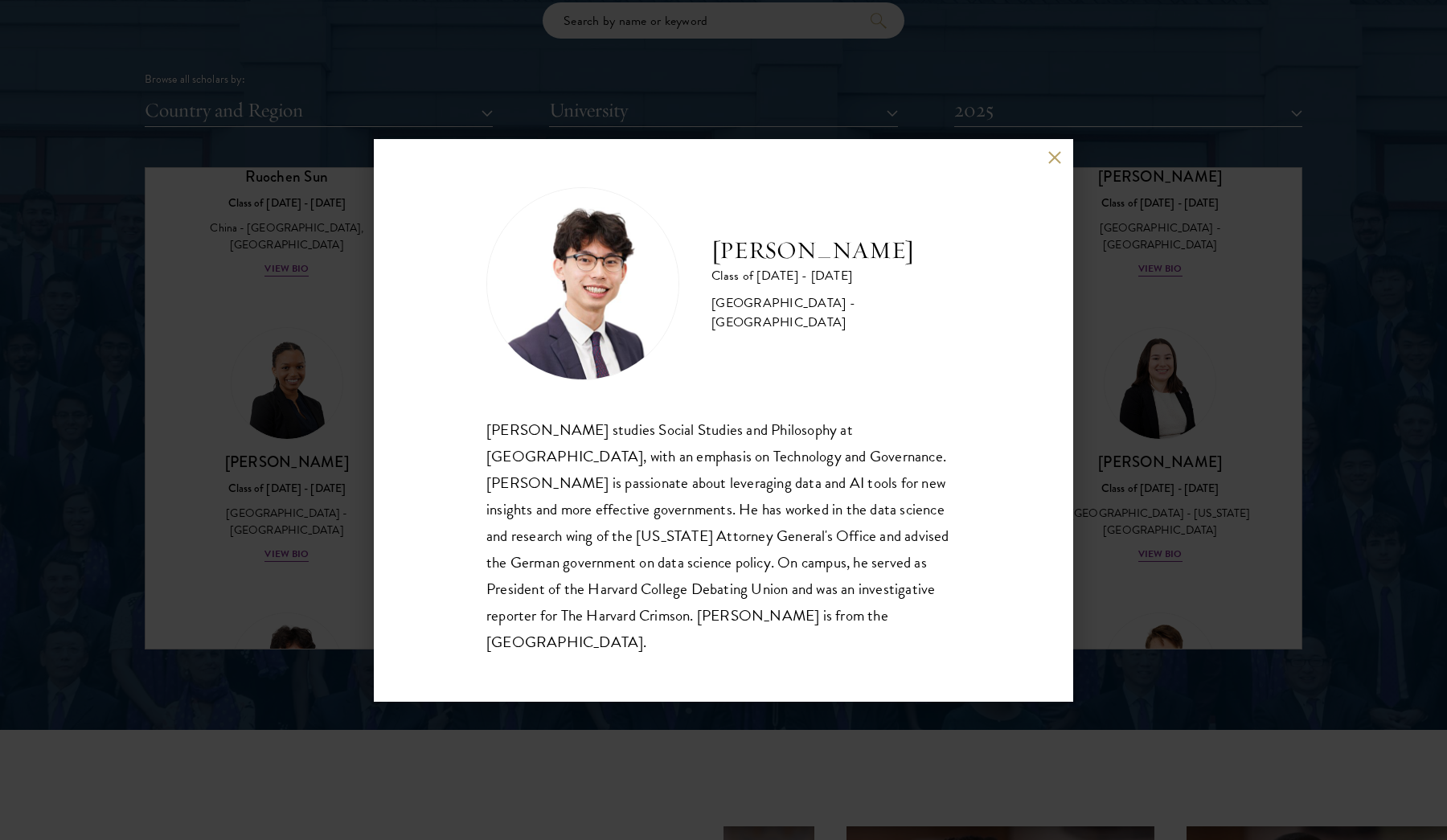
click at [1058, 164] on button at bounding box center [1054, 158] width 14 height 14
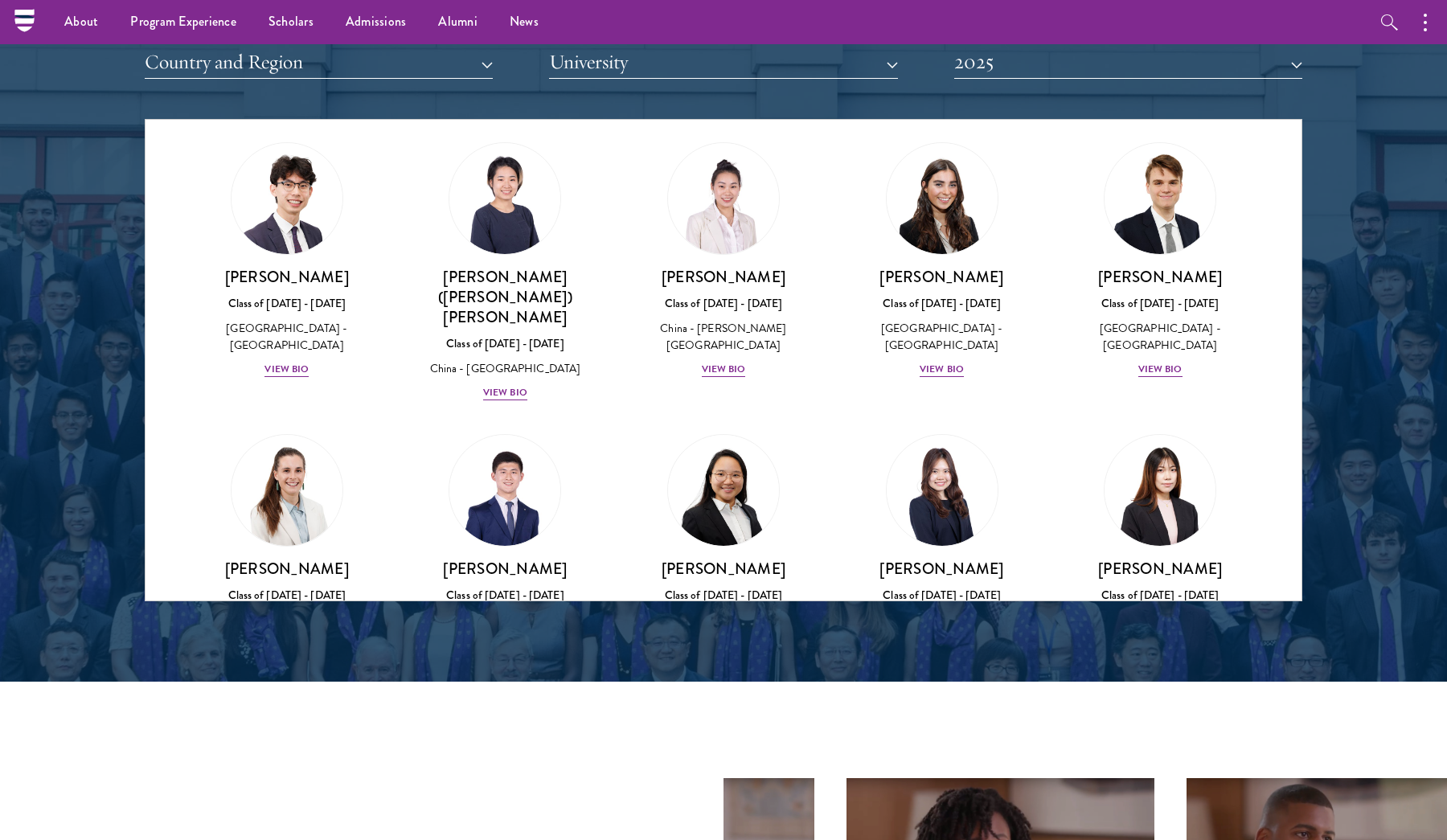
scroll to position [6980, 0]
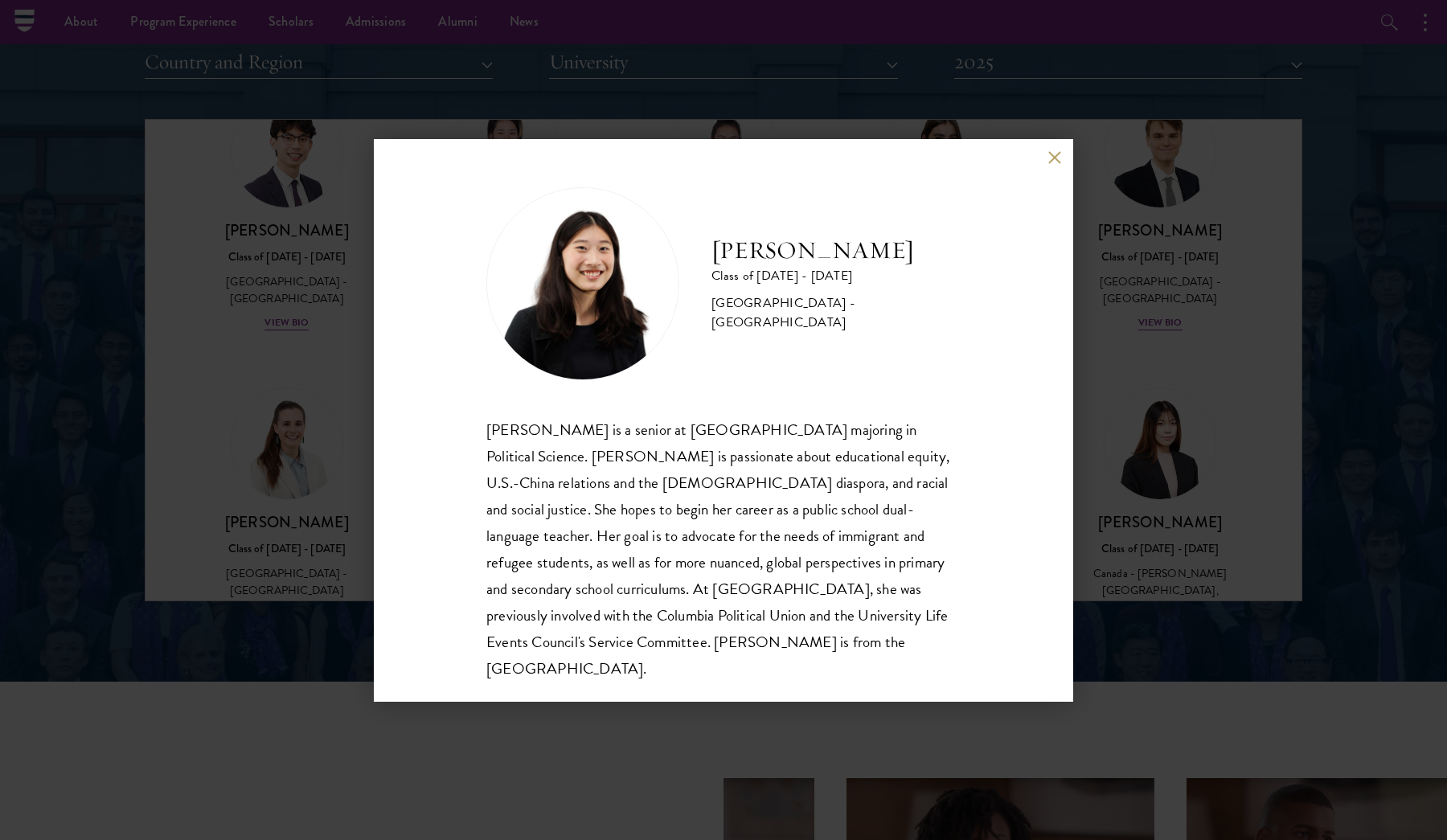
click at [1058, 164] on button at bounding box center [1054, 158] width 14 height 14
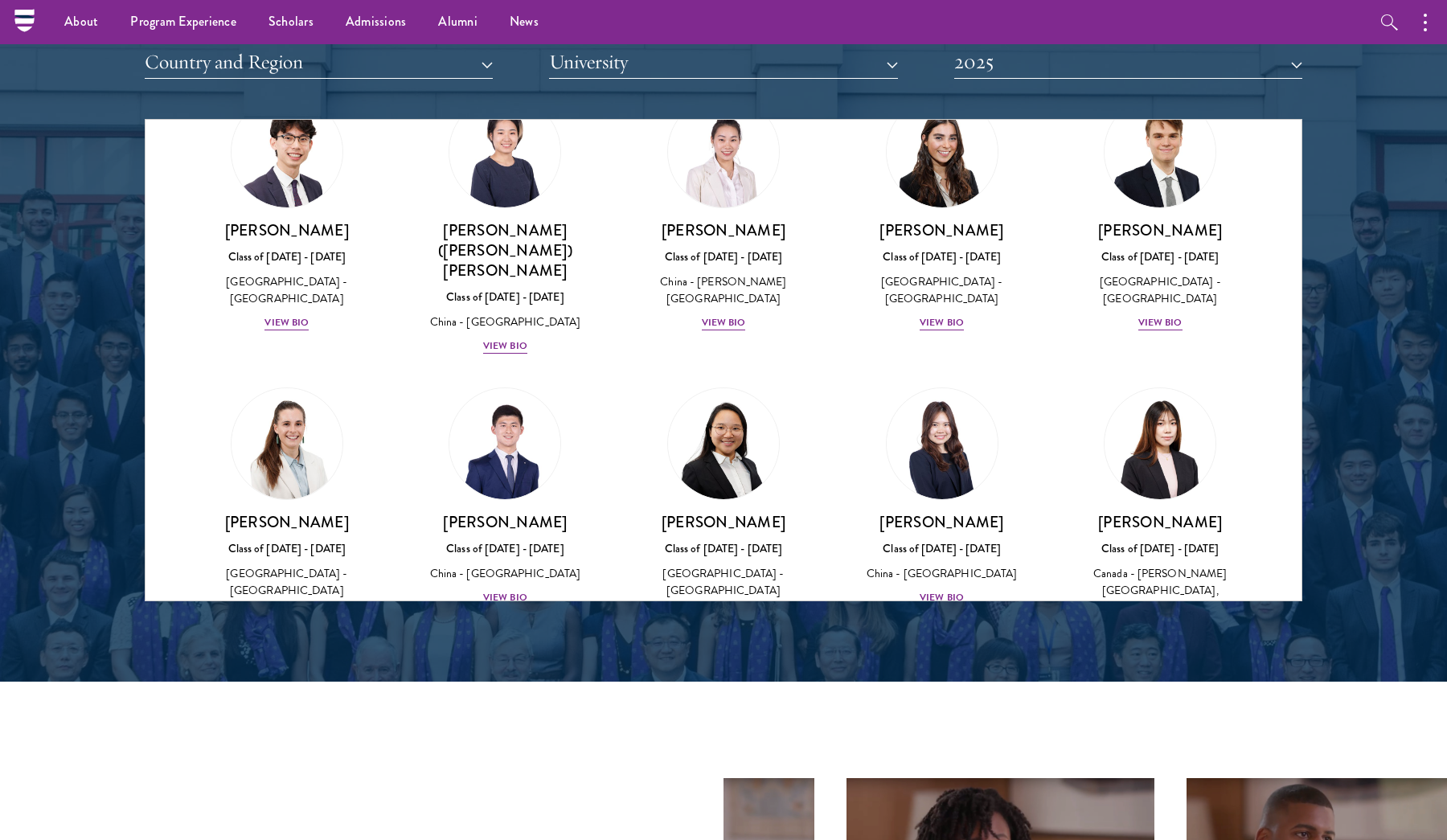
scroll to position [7110, 0]
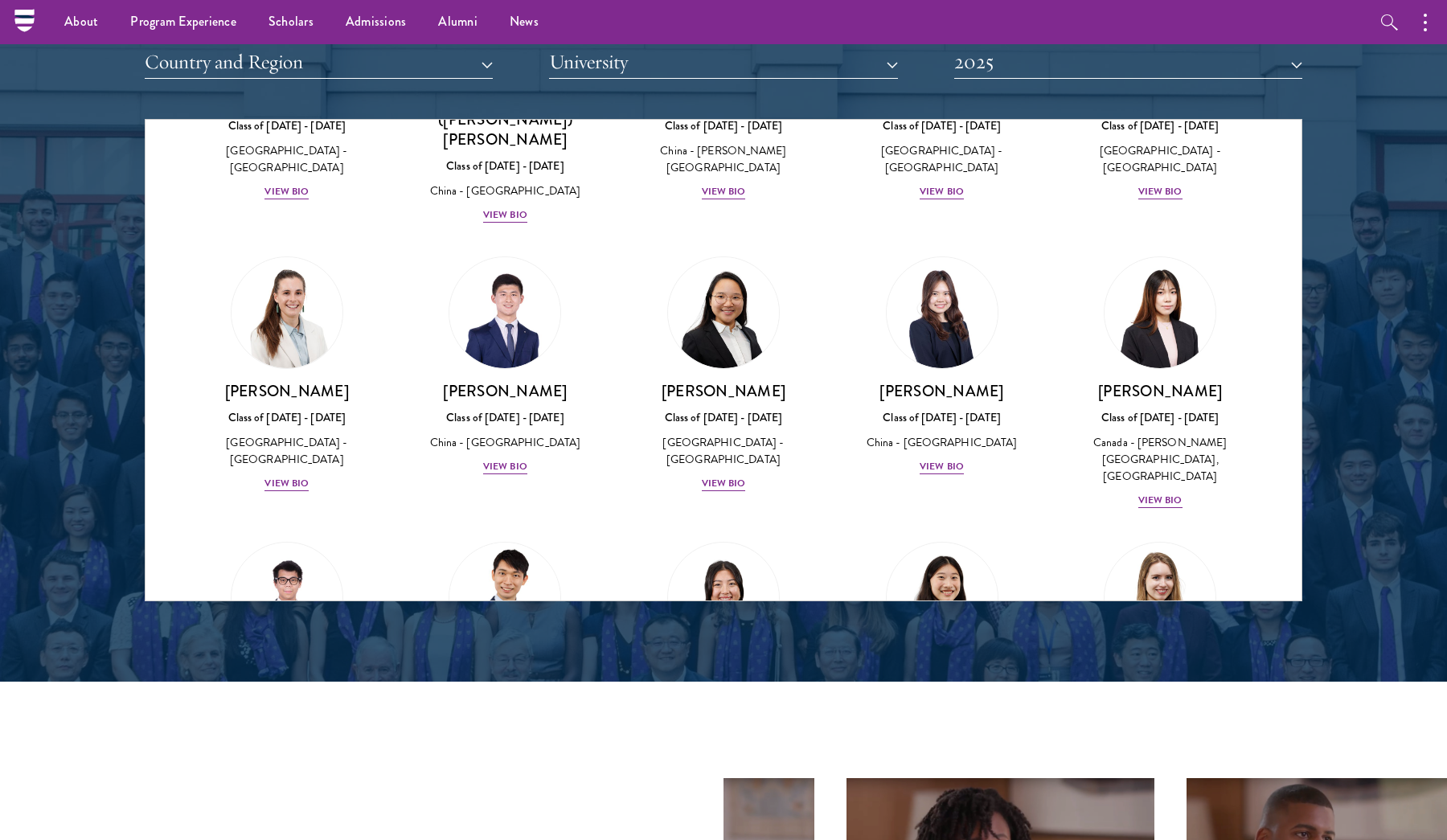
click at [514, 744] on div "View Bio" at bounding box center [505, 752] width 45 height 15
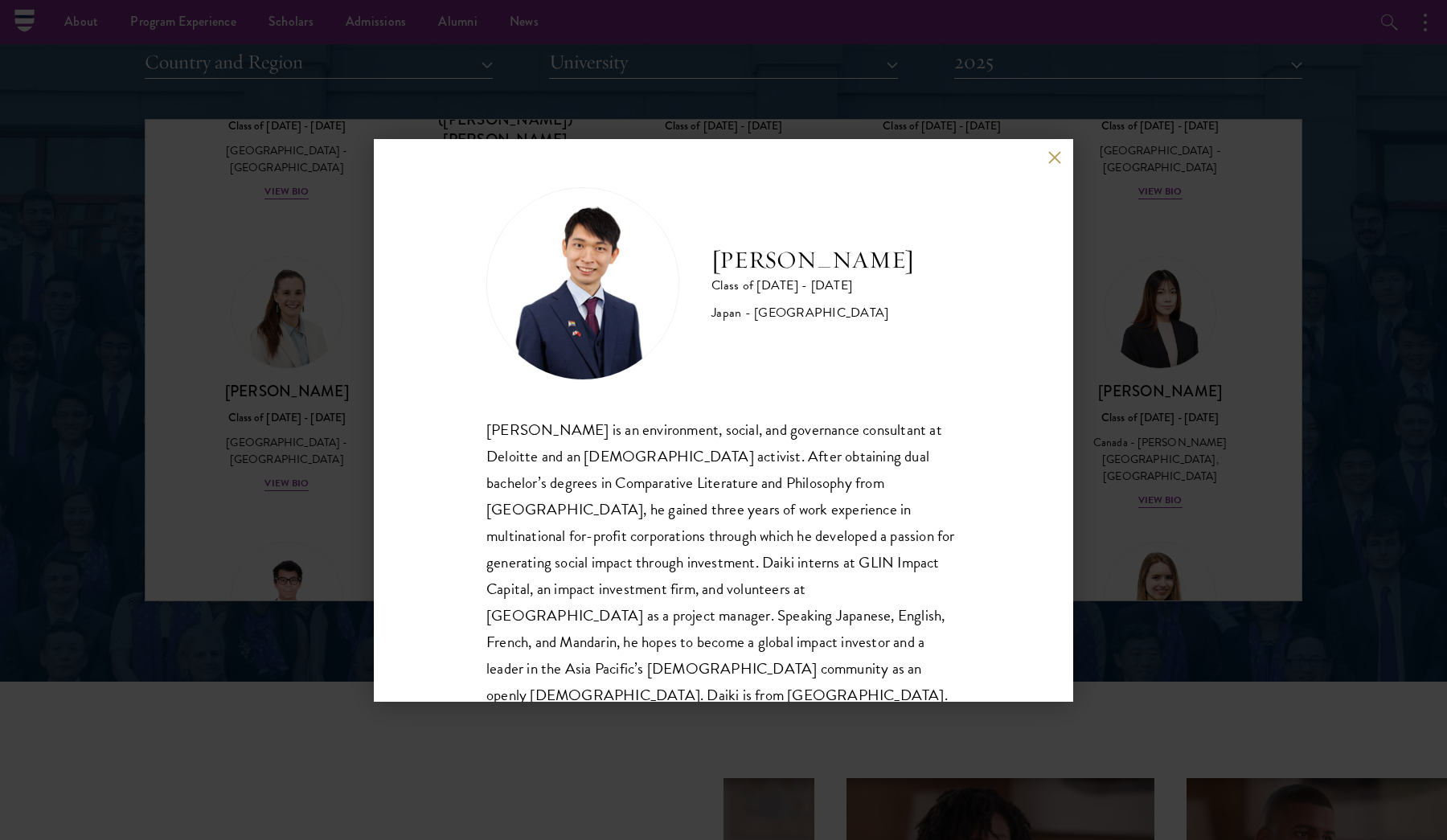
click at [1052, 162] on button at bounding box center [1054, 158] width 14 height 14
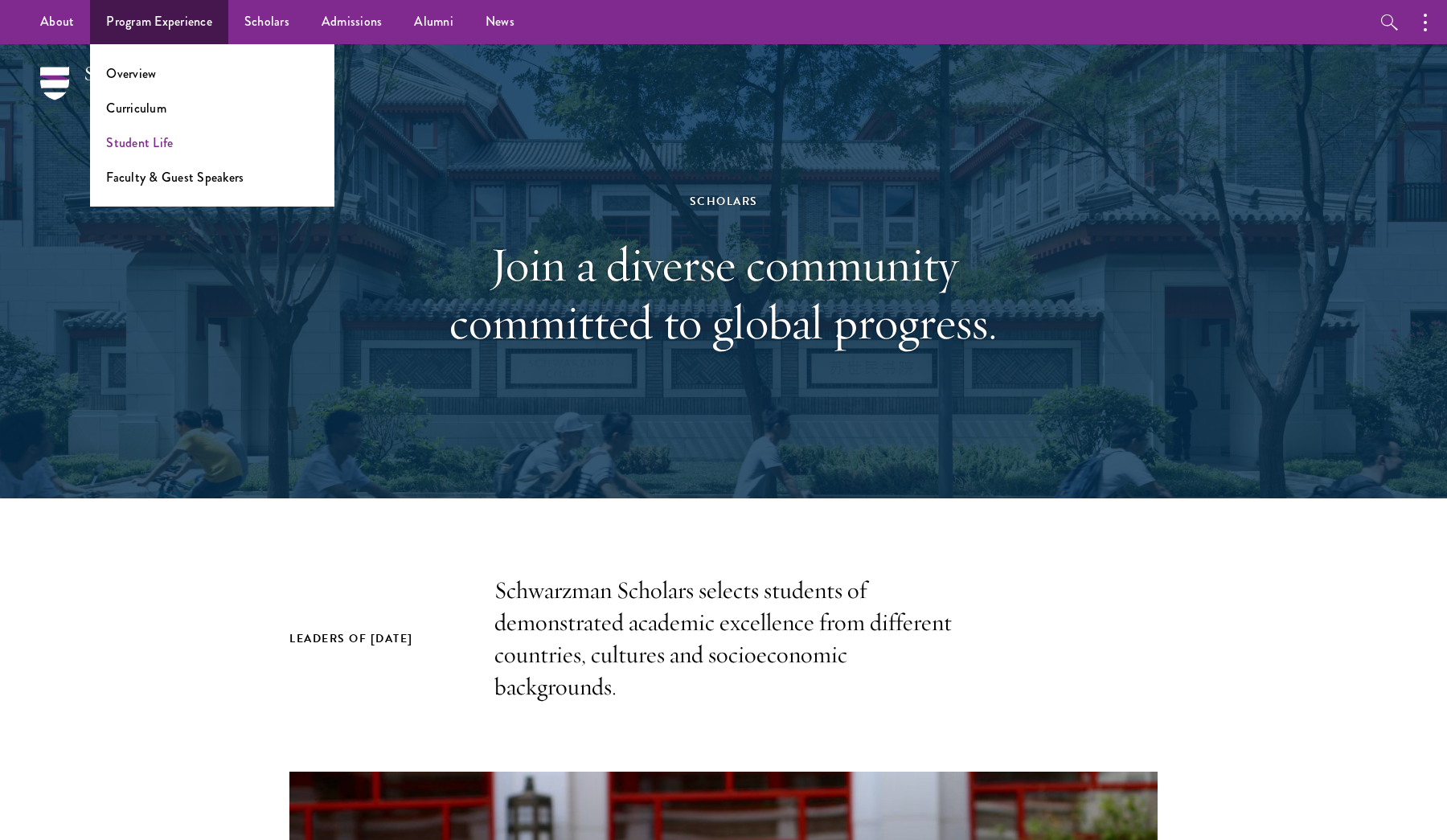
click at [137, 144] on link "Student Life" at bounding box center [139, 143] width 66 height 19
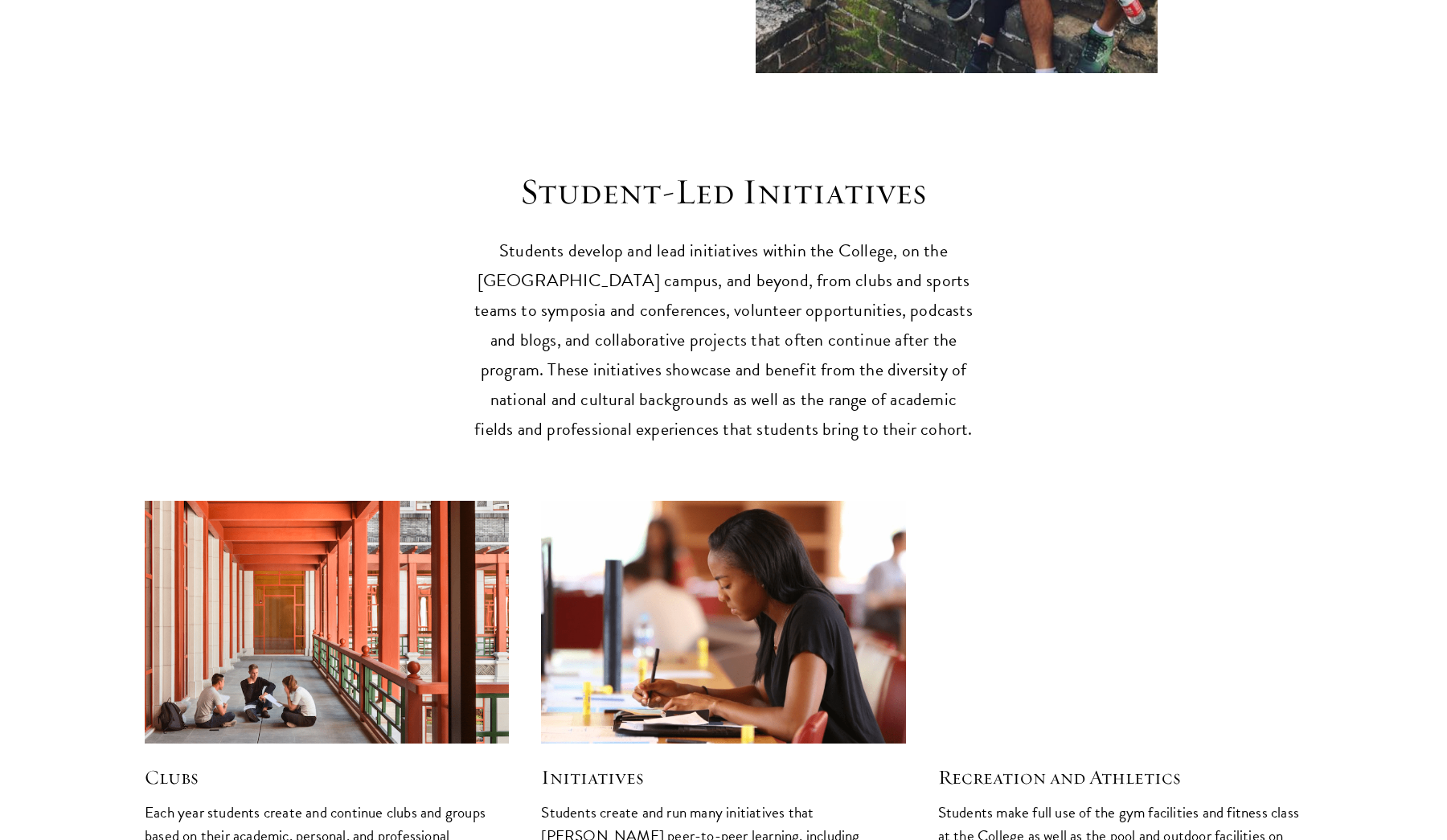
scroll to position [3904, 0]
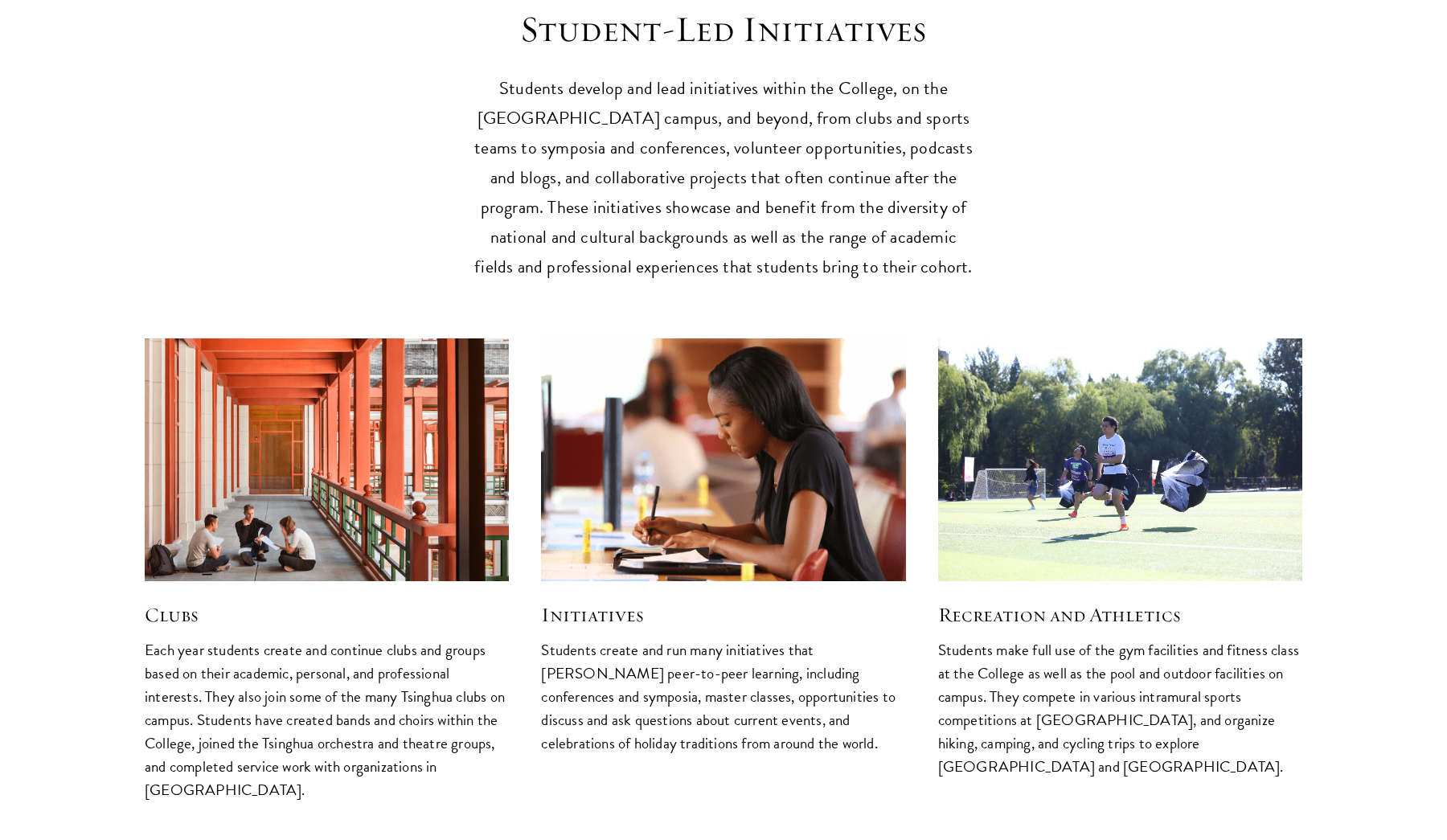
click at [249, 471] on img at bounding box center [327, 459] width 387 height 258
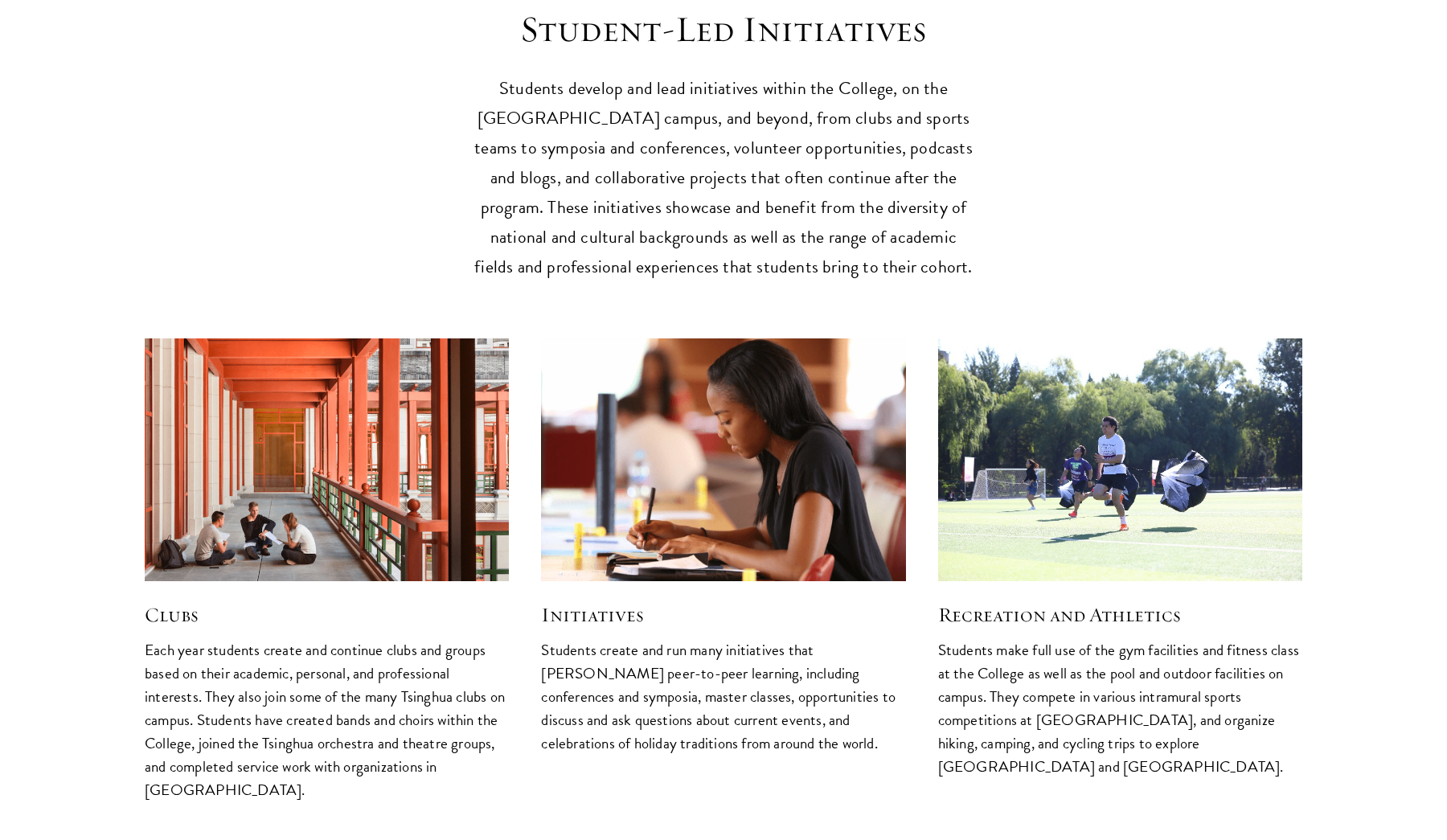
click at [570, 477] on img at bounding box center [724, 459] width 387 height 258
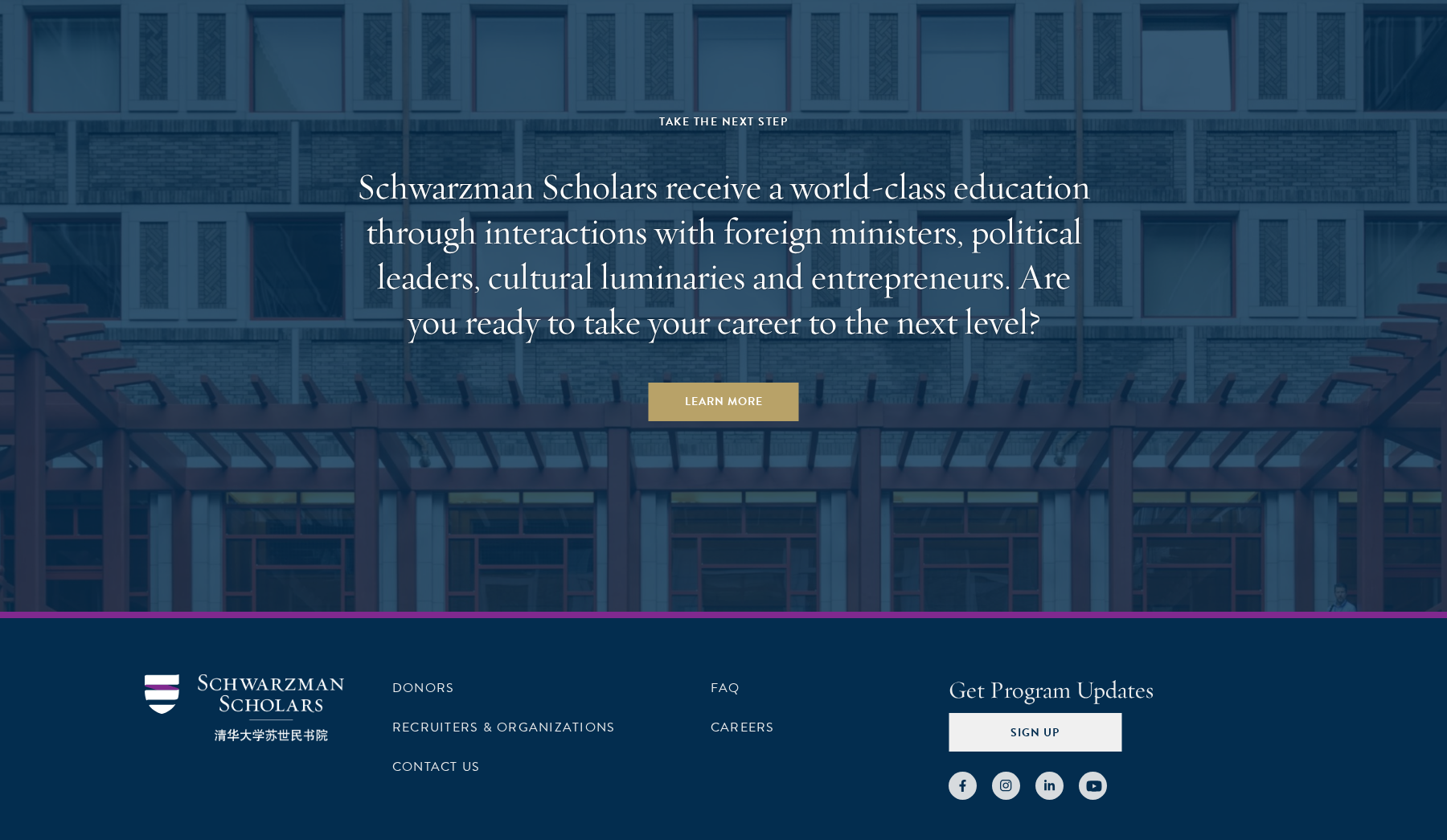
scroll to position [6019, 0]
